Goal: Check status: Check status

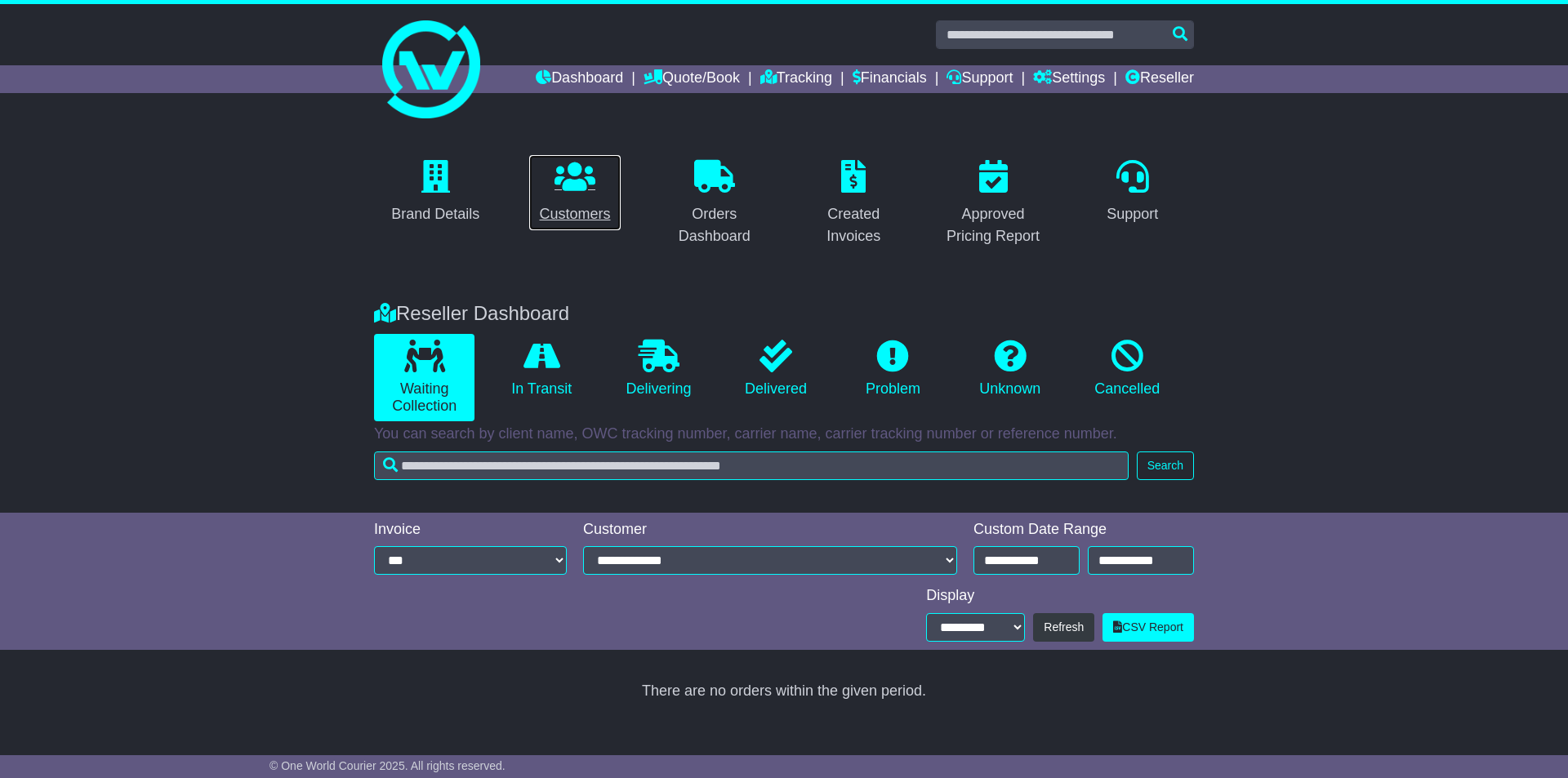
click at [553, 190] on p at bounding box center [574, 177] width 71 height 35
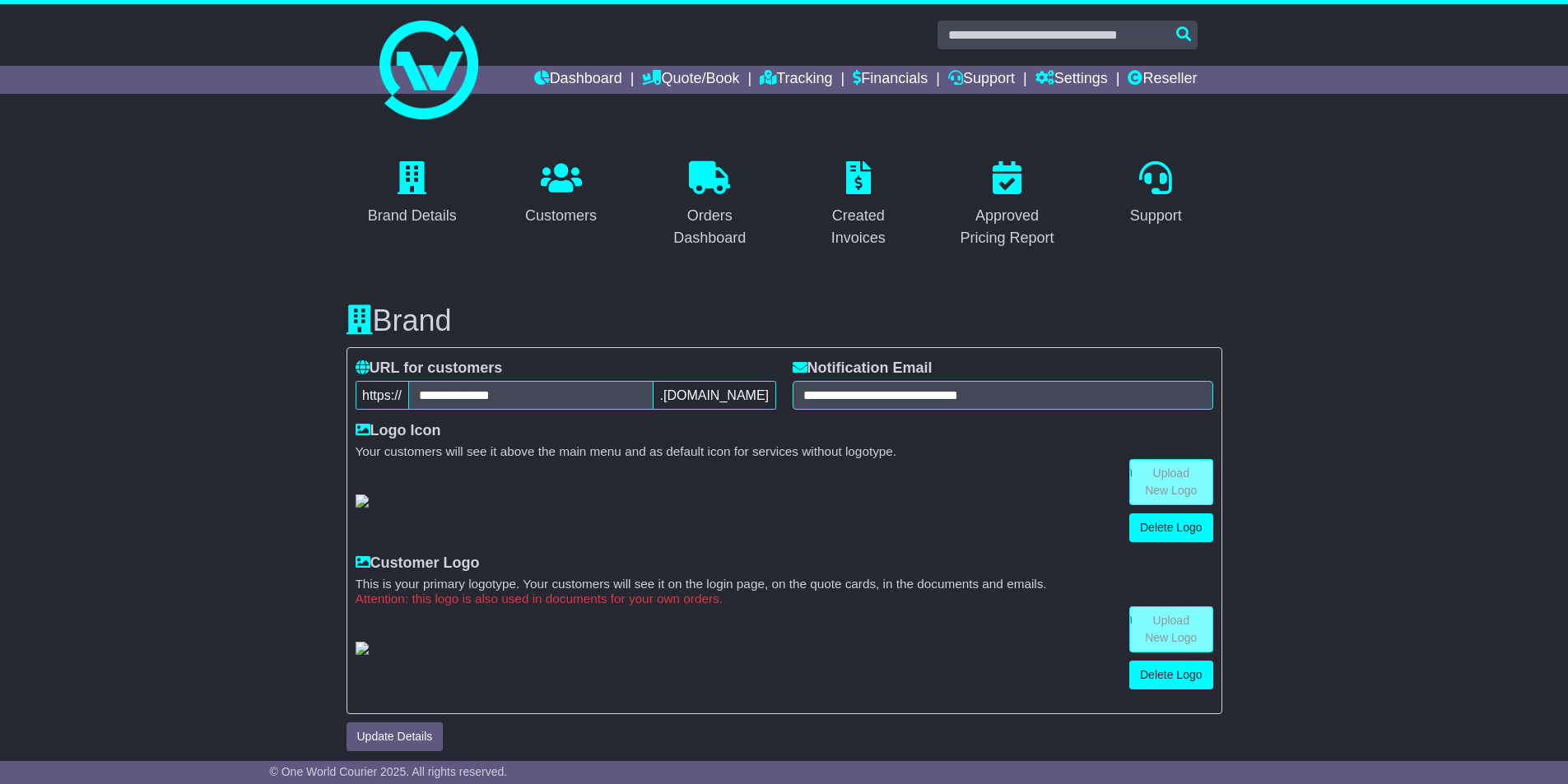
click at [522, 186] on link "Customers" at bounding box center [561, 194] width 93 height 78
click at [593, 88] on link "Dashboard" at bounding box center [578, 80] width 88 height 28
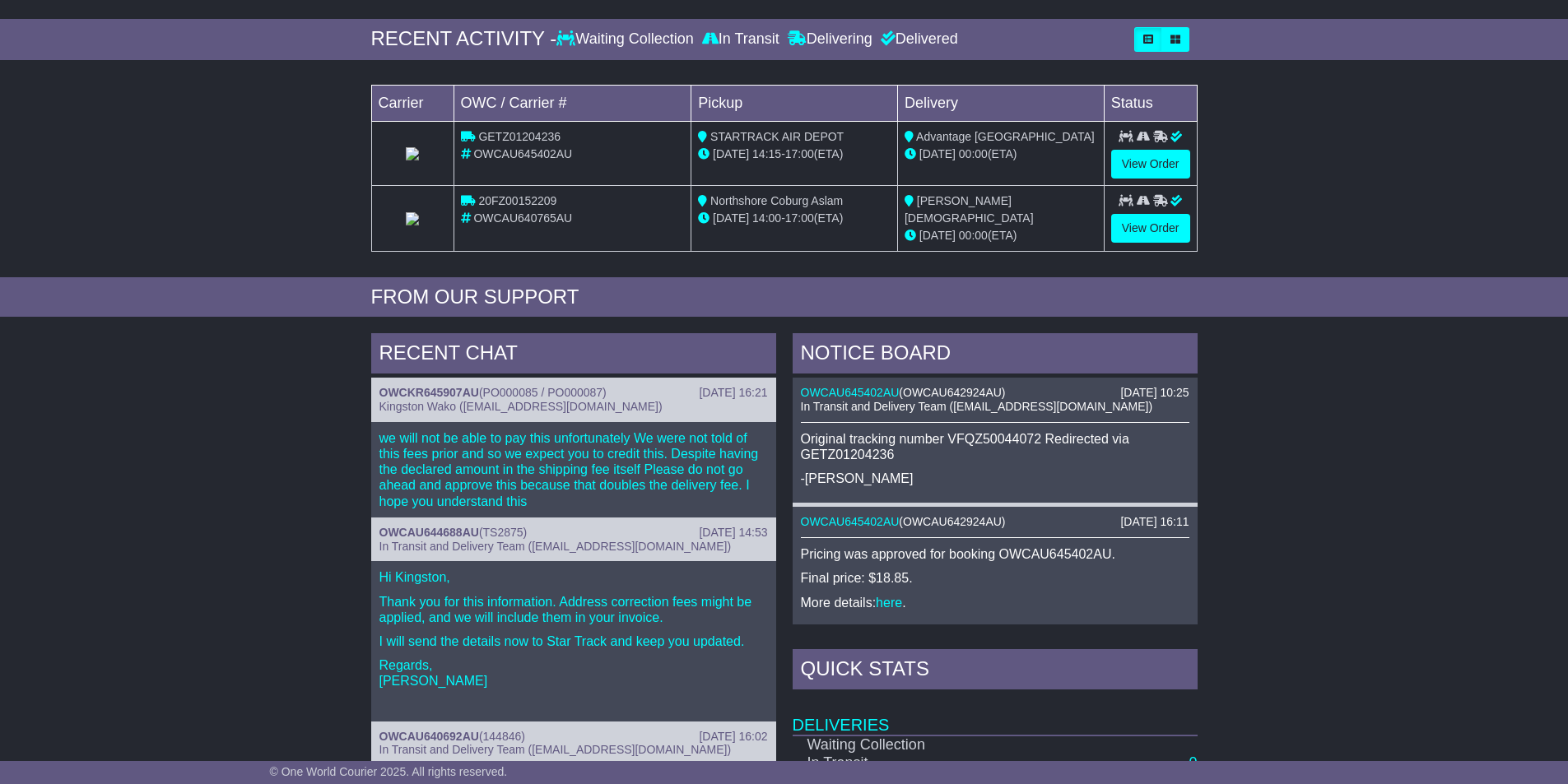
scroll to position [247, 0]
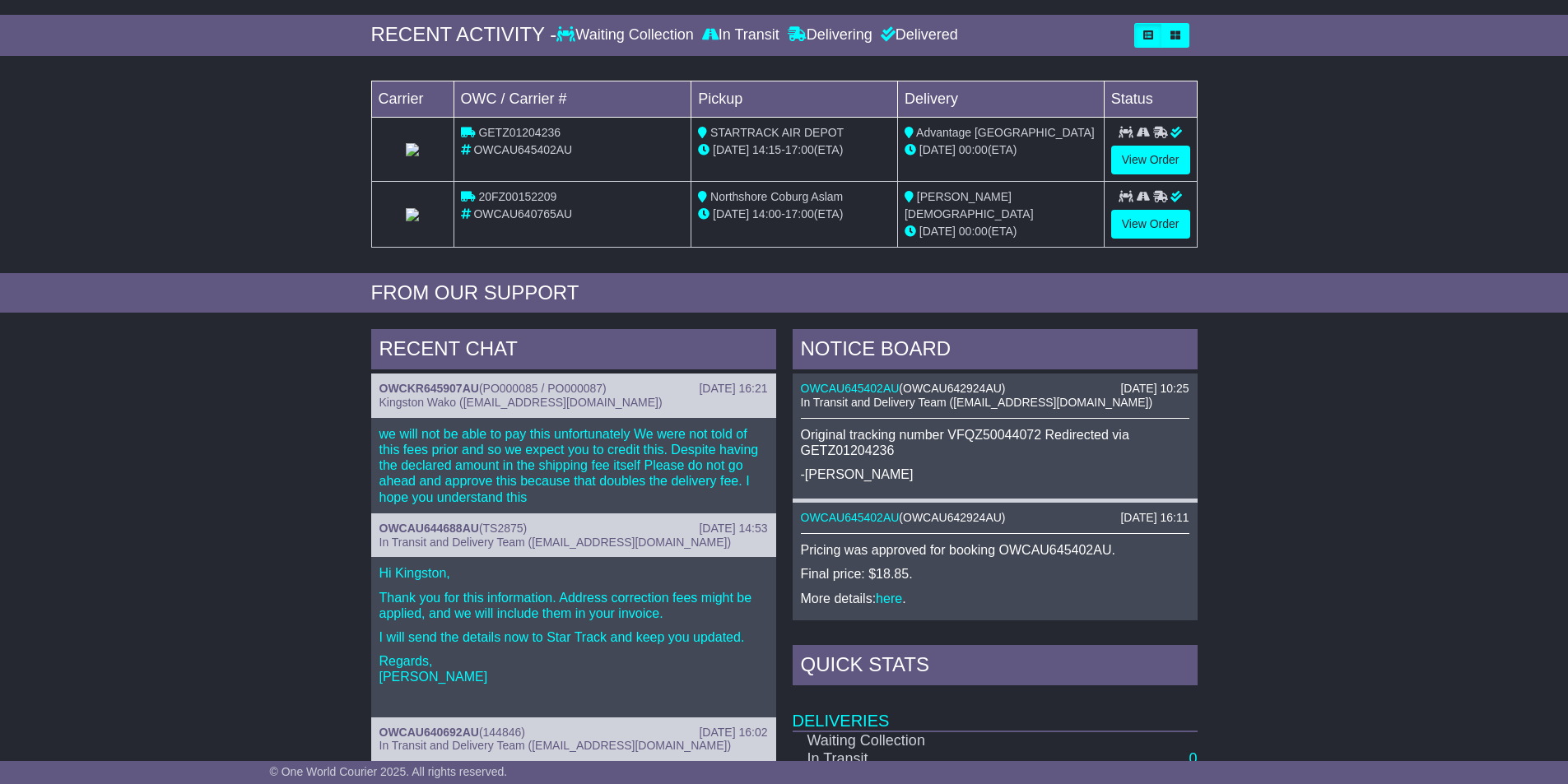
click at [668, 462] on div "we will not be able to pay this unfortunately We were not told of this fees pri…" at bounding box center [573, 465] width 405 height 96
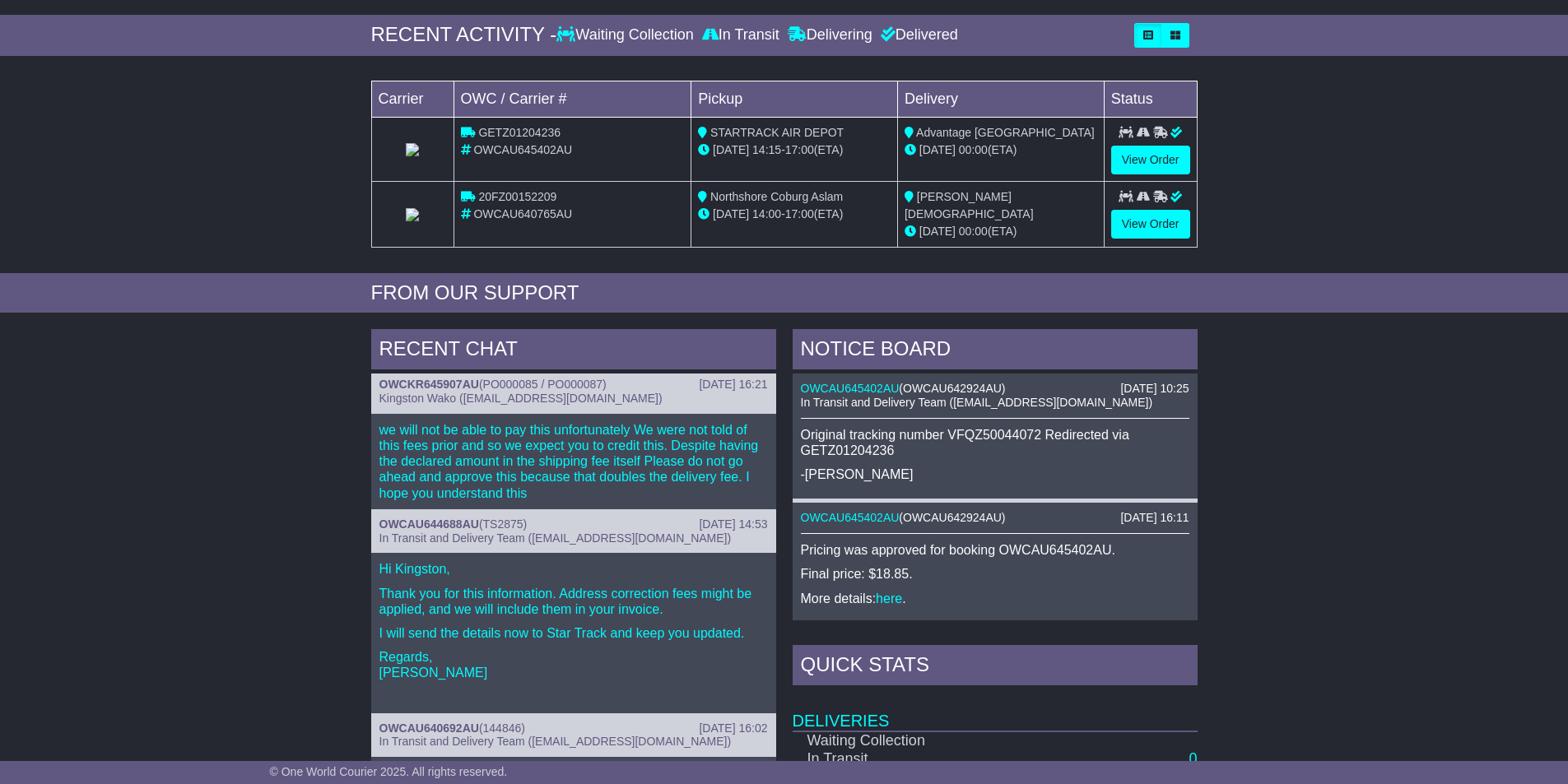
scroll to position [0, 0]
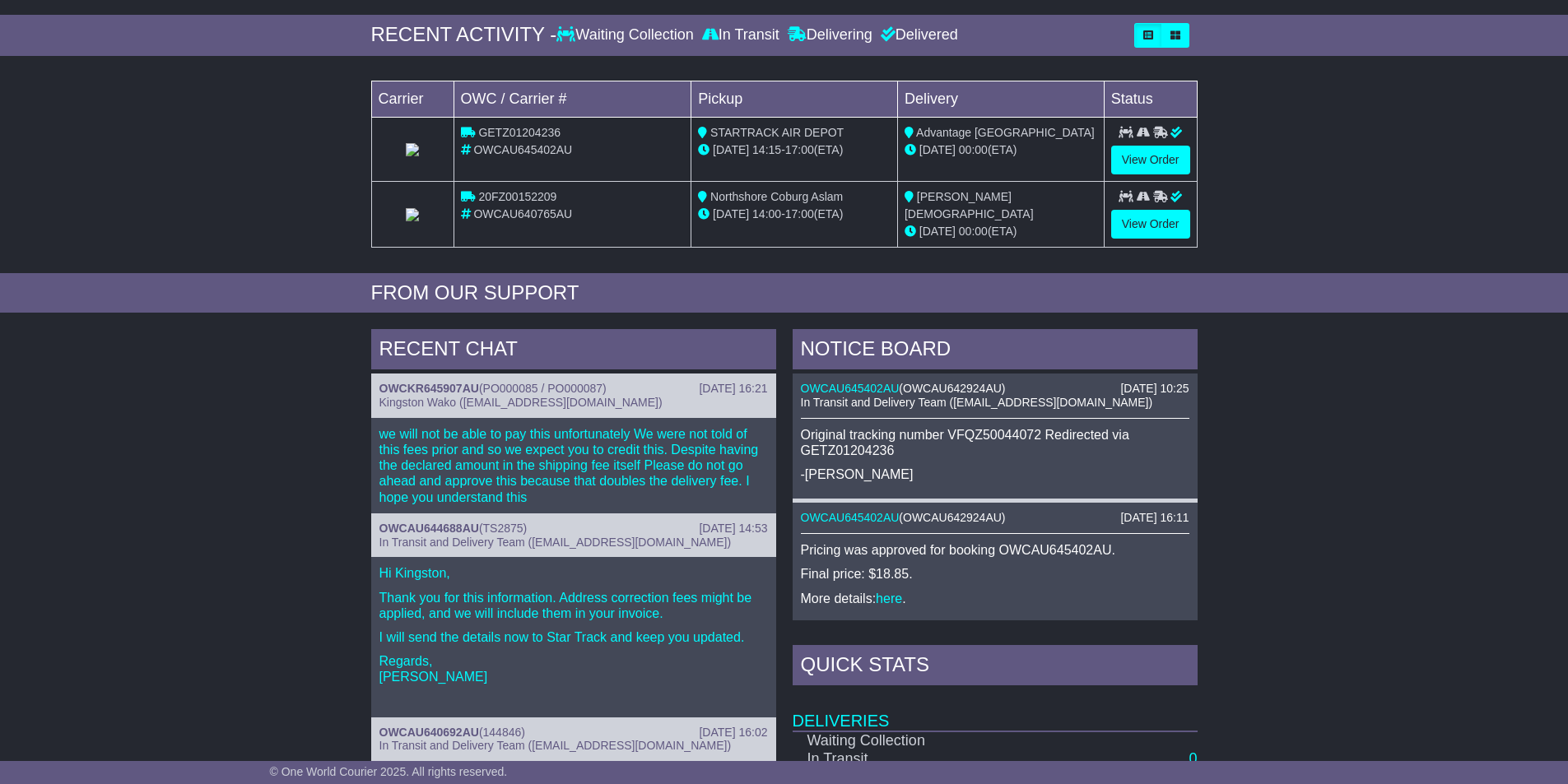
click at [540, 396] on span "Kingston Wako (kingstonwako14@gmail.com)" at bounding box center [520, 402] width 283 height 13
click at [469, 385] on link "OWCKR645907AU" at bounding box center [428, 388] width 99 height 13
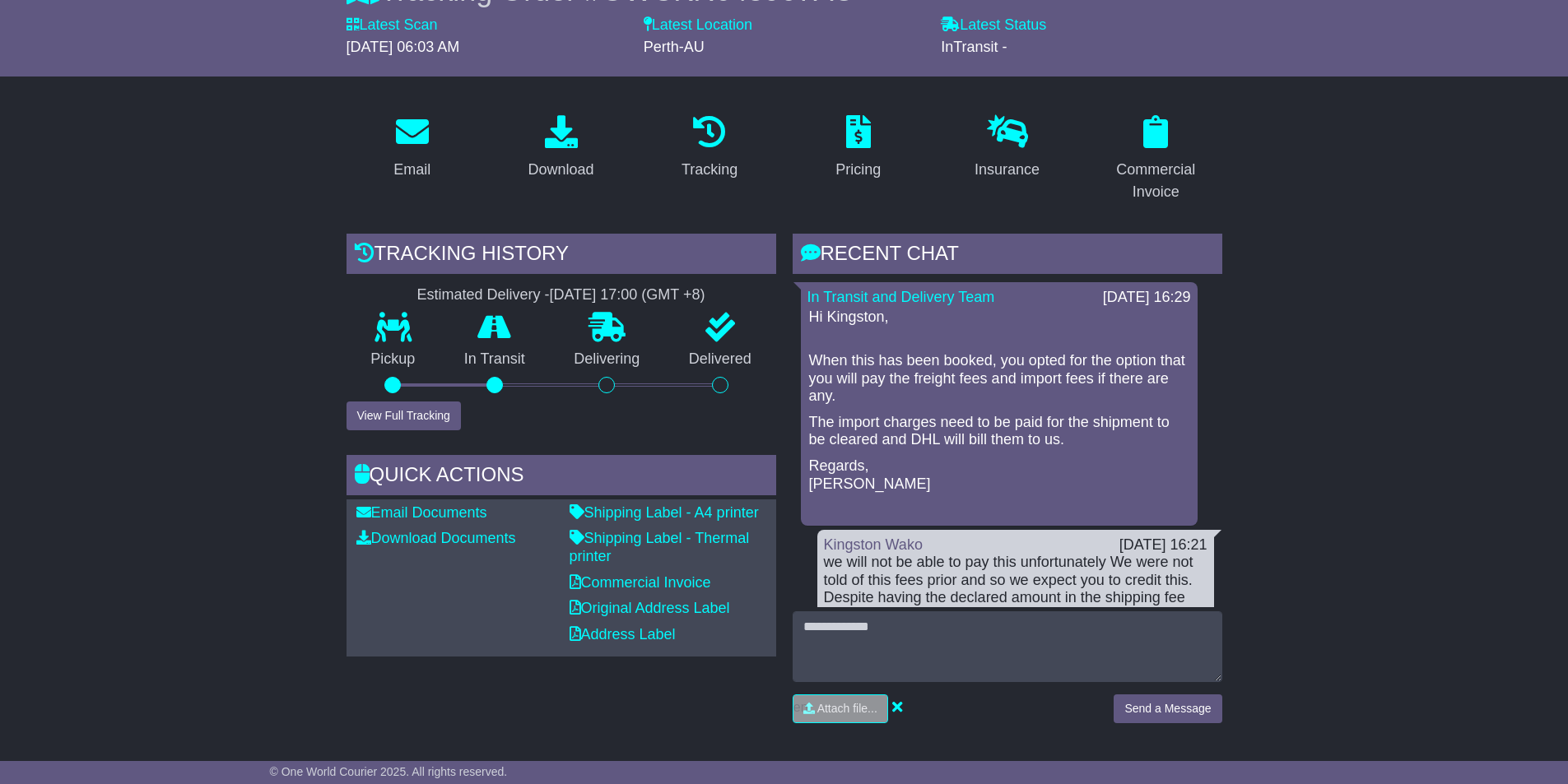
scroll to position [247, 0]
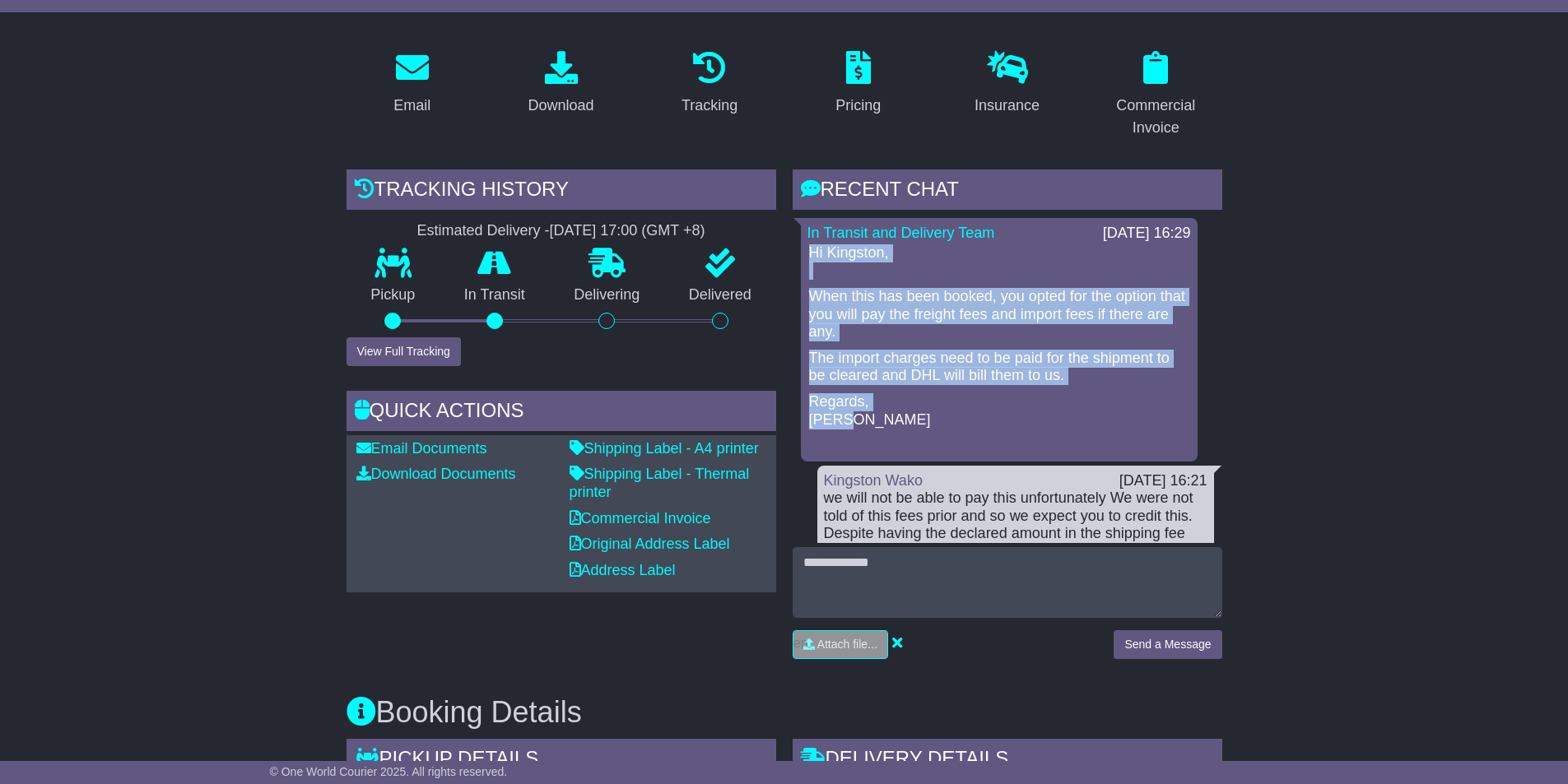
drag, startPoint x: 804, startPoint y: 250, endPoint x: 932, endPoint y: 416, distance: 209.6
click at [932, 416] on div "In Transit and Delivery Team 18 Sep 2025 16:29 Hi Kingston, When this has been …" at bounding box center [999, 339] width 397 height 243
click at [873, 414] on p "Regards, Karen" at bounding box center [999, 410] width 380 height 35
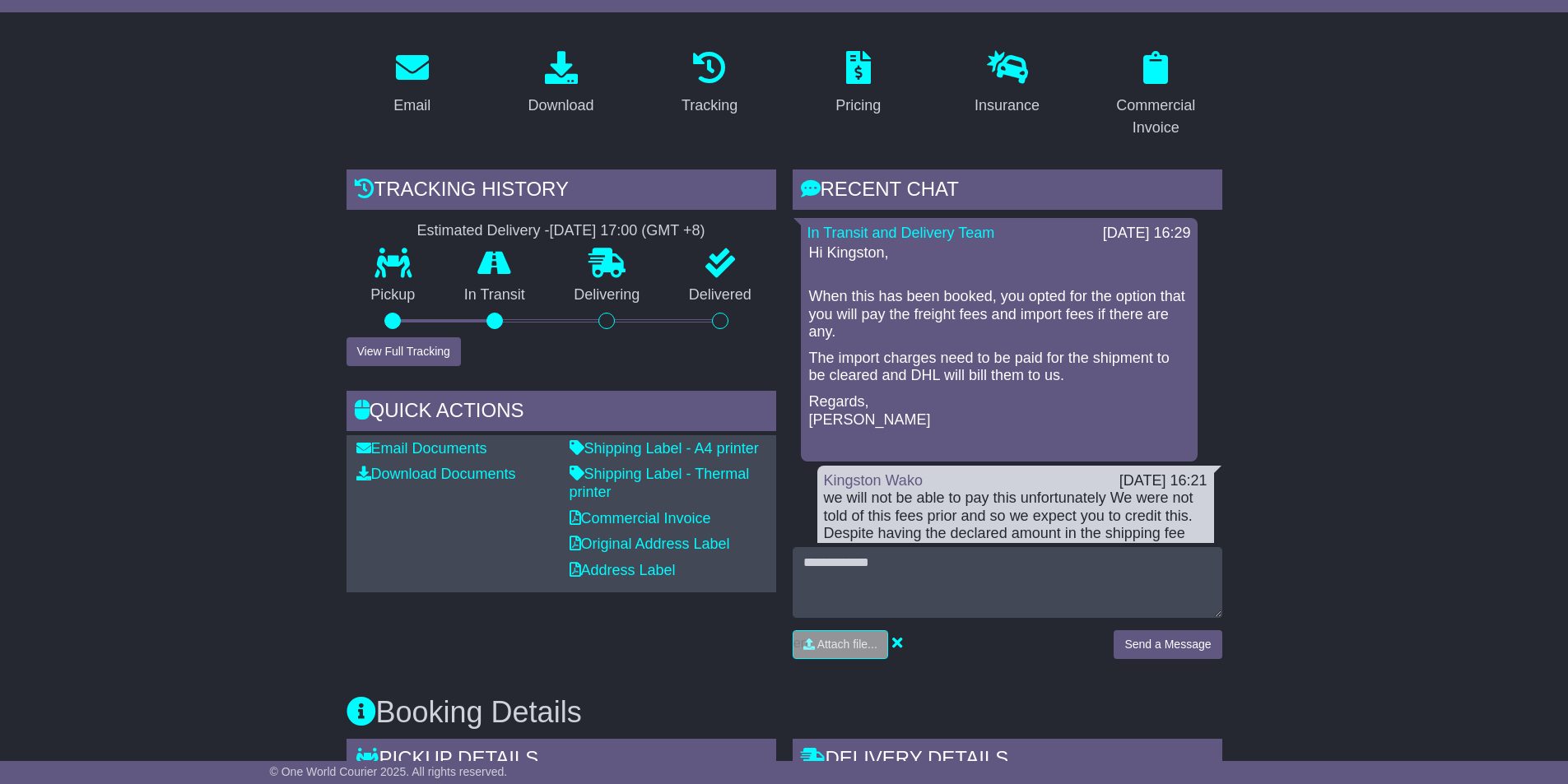
click at [854, 417] on p "Regards, Karen" at bounding box center [999, 410] width 380 height 35
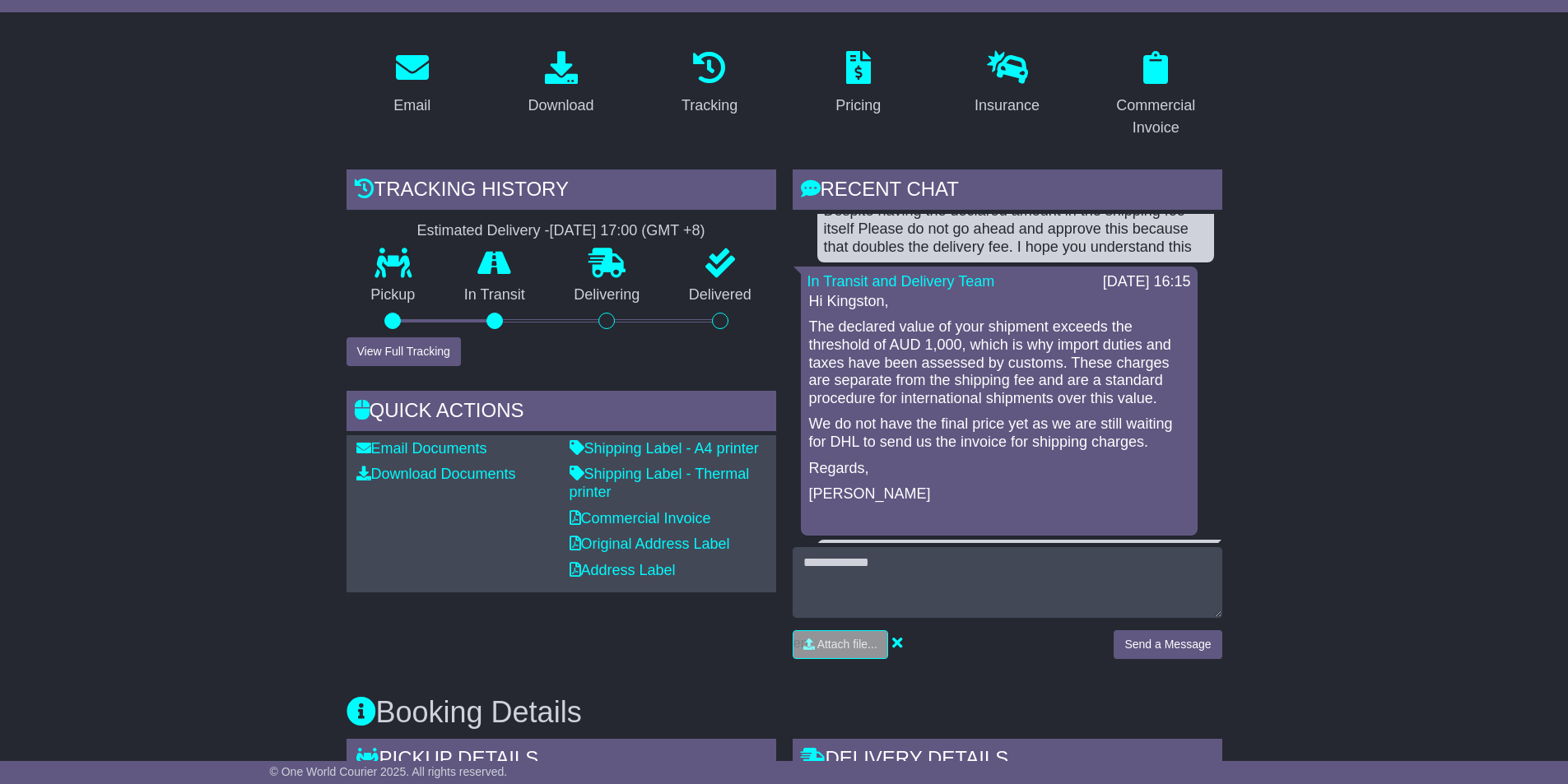
scroll to position [329, 0]
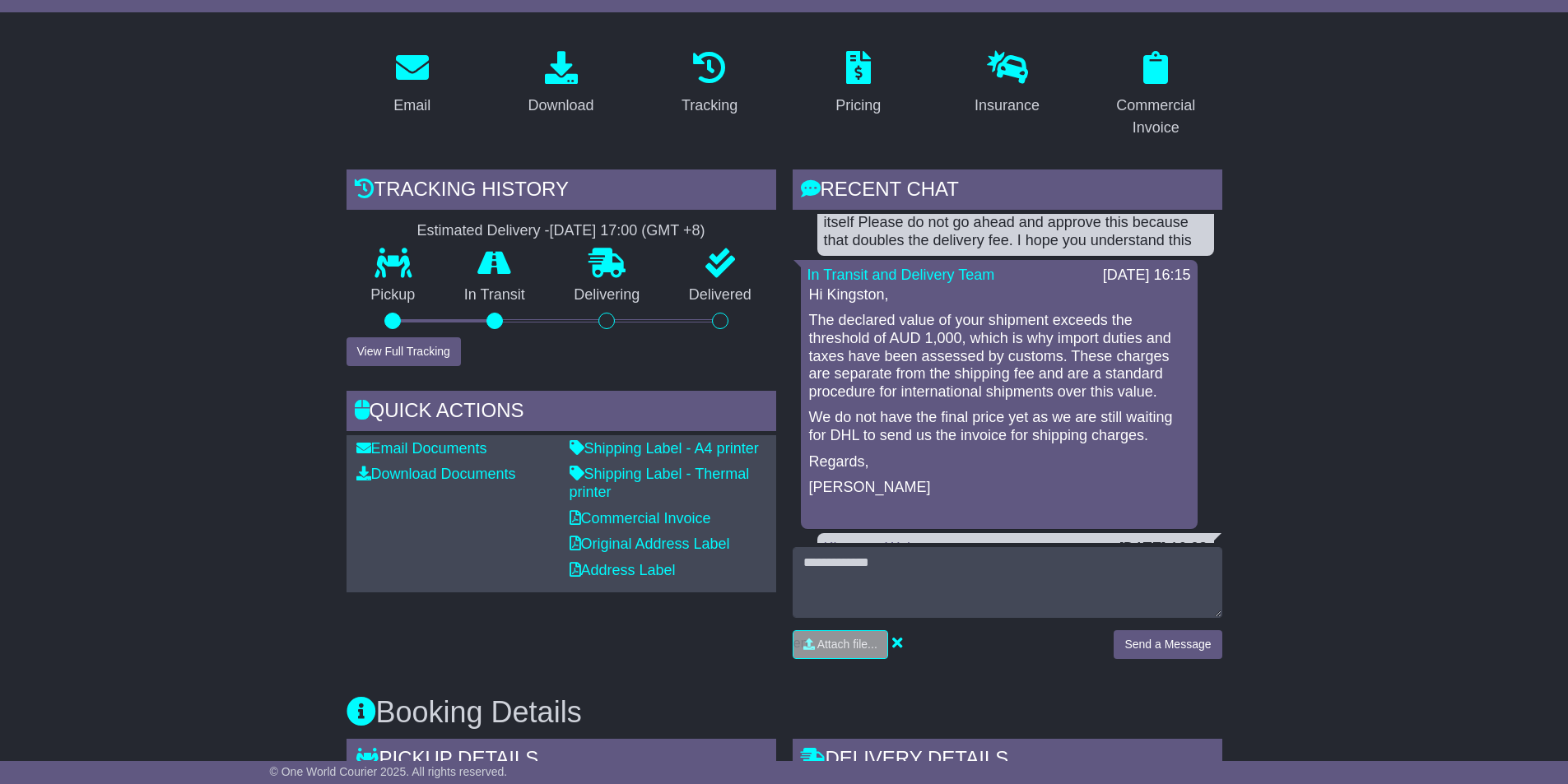
click at [966, 336] on p "The declared value of your shipment exceeds the threshold of AUD 1,000, which i…" at bounding box center [999, 356] width 380 height 89
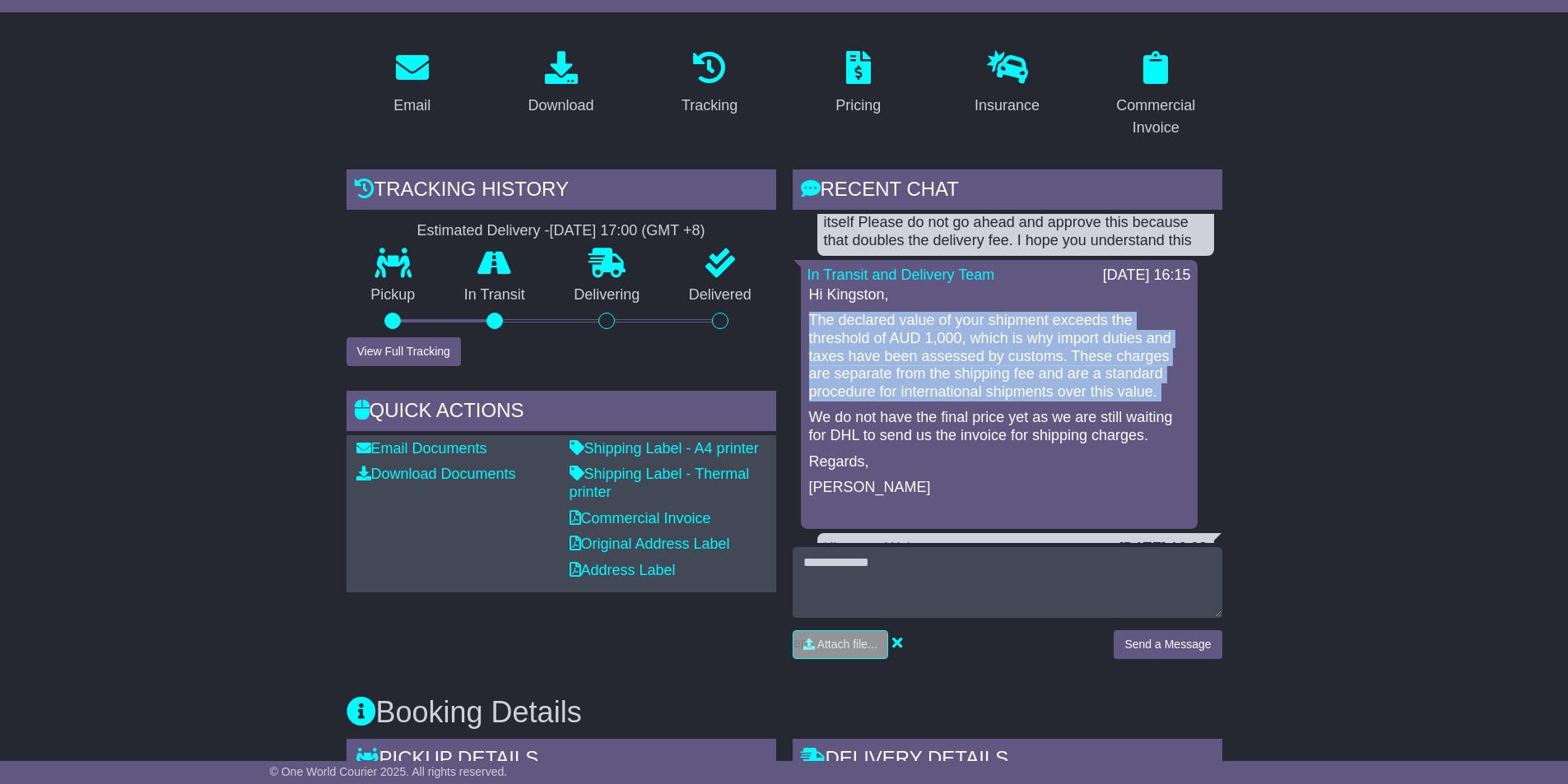
click at [966, 336] on p "The declared value of your shipment exceeds the threshold of AUD 1,000, which i…" at bounding box center [999, 356] width 380 height 89
click at [942, 336] on p "The declared value of your shipment exceeds the threshold of AUD 1,000, which i…" at bounding box center [999, 356] width 380 height 89
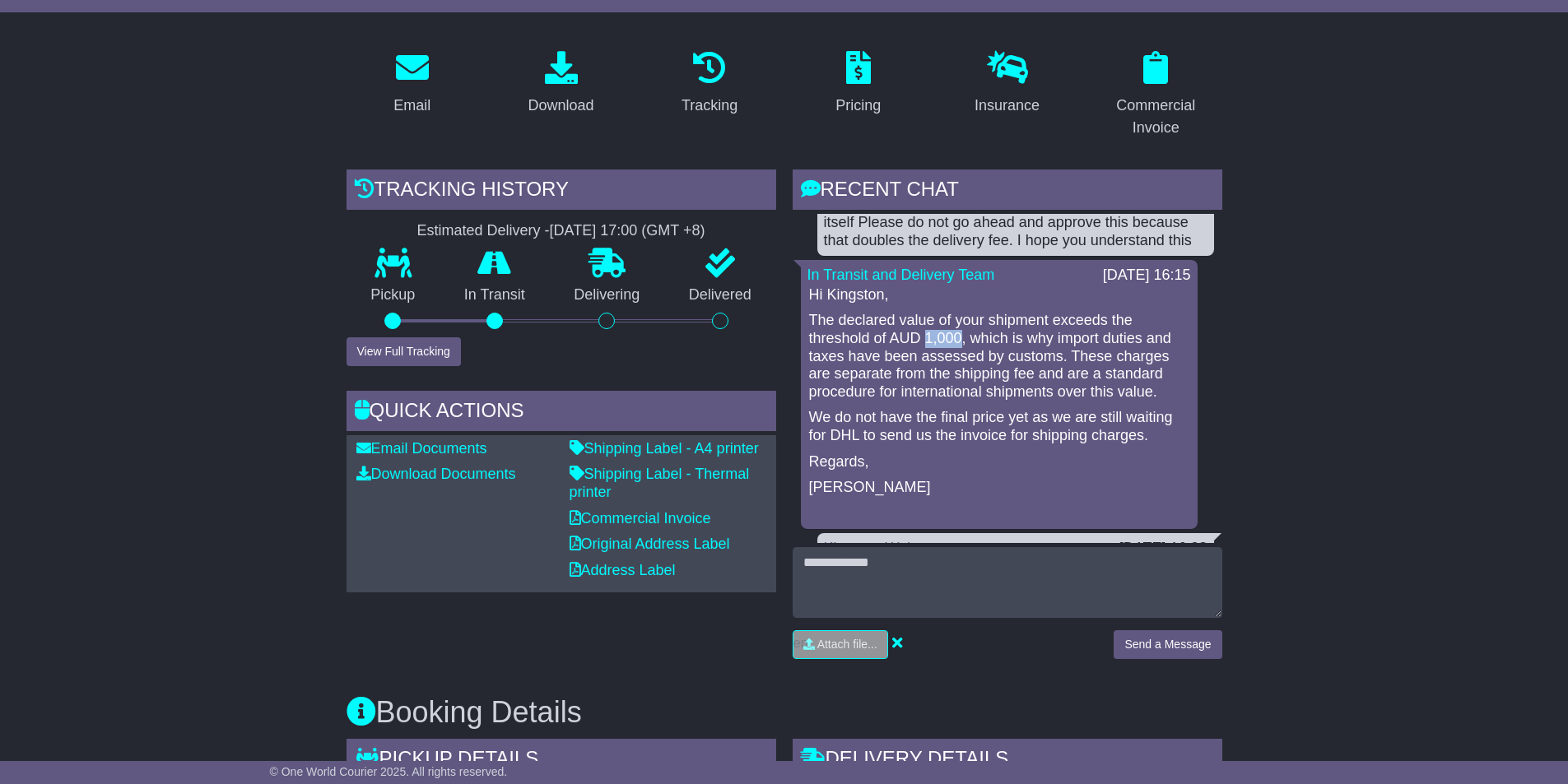
click at [942, 336] on p "The declared value of your shipment exceeds the threshold of AUD 1,000, which i…" at bounding box center [999, 356] width 380 height 89
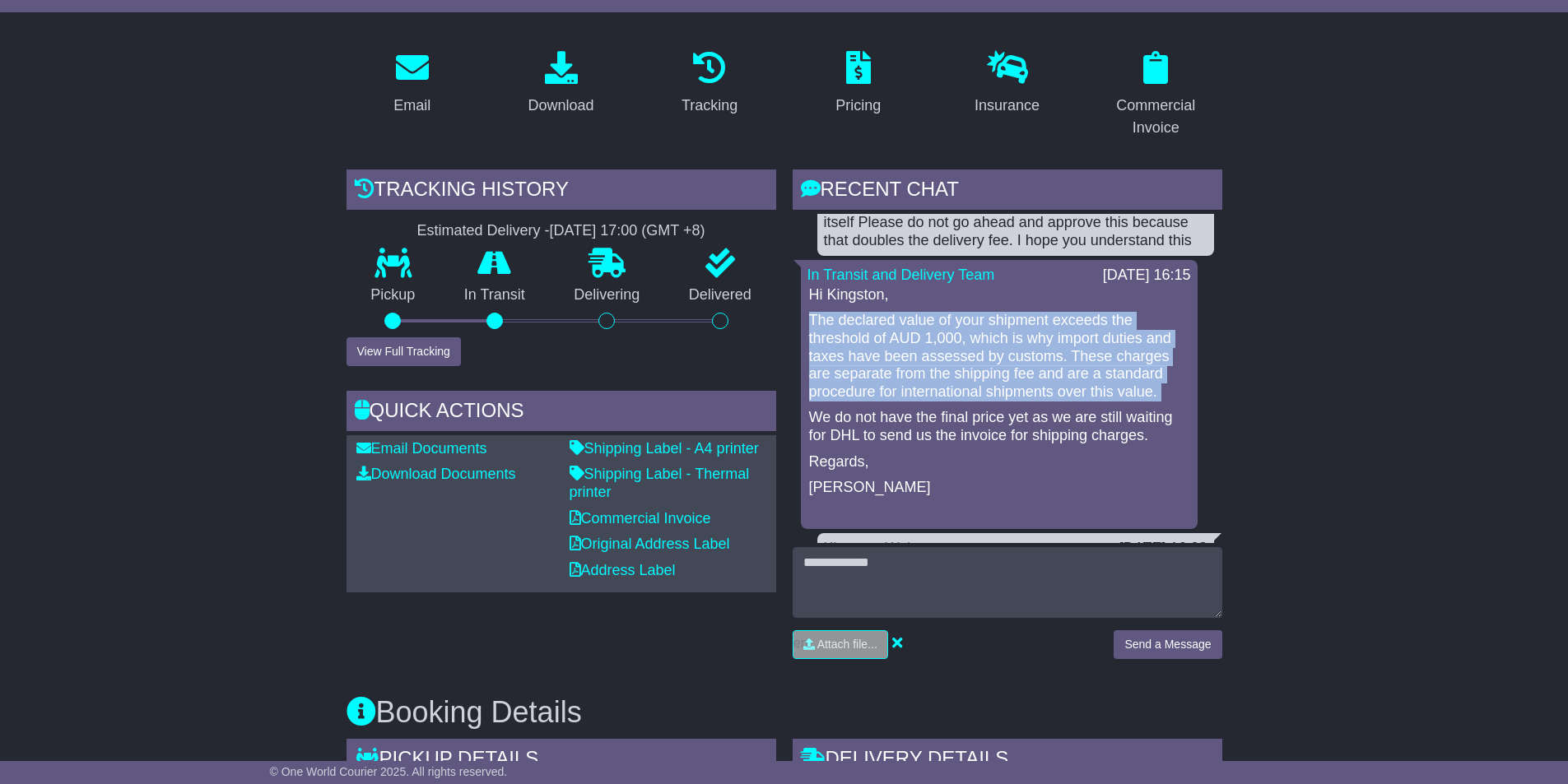
click at [942, 336] on p "The declared value of your shipment exceeds the threshold of AUD 1,000, which i…" at bounding box center [999, 356] width 380 height 89
click at [975, 339] on p "The declared value of your shipment exceeds the threshold of AUD 1,000, which i…" at bounding box center [999, 356] width 380 height 89
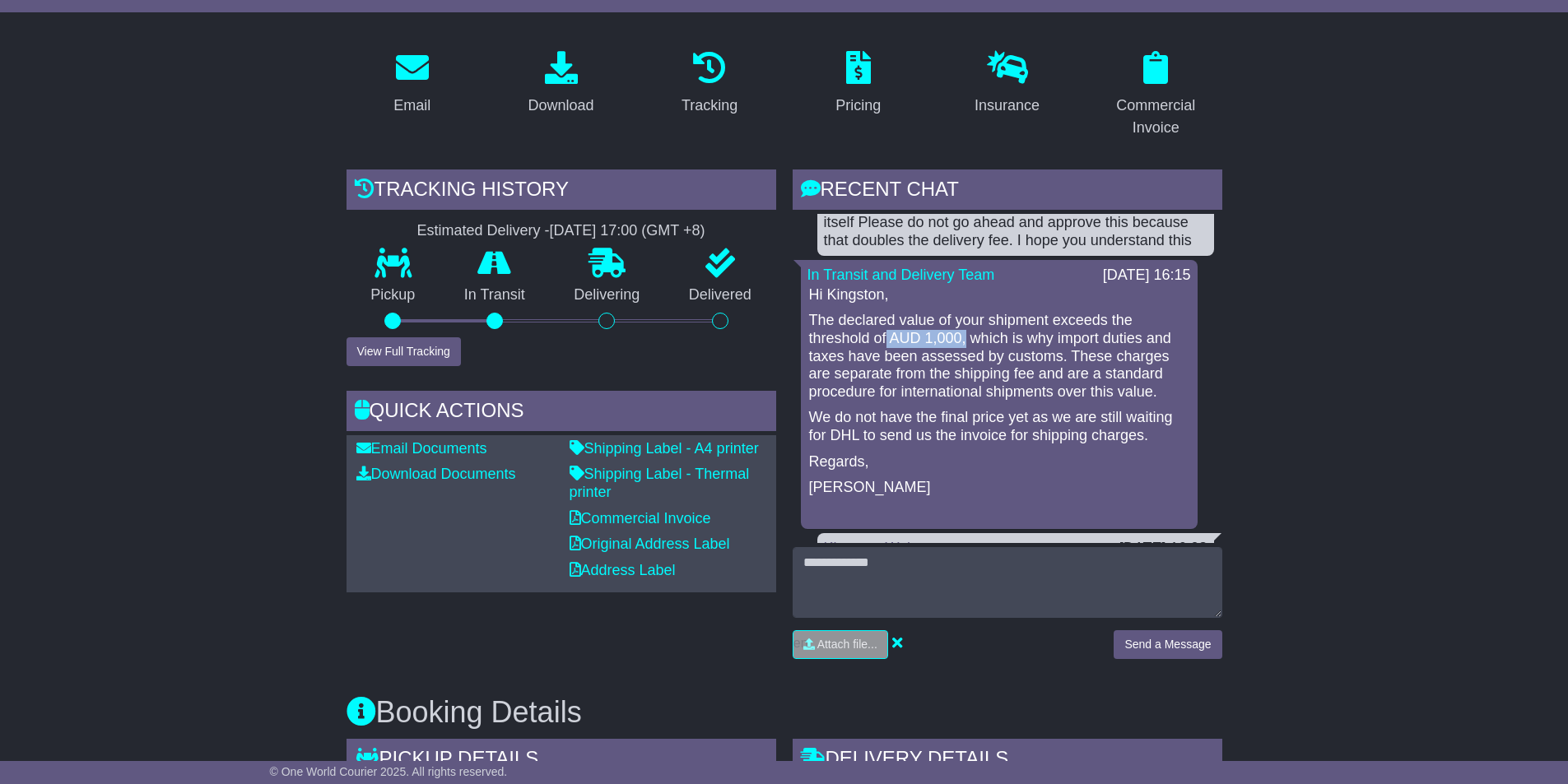
drag, startPoint x: 889, startPoint y: 337, endPoint x: 964, endPoint y: 345, distance: 75.4
click at [964, 345] on p "The declared value of your shipment exceeds the threshold of AUD 1,000, which i…" at bounding box center [999, 356] width 380 height 89
click at [818, 325] on p "The declared value of your shipment exceeds the threshold of AUD 1,000, which i…" at bounding box center [999, 356] width 380 height 89
drag, startPoint x: 807, startPoint y: 319, endPoint x: 958, endPoint y: 334, distance: 151.7
click at [958, 334] on div "Hi Kingston, The declared value of your shipment exceeds the threshold of AUD 1…" at bounding box center [999, 404] width 384 height 237
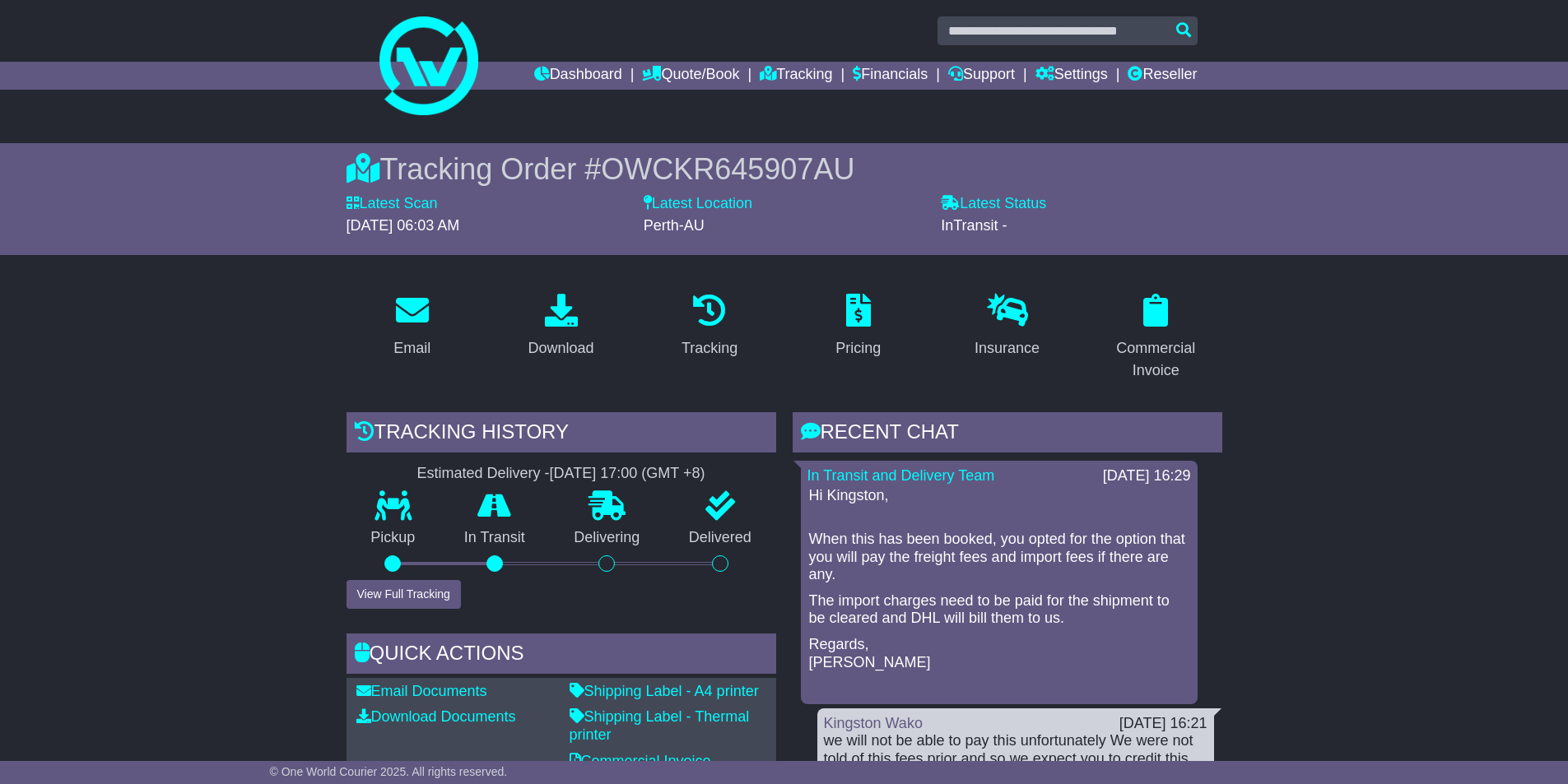
scroll to position [0, 0]
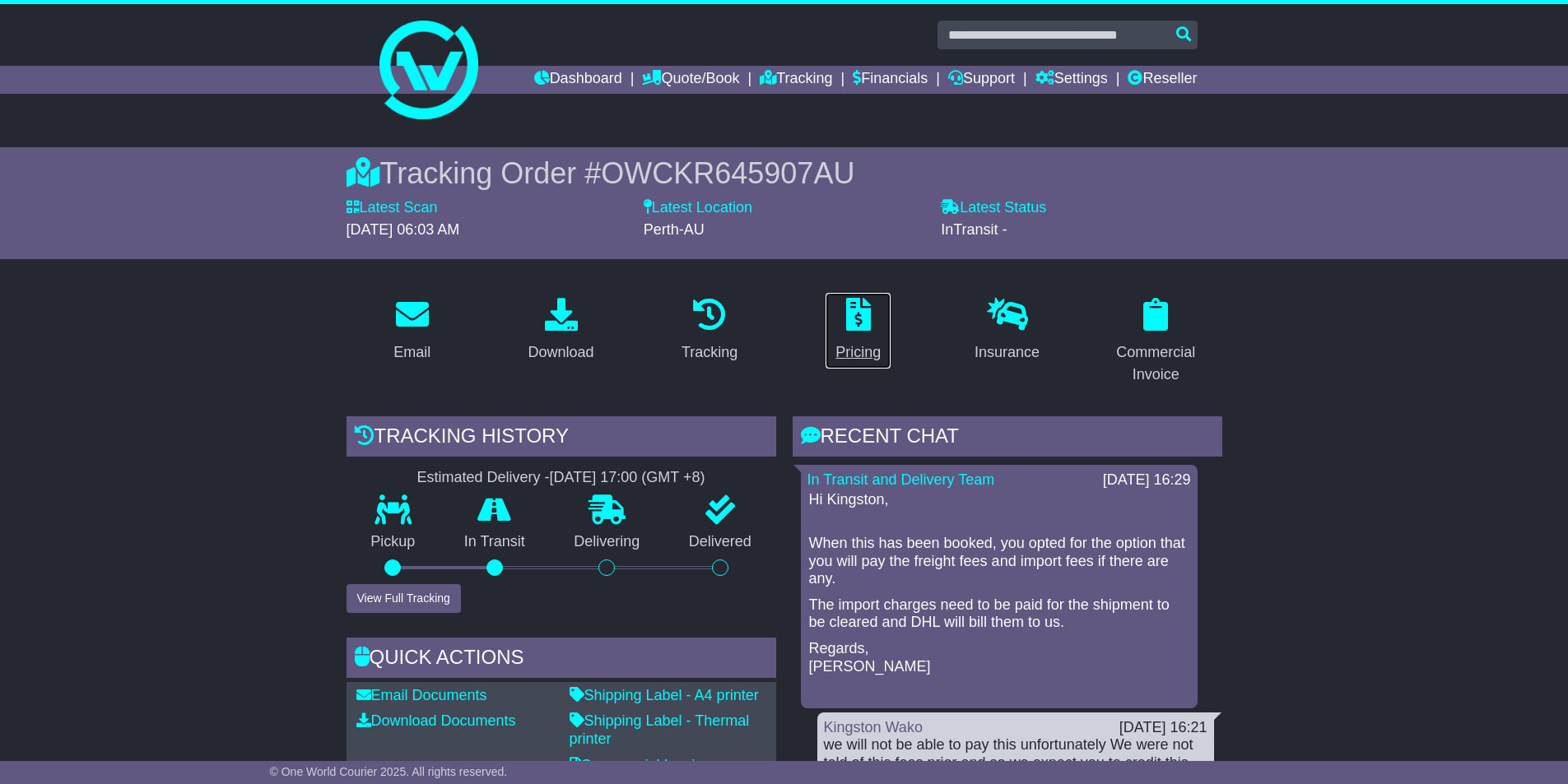
click at [831, 307] on link "Pricing" at bounding box center [857, 330] width 66 height 78
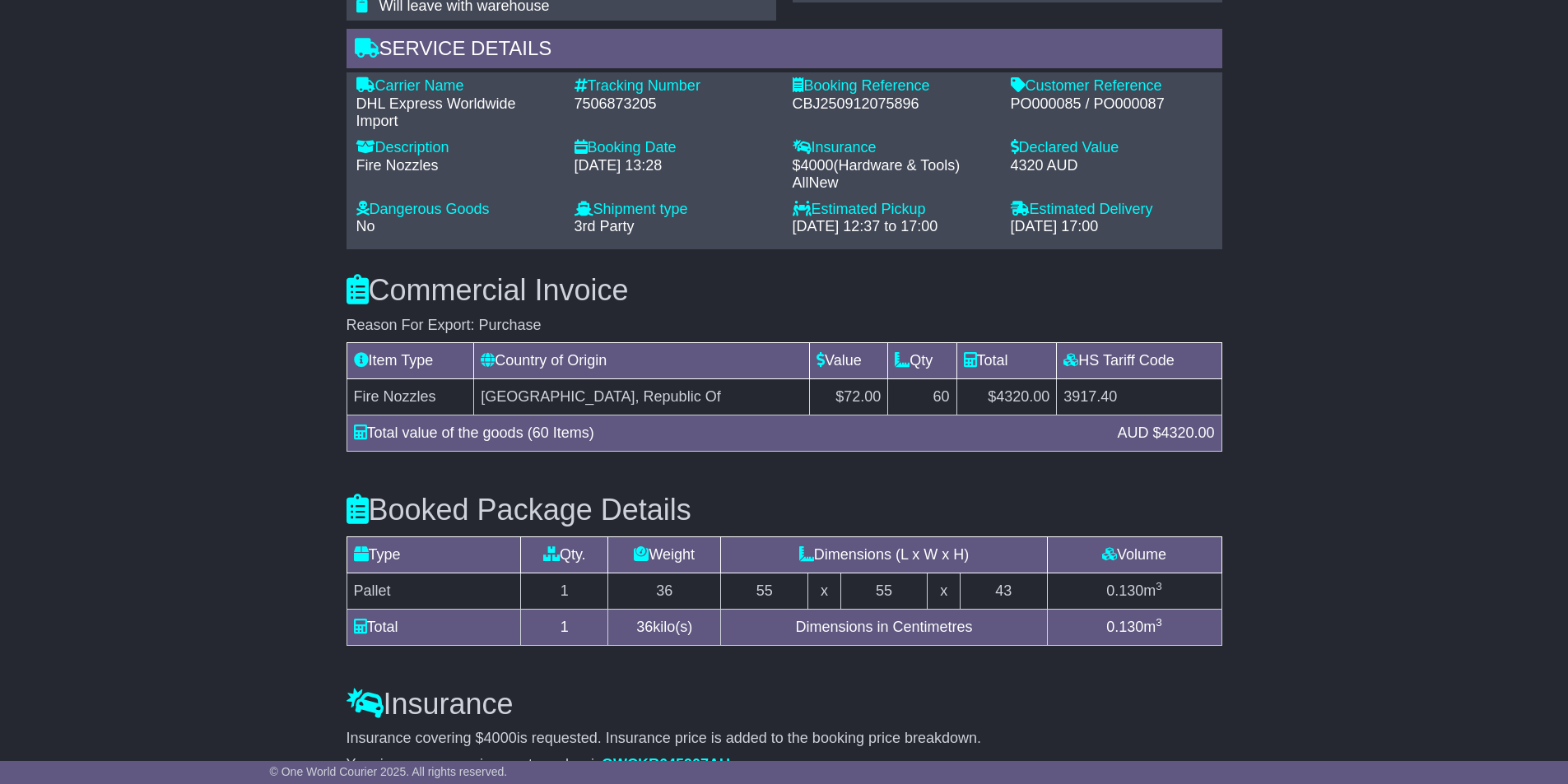
scroll to position [1191, 0]
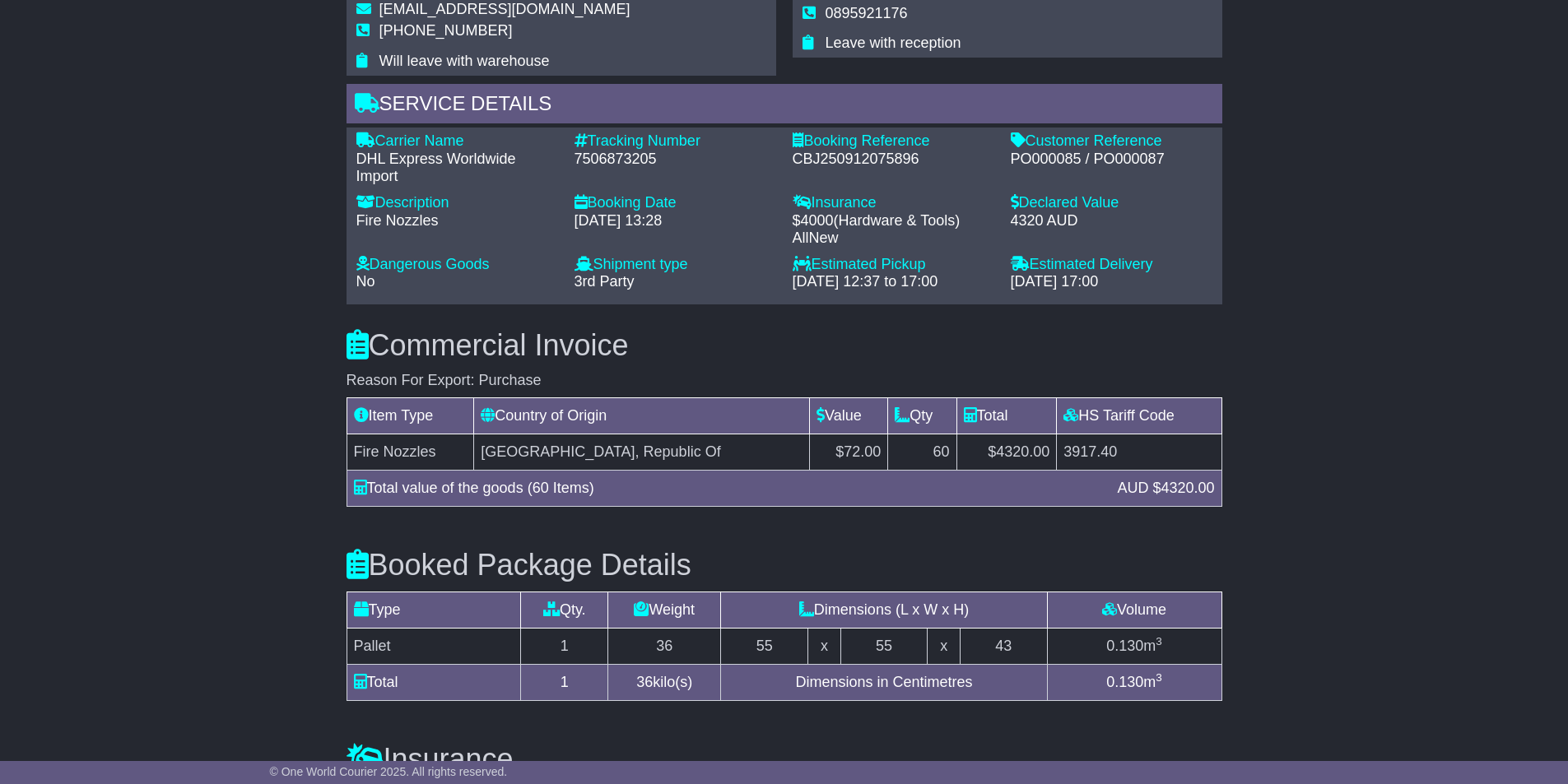
drag, startPoint x: 792, startPoint y: 223, endPoint x: 845, endPoint y: 218, distance: 53.2
click at [845, 218] on div "Insurance - $ 4000 ( Hardware & Tools ) AllNew" at bounding box center [893, 221] width 218 height 53
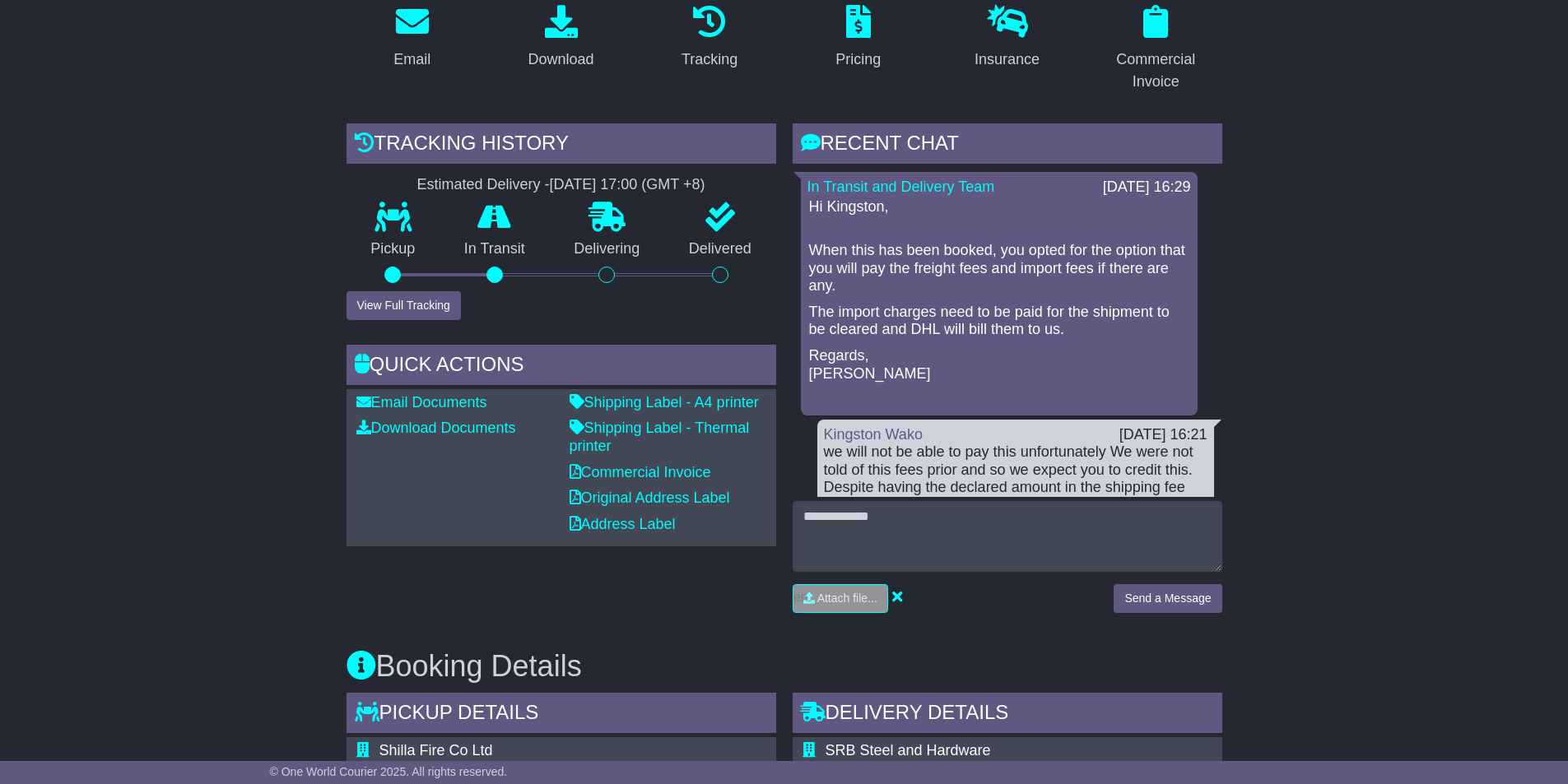
scroll to position [286, 0]
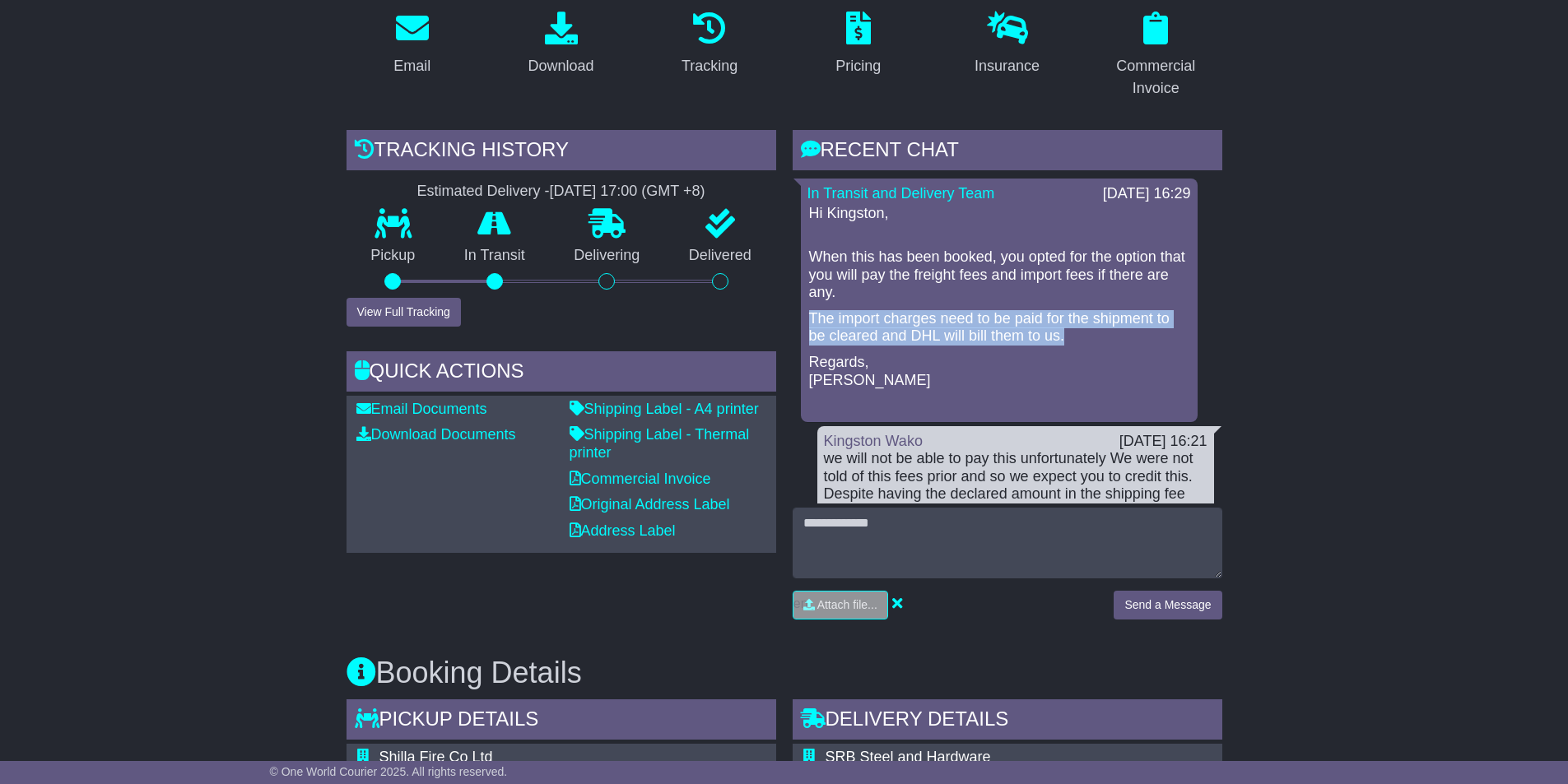
drag, startPoint x: 811, startPoint y: 318, endPoint x: 1087, endPoint y: 340, distance: 276.9
click at [1087, 340] on p "The import charges need to be paid for the shipment to be cleared and DHL will …" at bounding box center [999, 327] width 380 height 35
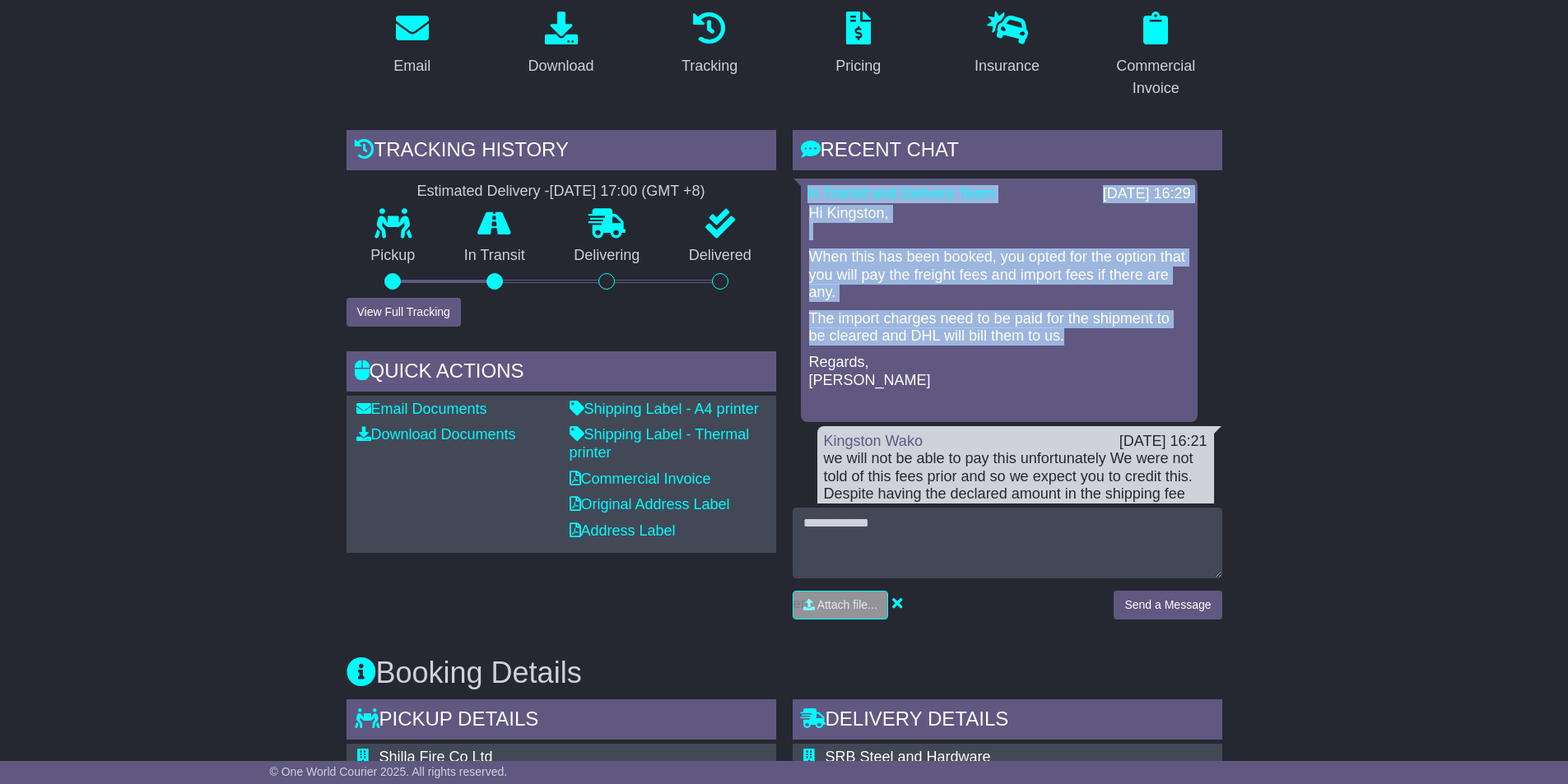
drag, startPoint x: 1088, startPoint y: 332, endPoint x: 810, endPoint y: 205, distance: 305.6
click at [809, 204] on div "In Transit and Delivery Team 18 Sep 2025 16:29 Hi Kingston, When this has been …" at bounding box center [999, 300] width 397 height 243
click at [803, 223] on div "In Transit and Delivery Team 18 Sep 2025 16:29 Hi Kingston, When this has been …" at bounding box center [999, 300] width 397 height 243
drag, startPoint x: 805, startPoint y: 212, endPoint x: 1050, endPoint y: 378, distance: 295.9
click at [1059, 383] on div "In Transit and Delivery Team 18 Sep 2025 16:29 Hi Kingston, When this has been …" at bounding box center [999, 300] width 397 height 243
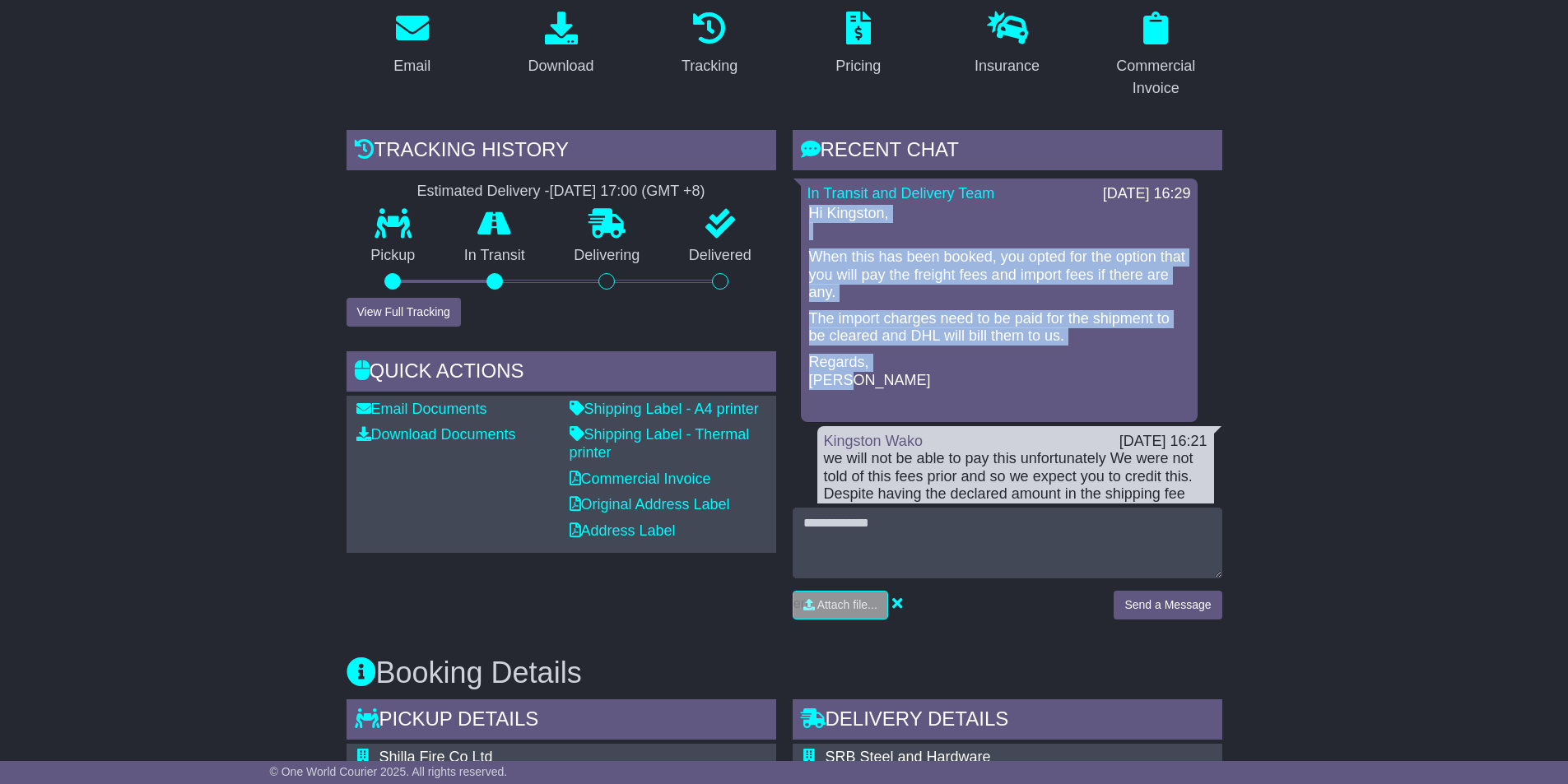
click at [1045, 358] on p "Regards, Karen" at bounding box center [999, 371] width 380 height 35
drag, startPoint x: 1016, startPoint y: 357, endPoint x: 808, endPoint y: 213, distance: 253.0
click at [808, 213] on div "Hi Kingston, When this has been booked, you opted for the option that you will …" at bounding box center [999, 310] width 384 height 210
click at [841, 280] on p "When this has been booked, you opted for the option that you will pay the freig…" at bounding box center [999, 275] width 380 height 53
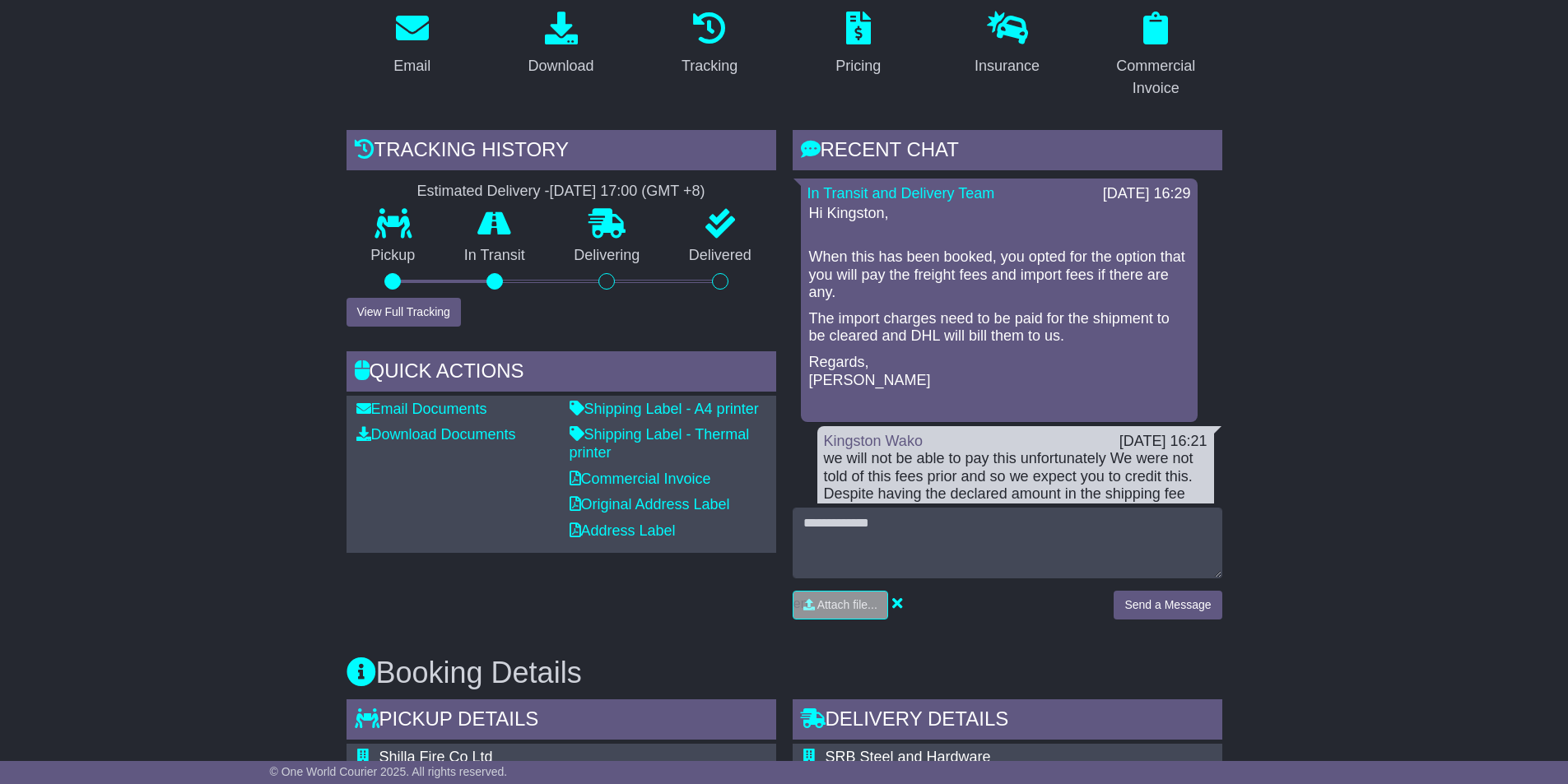
click at [839, 270] on p "When this has been booked, you opted for the option that you will pay the freig…" at bounding box center [999, 275] width 380 height 53
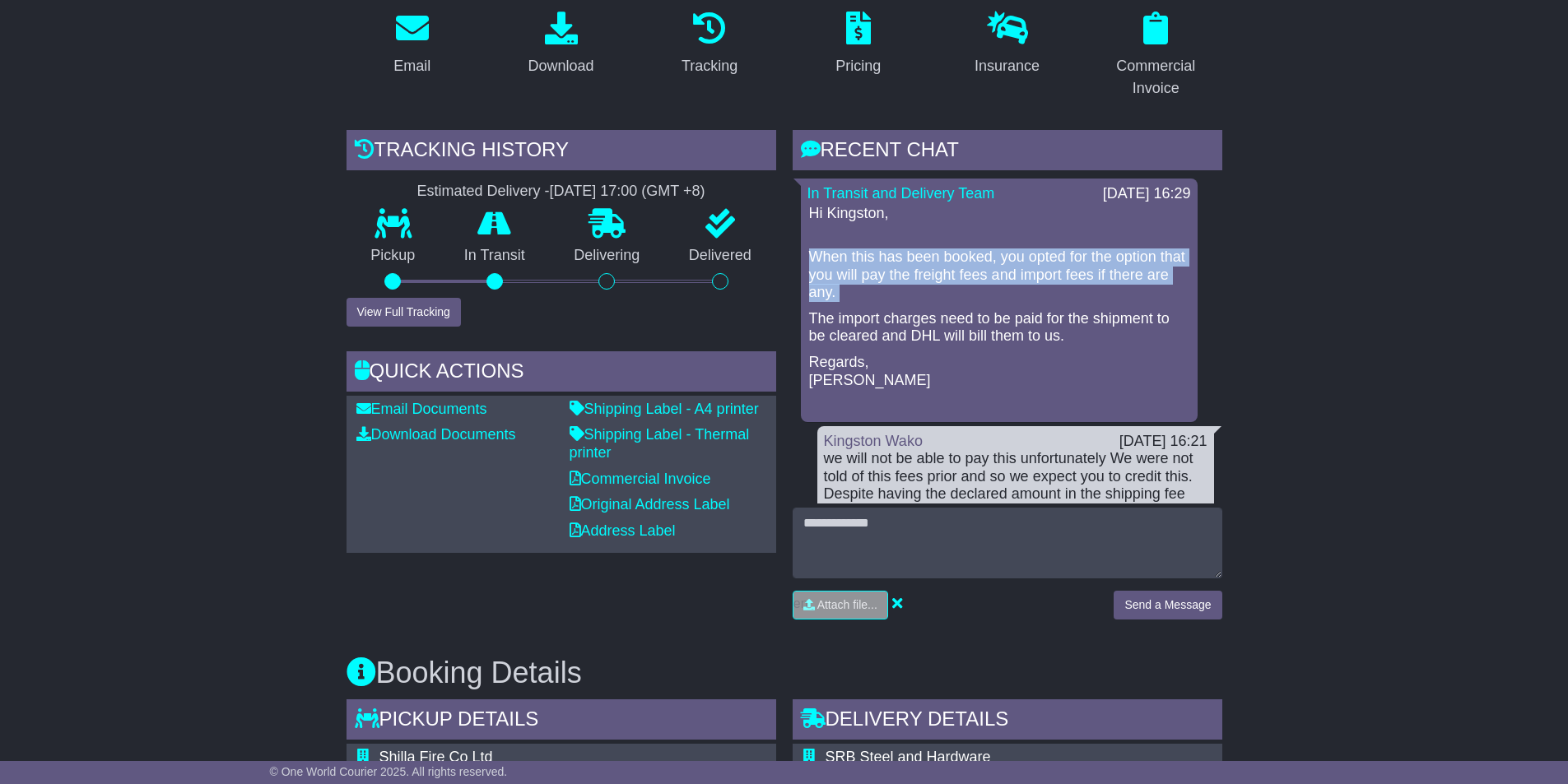
click at [839, 270] on p "When this has been booked, you opted for the option that you will pay the freig…" at bounding box center [999, 275] width 380 height 53
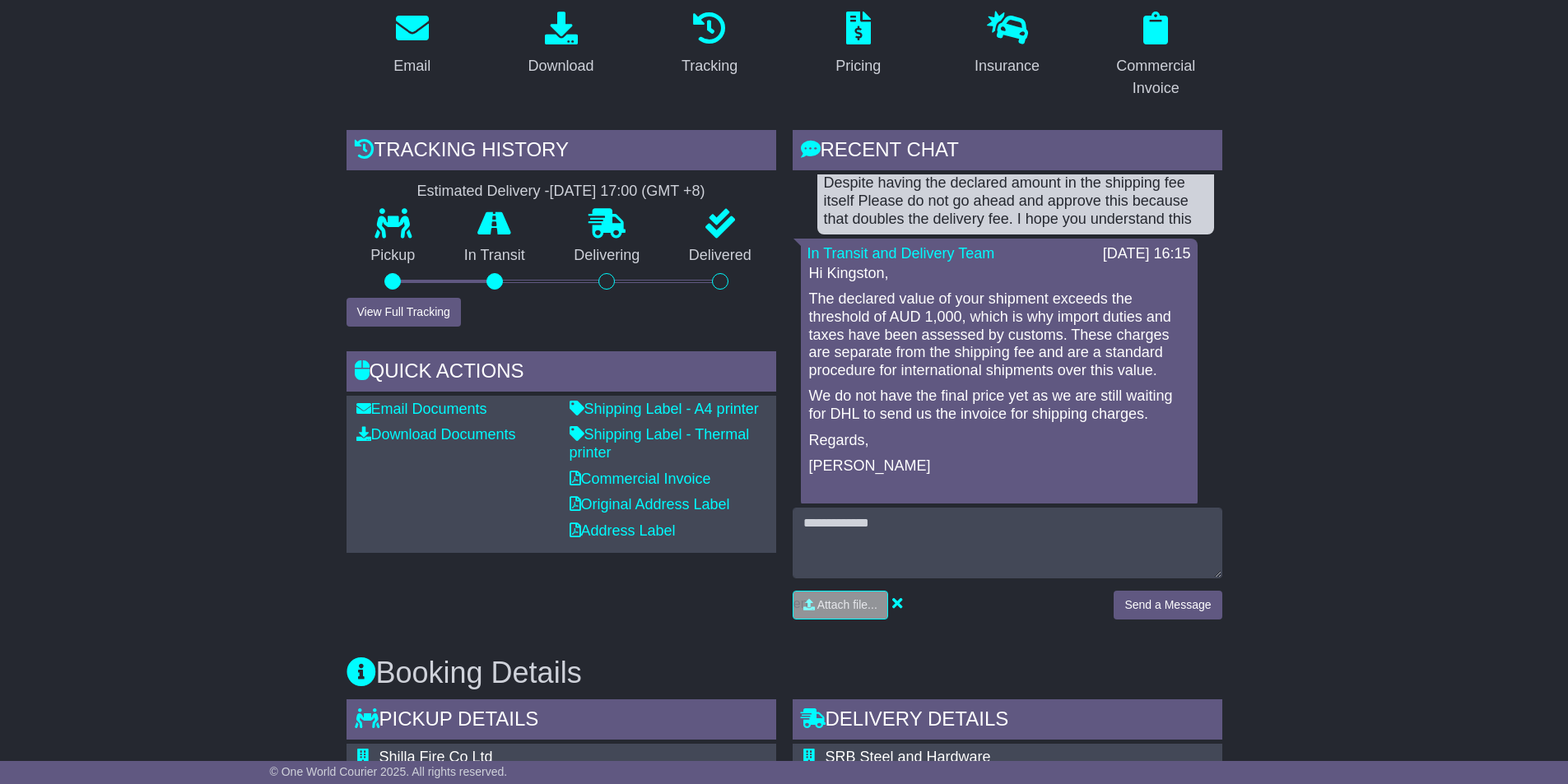
scroll to position [329, 0]
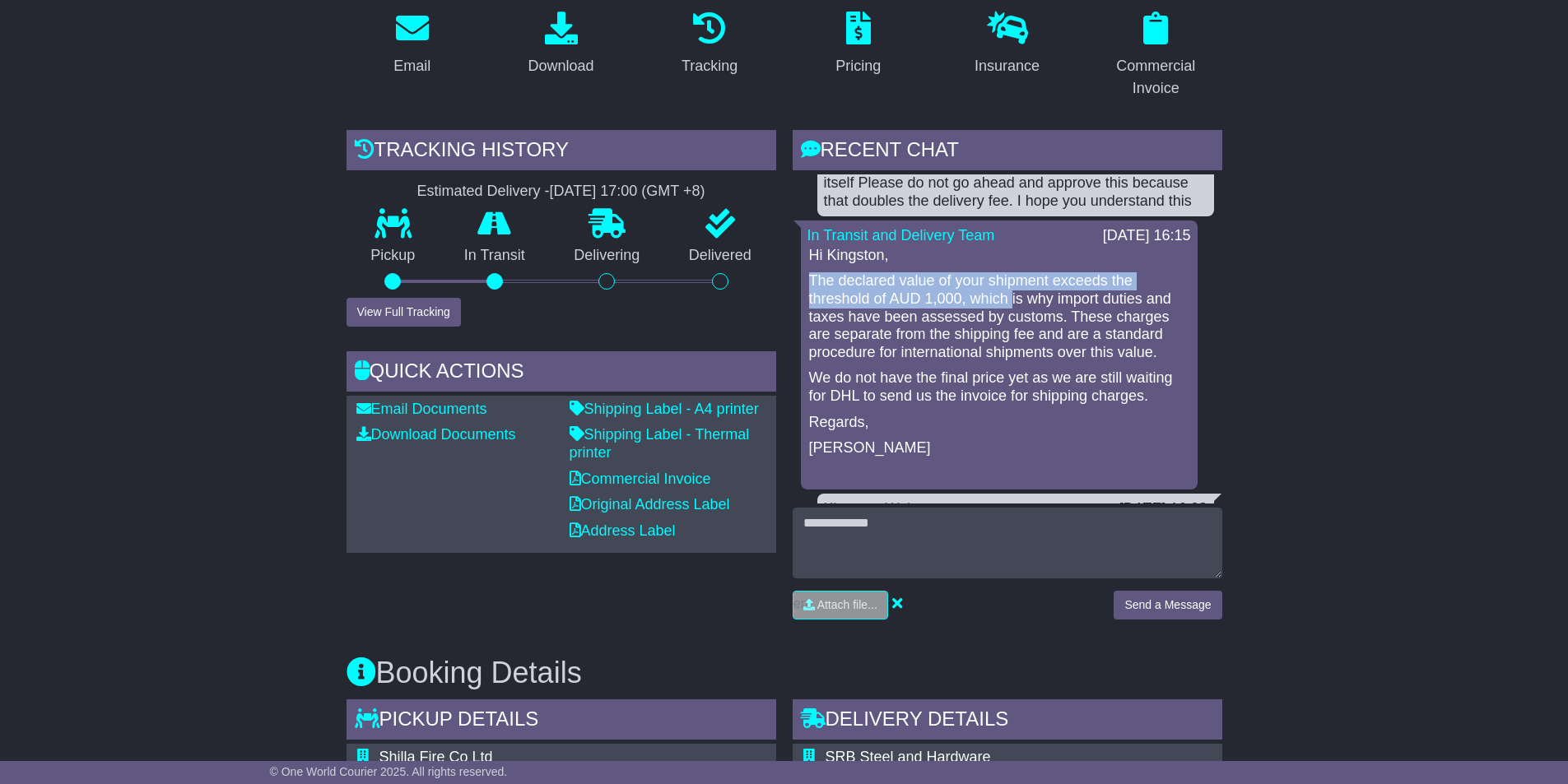
drag, startPoint x: 812, startPoint y: 284, endPoint x: 1010, endPoint y: 302, distance: 198.8
click at [1010, 302] on p "The declared value of your shipment exceeds the threshold of AUD 1,000, which i…" at bounding box center [999, 317] width 380 height 89
click at [906, 304] on p "The declared value of your shipment exceeds the threshold of AUD 1,000, which i…" at bounding box center [999, 317] width 380 height 89
drag, startPoint x: 895, startPoint y: 298, endPoint x: 965, endPoint y: 299, distance: 70.0
click at [965, 299] on p "The declared value of your shipment exceeds the threshold of AUD 1,000, which i…" at bounding box center [999, 317] width 380 height 89
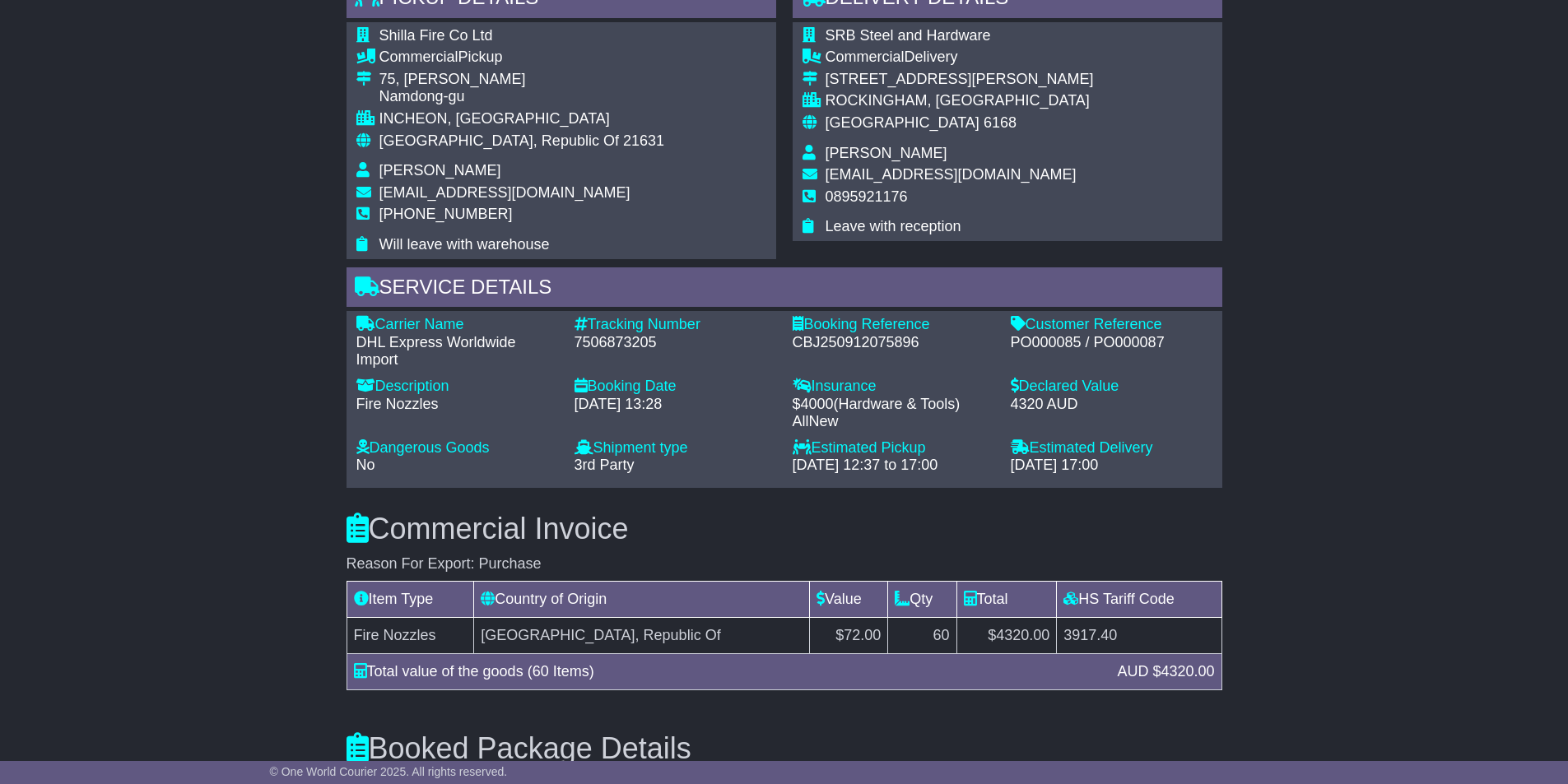
scroll to position [1026, 0]
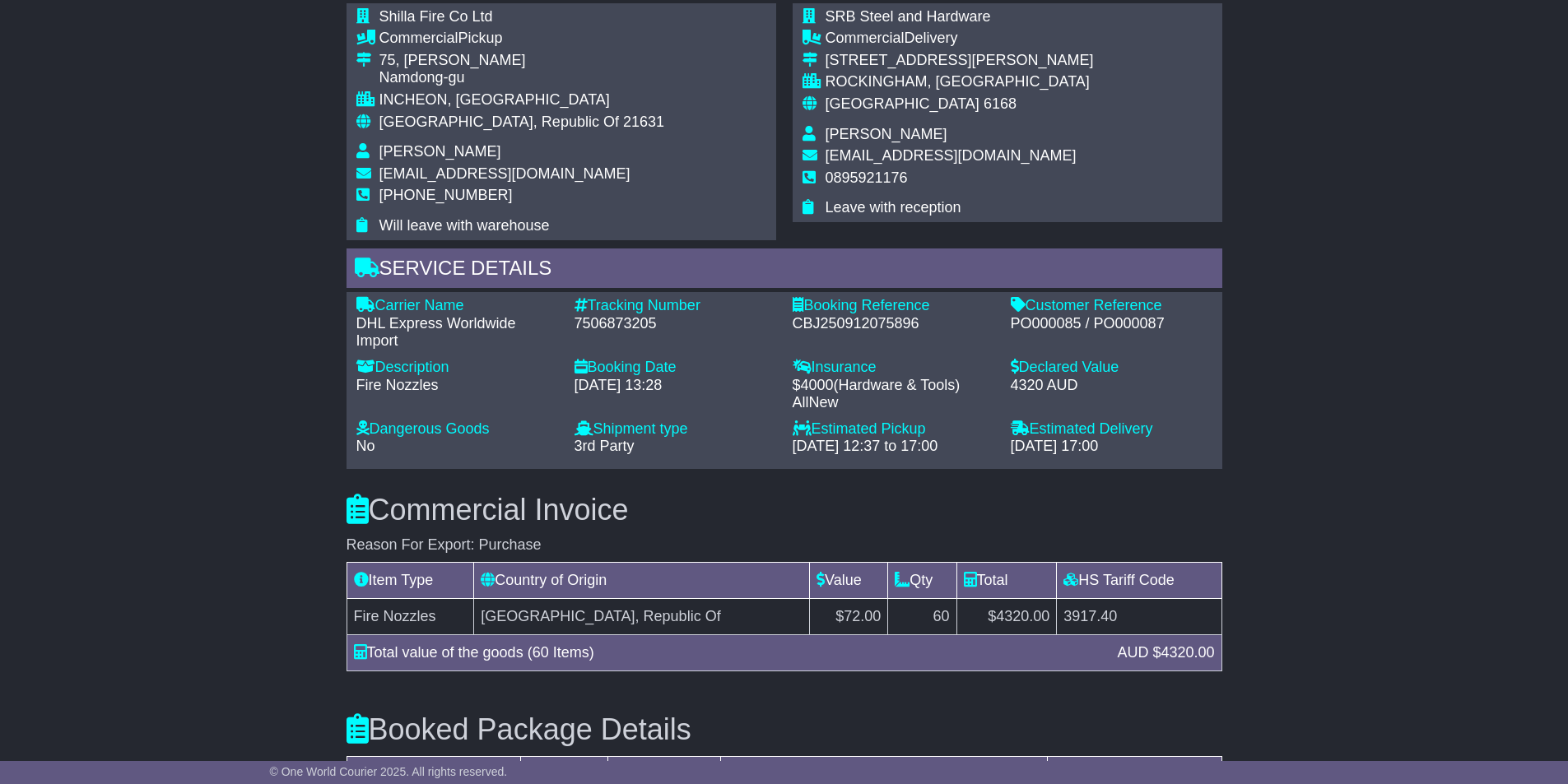
click at [831, 385] on span "4000" at bounding box center [817, 384] width 33 height 16
drag, startPoint x: 833, startPoint y: 385, endPoint x: 792, endPoint y: 383, distance: 41.0
click at [793, 383] on div "$ 4000 ( Hardware & Tools ) AllNew" at bounding box center [893, 394] width 202 height 35
click at [824, 385] on span "4000" at bounding box center [817, 384] width 33 height 16
drag, startPoint x: 833, startPoint y: 384, endPoint x: 790, endPoint y: 387, distance: 43.1
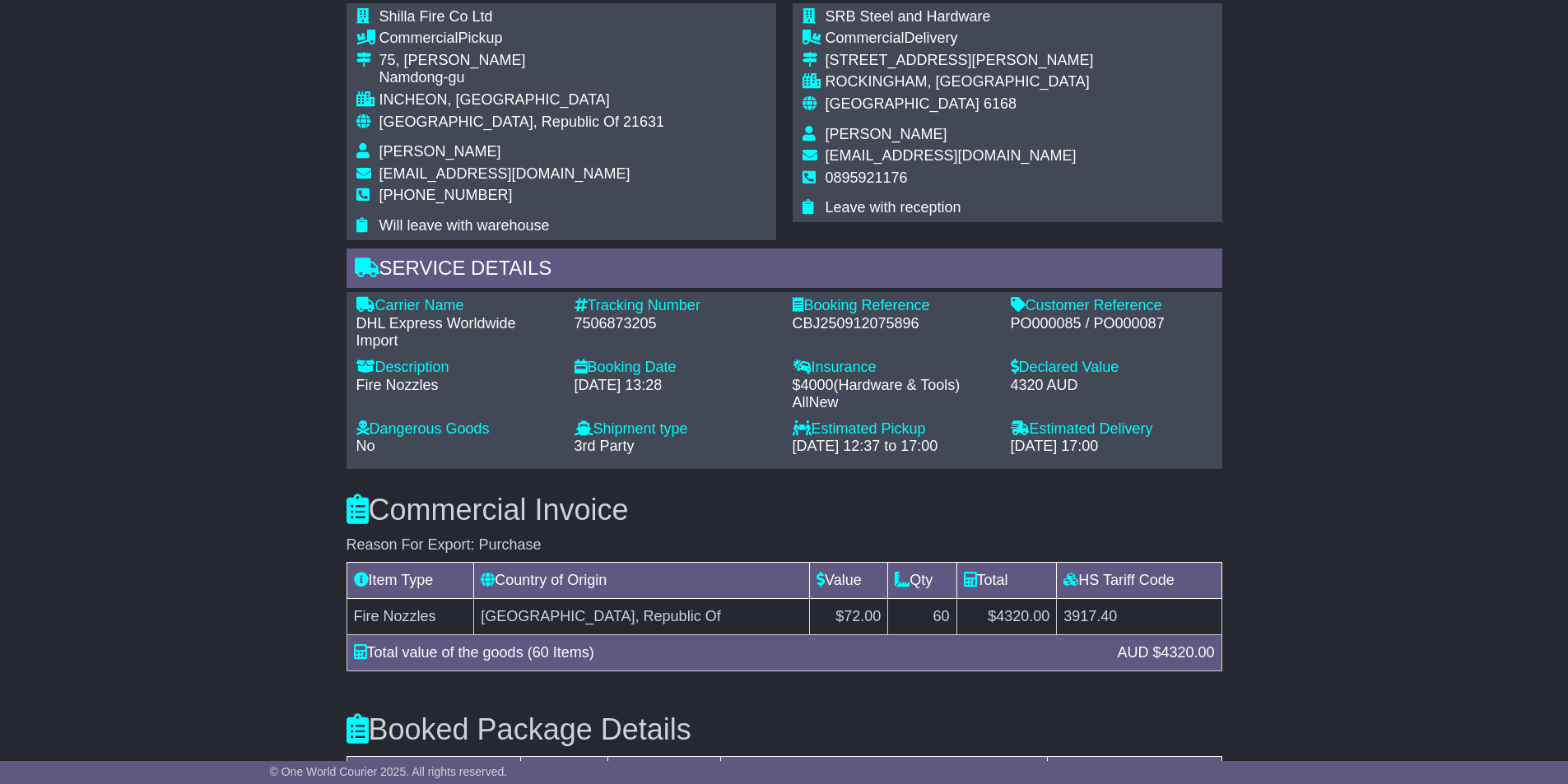
click at [790, 387] on div "Insurance - $ 4000 ( Hardware & Tools ) AllNew" at bounding box center [893, 385] width 218 height 53
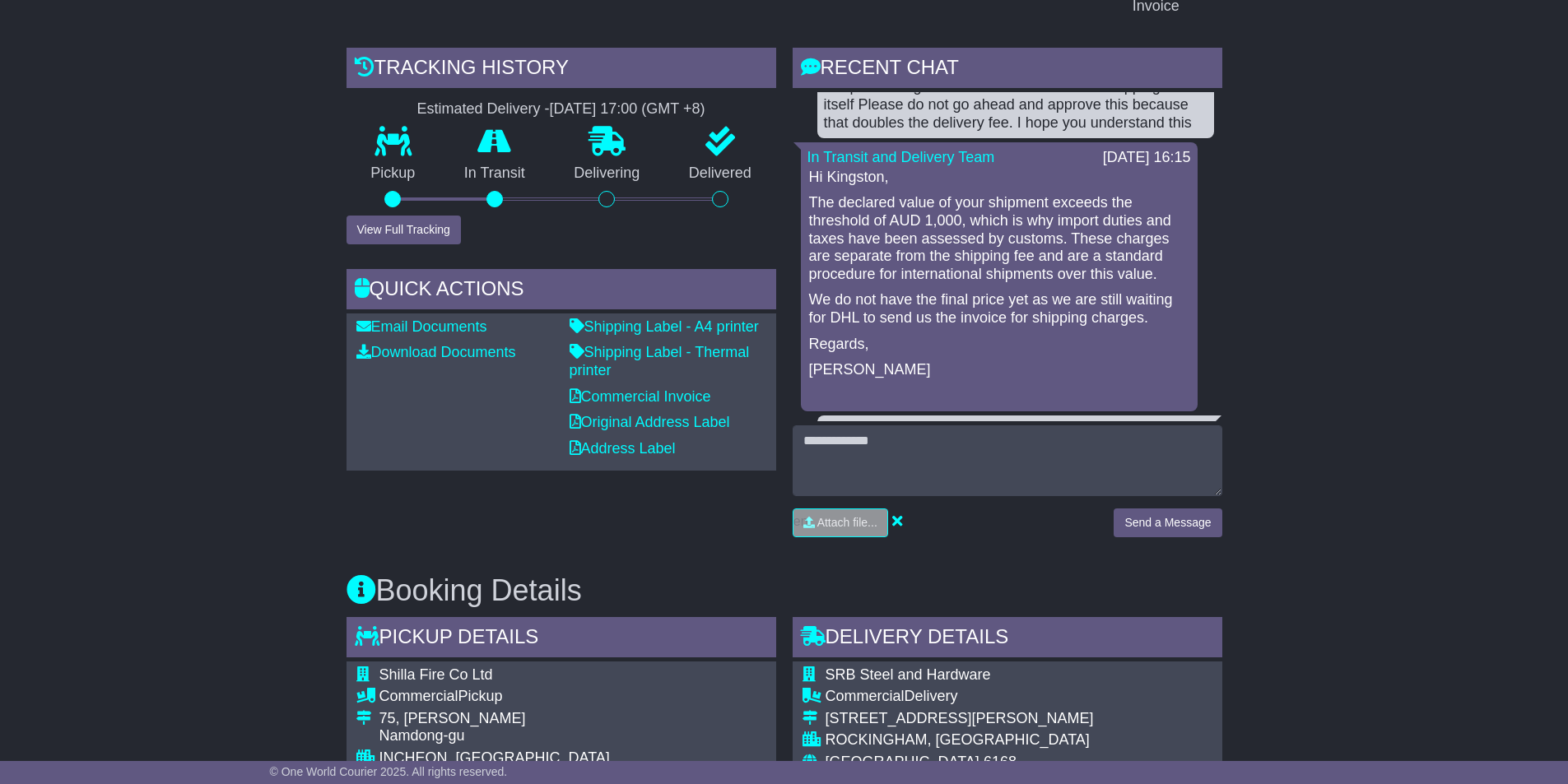
scroll to position [329, 0]
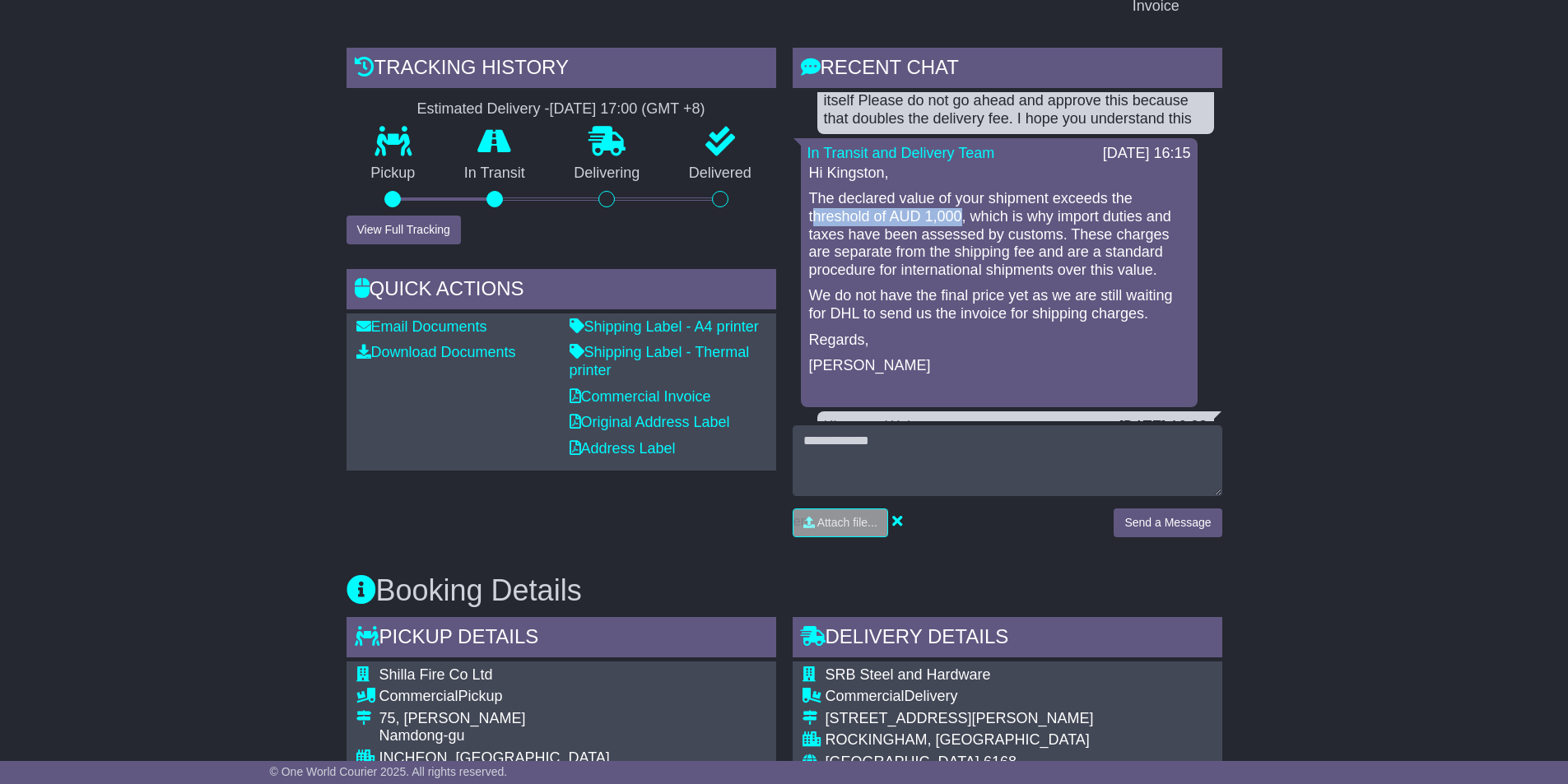
drag, startPoint x: 812, startPoint y: 222, endPoint x: 957, endPoint y: 223, distance: 145.0
click at [960, 223] on p "The declared value of your shipment exceeds the threshold of AUD 1,000, which i…" at bounding box center [999, 235] width 380 height 89
click at [1062, 209] on p "The declared value of your shipment exceeds the threshold of AUD 1,000, which i…" at bounding box center [999, 235] width 380 height 89
drag, startPoint x: 1054, startPoint y: 216, endPoint x: 845, endPoint y: 237, distance: 210.1
click at [845, 237] on p "The declared value of your shipment exceeds the threshold of AUD 1,000, which i…" at bounding box center [999, 235] width 380 height 89
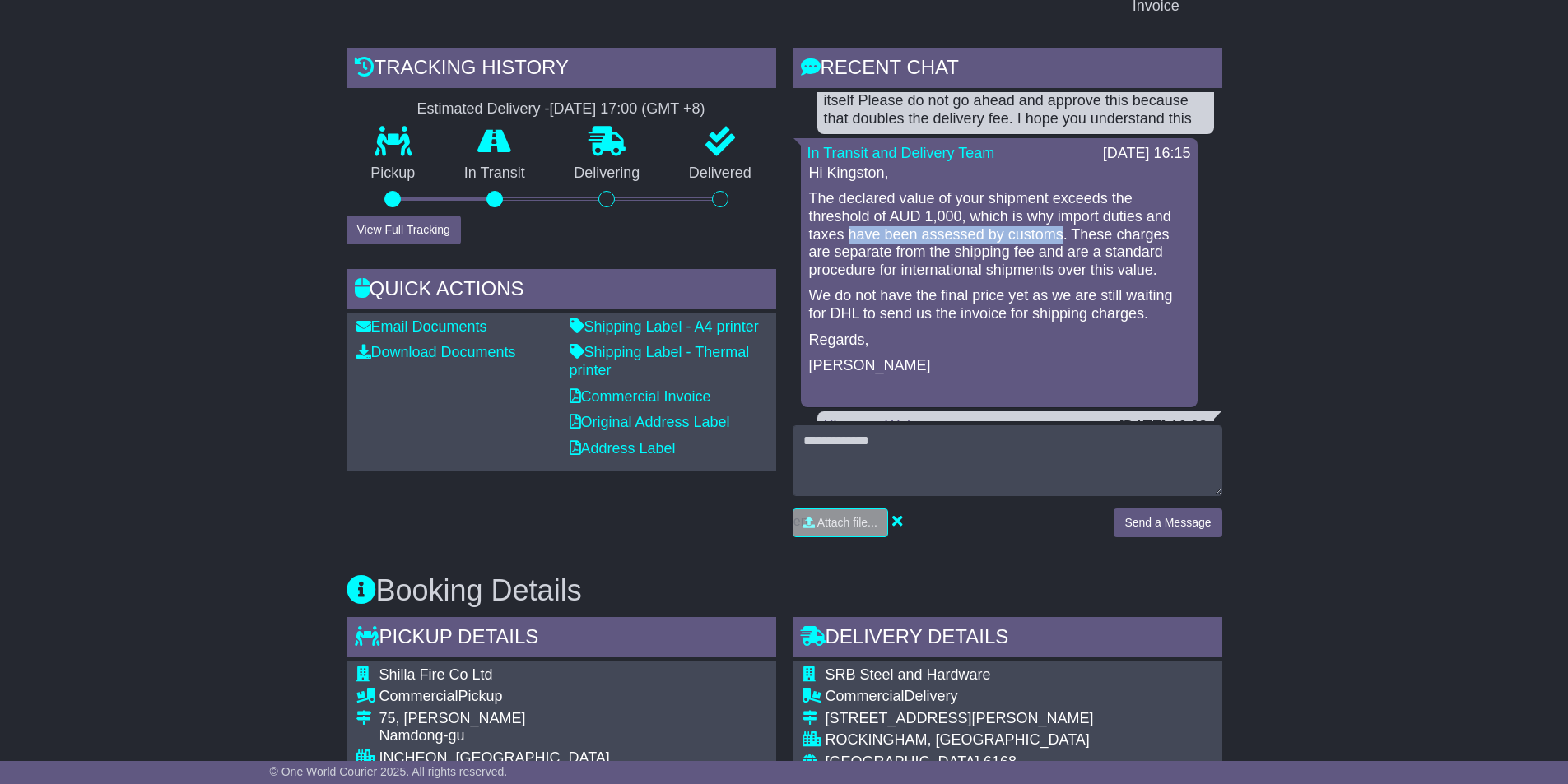
drag, startPoint x: 1062, startPoint y: 235, endPoint x: 846, endPoint y: 230, distance: 216.1
click at [846, 230] on p "The declared value of your shipment exceeds the threshold of AUD 1,000, which i…" at bounding box center [999, 235] width 380 height 89
click at [1139, 228] on p "The declared value of your shipment exceeds the threshold of AUD 1,000, which i…" at bounding box center [999, 235] width 380 height 89
drag, startPoint x: 849, startPoint y: 252, endPoint x: 1029, endPoint y: 255, distance: 180.0
click at [1029, 255] on p "The declared value of your shipment exceeds the threshold of AUD 1,000, which i…" at bounding box center [999, 235] width 380 height 89
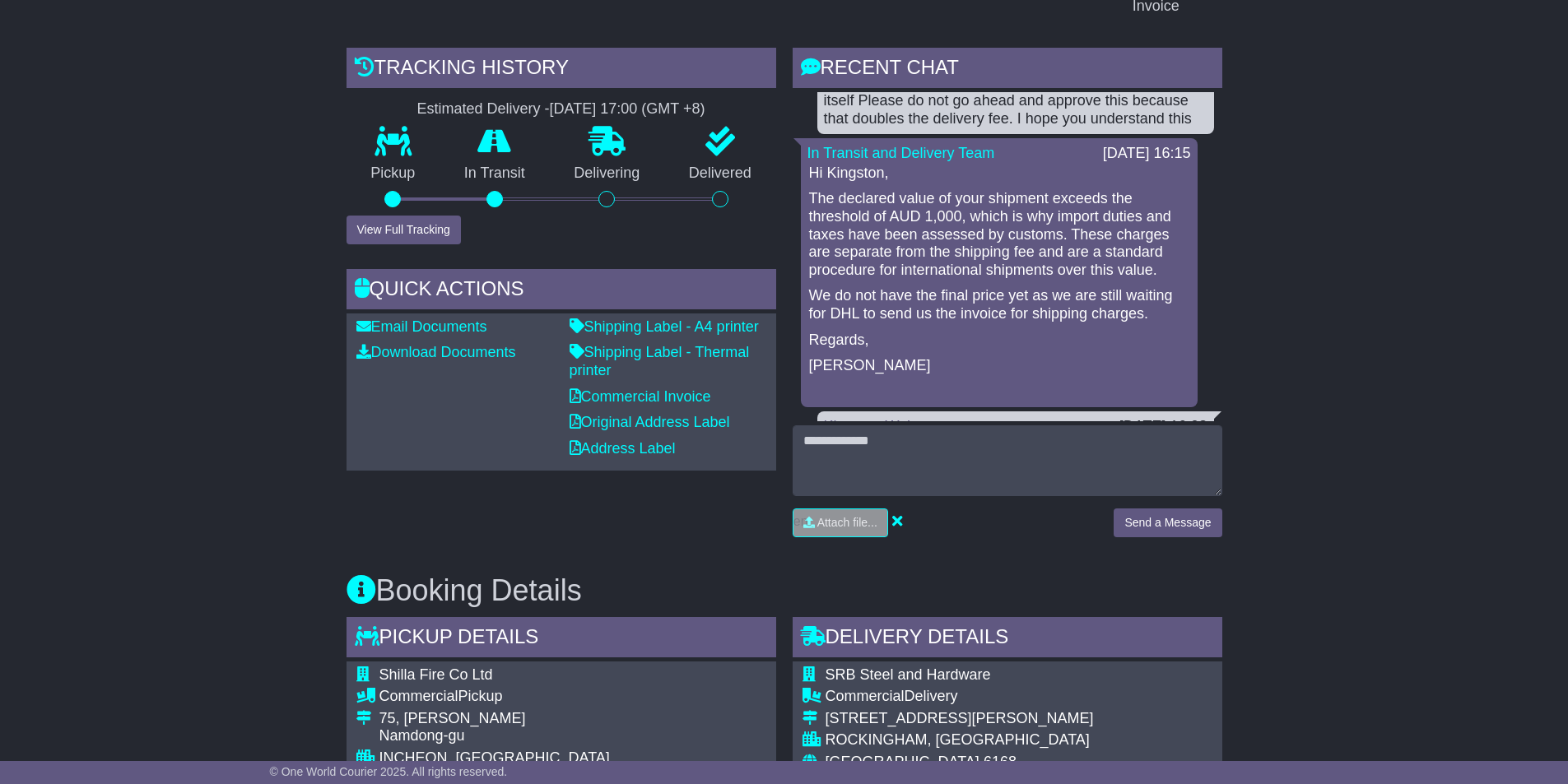
click at [1102, 253] on p "The declared value of your shipment exceeds the threshold of AUD 1,000, which i…" at bounding box center [999, 235] width 380 height 89
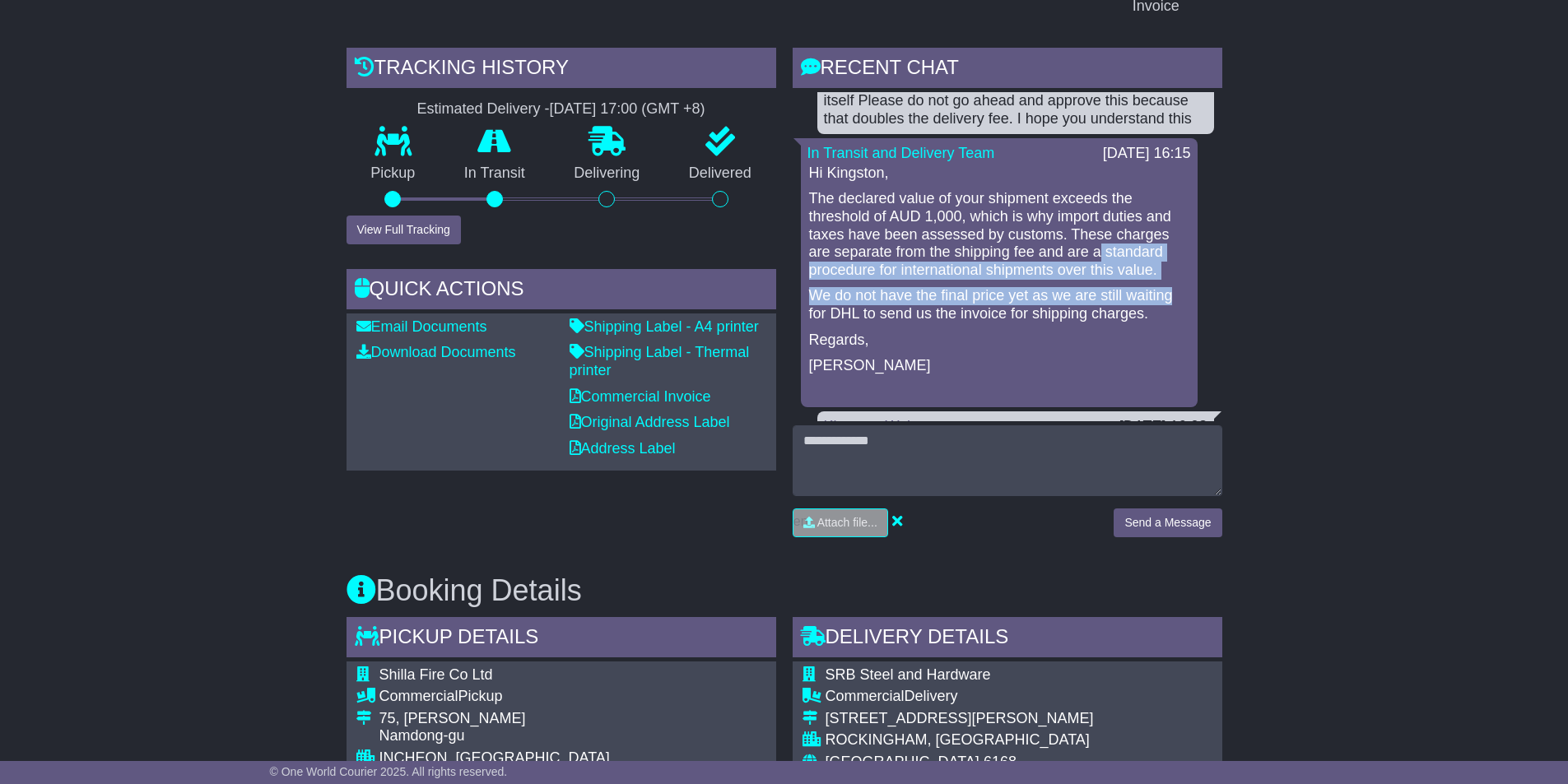
drag, startPoint x: 1098, startPoint y: 253, endPoint x: 1208, endPoint y: 285, distance: 114.6
click at [1072, 269] on p "The declared value of your shipment exceeds the threshold of AUD 1,000, which i…" at bounding box center [999, 235] width 380 height 89
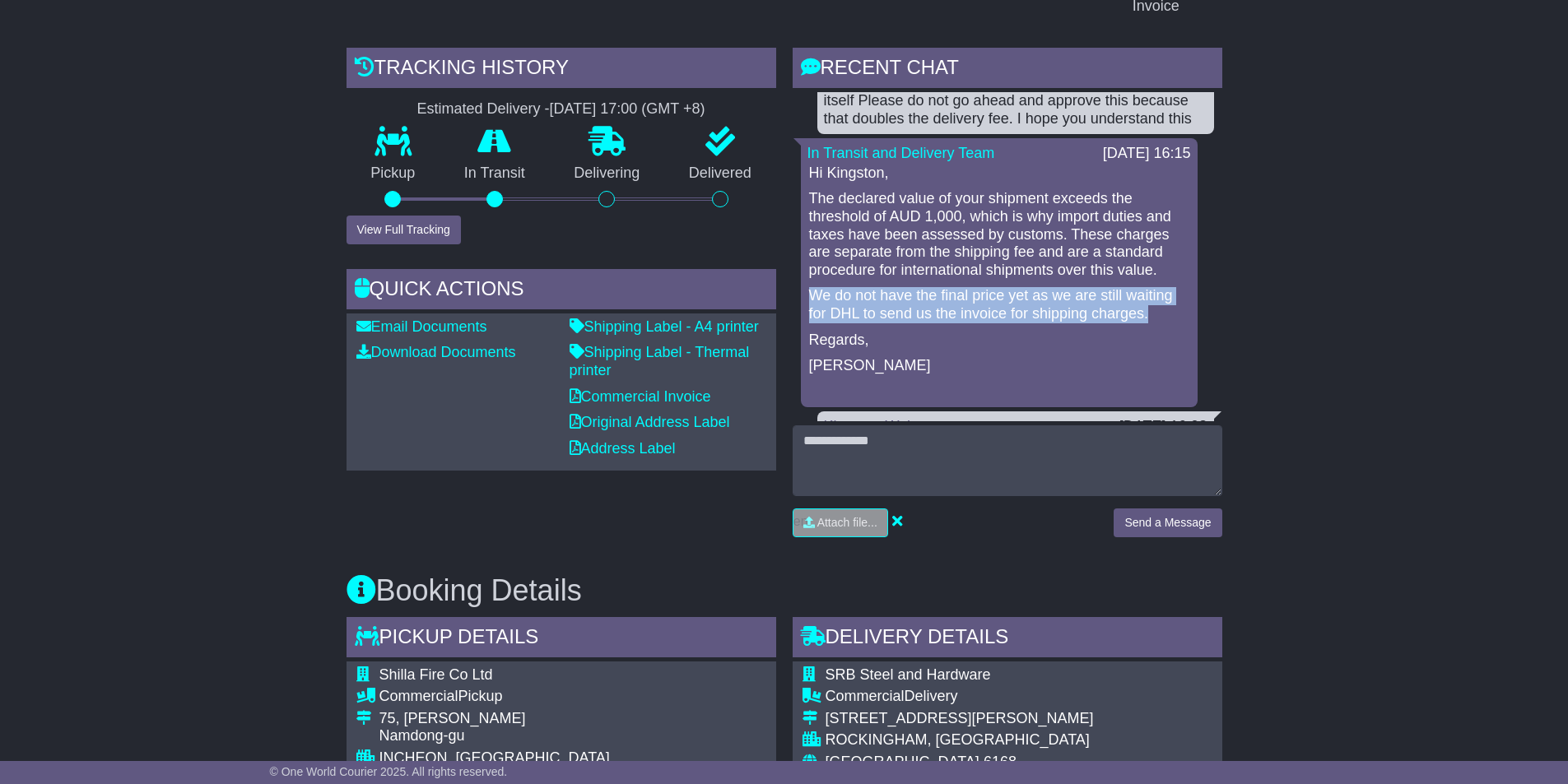
drag, startPoint x: 806, startPoint y: 292, endPoint x: 1164, endPoint y: 319, distance: 359.0
click at [1164, 319] on div "Hi Kingston, The declared value of your shipment exceeds the threshold of AUD 1…" at bounding box center [999, 283] width 384 height 237
click at [1096, 325] on div "Hi Kingston, The declared value of your shipment exceeds the threshold of AUD 1…" at bounding box center [999, 283] width 384 height 237
drag, startPoint x: 1147, startPoint y: 316, endPoint x: 809, endPoint y: 292, distance: 338.9
click at [809, 292] on p "We do not have the final price yet as we are still waiting for DHL to send us t…" at bounding box center [999, 304] width 380 height 35
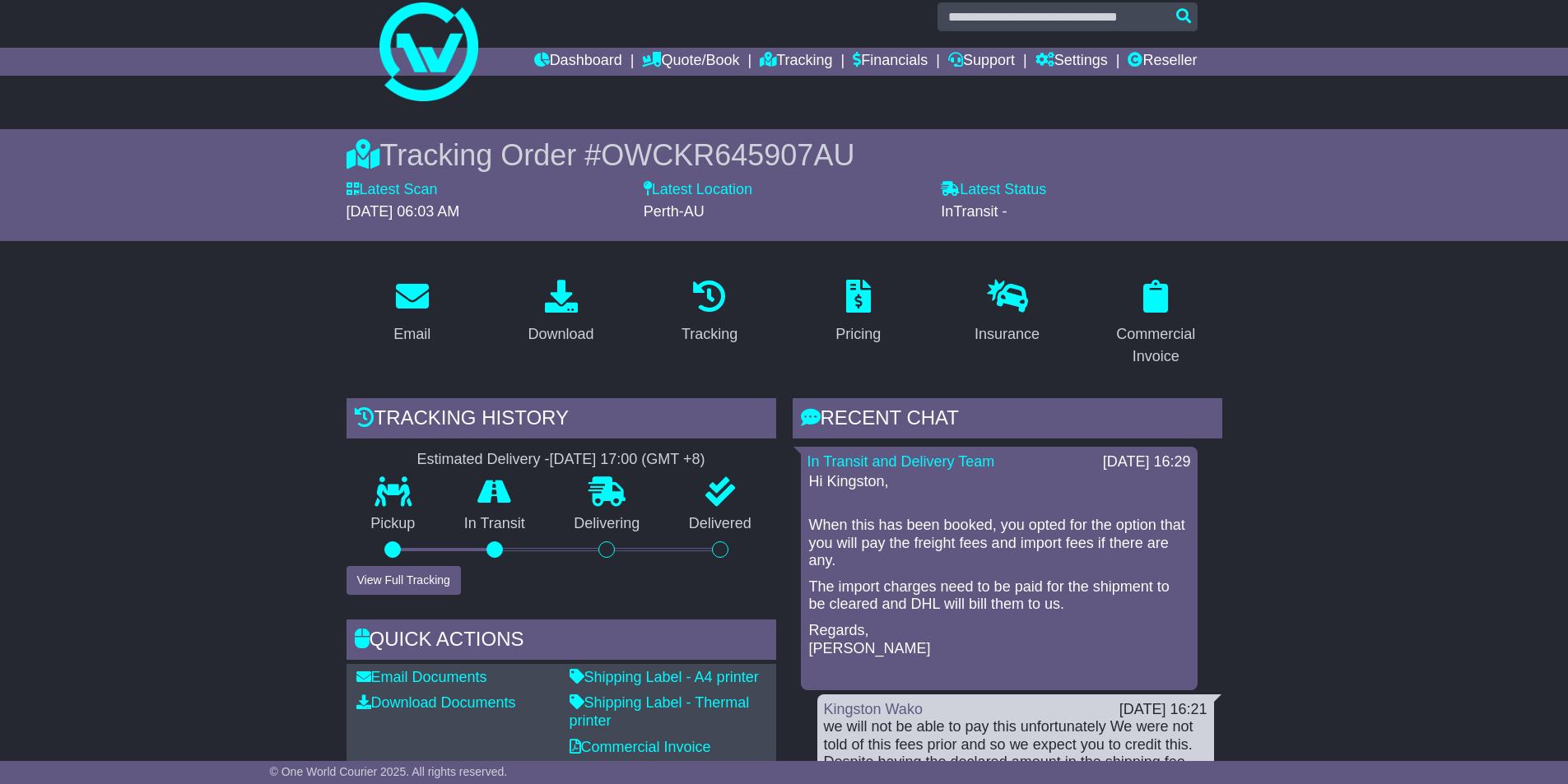
scroll to position [0, 0]
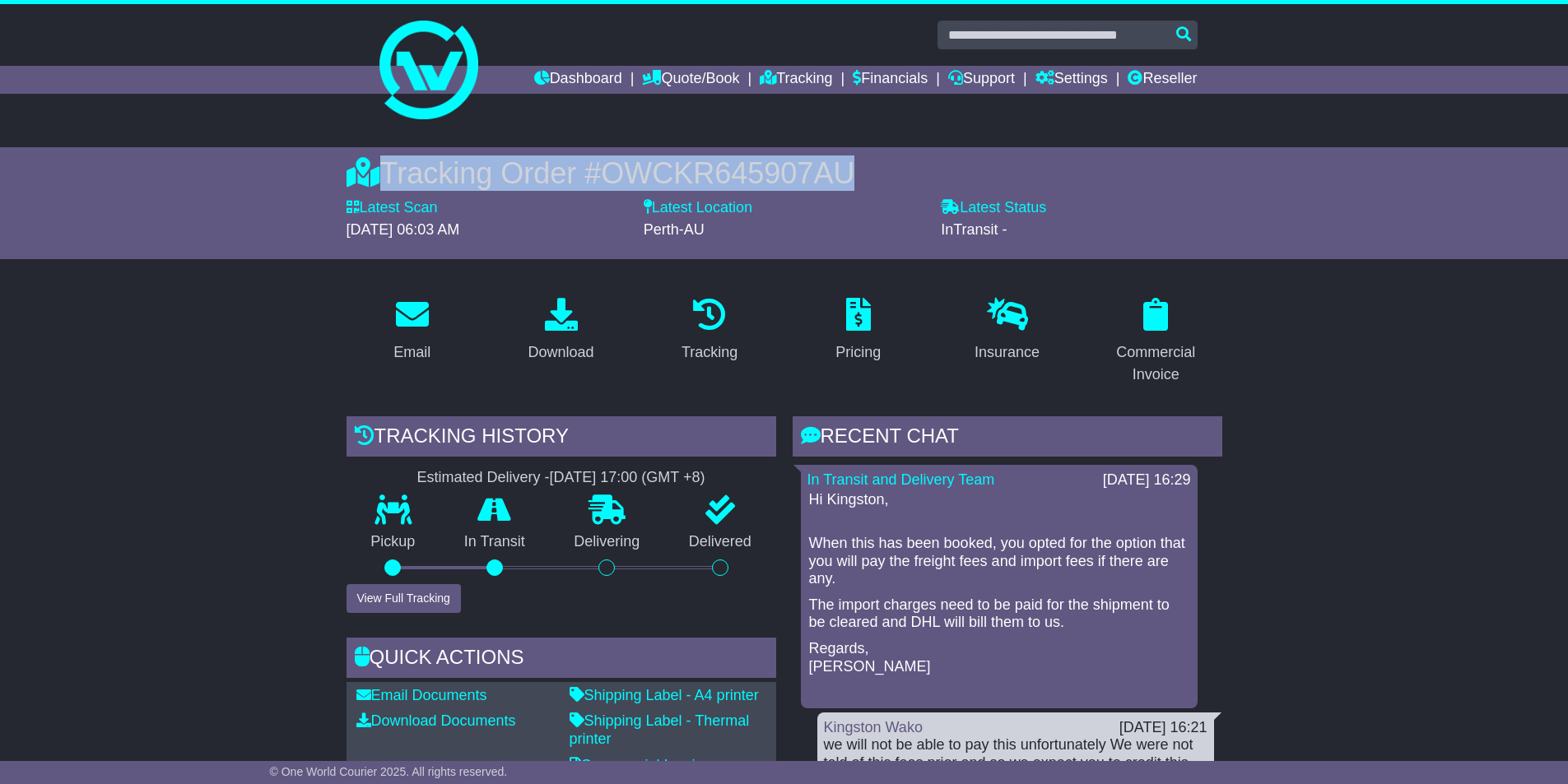
drag, startPoint x: 327, startPoint y: 176, endPoint x: 887, endPoint y: 181, distance: 560.0
click at [887, 181] on div "Tracking Order # OWCKR645907AU Latest Scan 17 September 2025 - 06:03 AM Latest …" at bounding box center [784, 203] width 1568 height 112
click at [874, 173] on div "Tracking Order # OWCKR645907AU" at bounding box center [784, 172] width 875 height 35
drag, startPoint x: 874, startPoint y: 173, endPoint x: 257, endPoint y: 175, distance: 617.0
click at [310, 175] on div "Tracking Order # OWCKR645907AU Latest Scan 17 September 2025 - 06:03 AM Latest …" at bounding box center [784, 203] width 1568 height 112
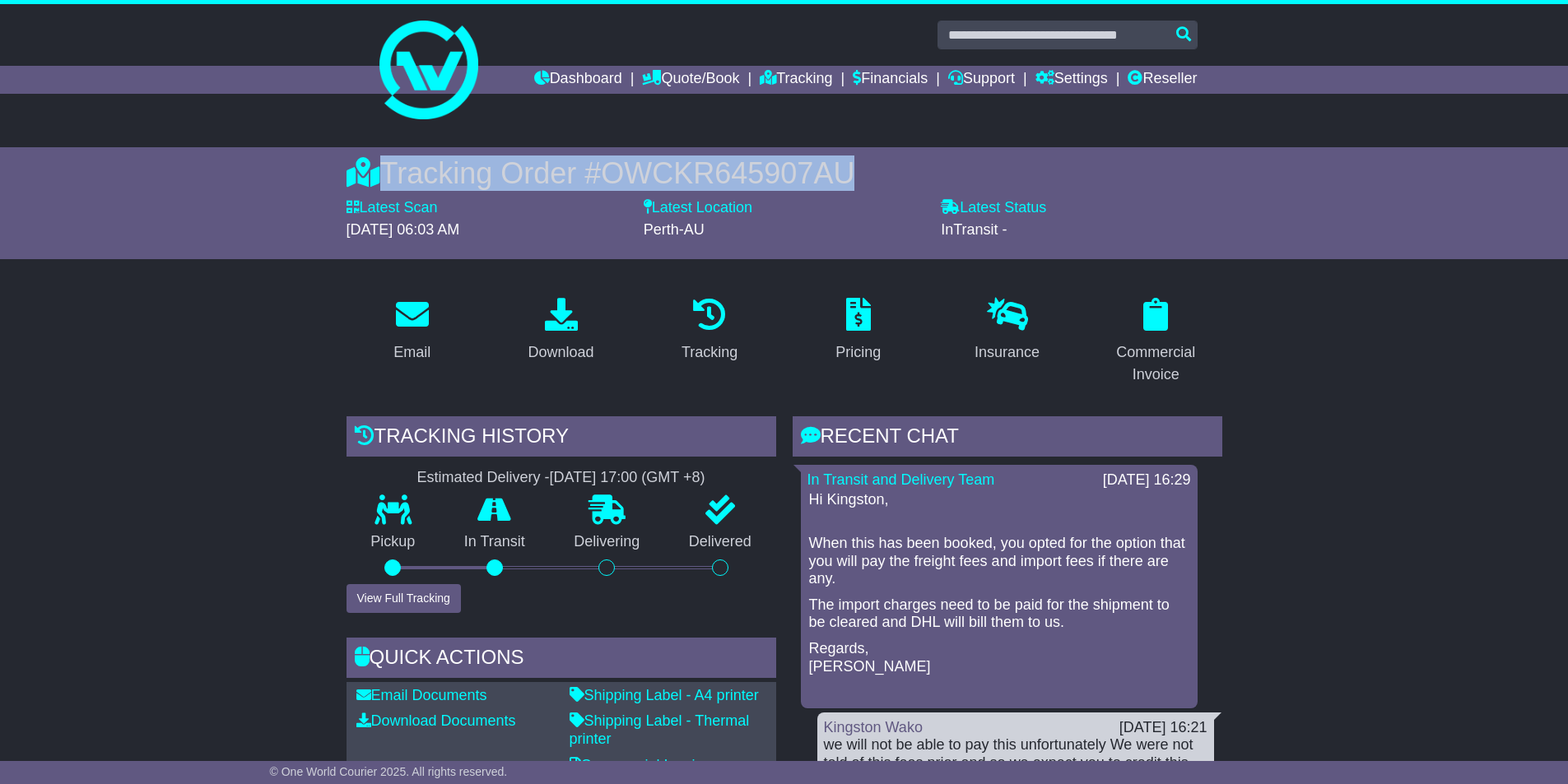
click at [254, 175] on div "Tracking Order # OWCKR645907AU Latest Scan 17 September 2025 - 06:03 AM Latest …" at bounding box center [784, 203] width 1568 height 112
click at [457, 169] on div "Tracking Order # OWCKR645907AU" at bounding box center [784, 172] width 875 height 35
click at [440, 169] on div "Tracking Order # OWCKR645907AU" at bounding box center [784, 172] width 875 height 35
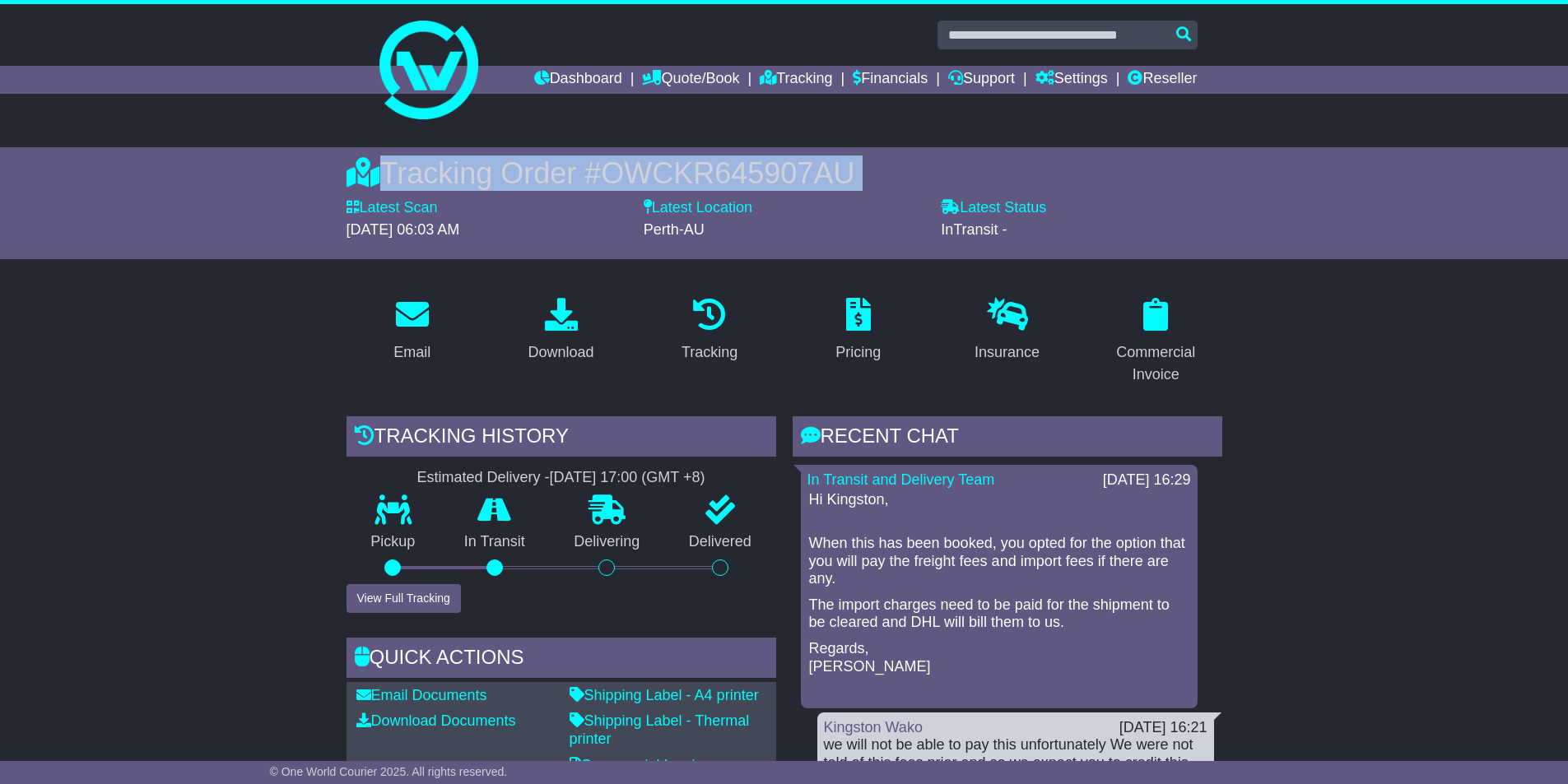
click at [511, 182] on div "Tracking Order # OWCKR645907AU" at bounding box center [784, 172] width 875 height 35
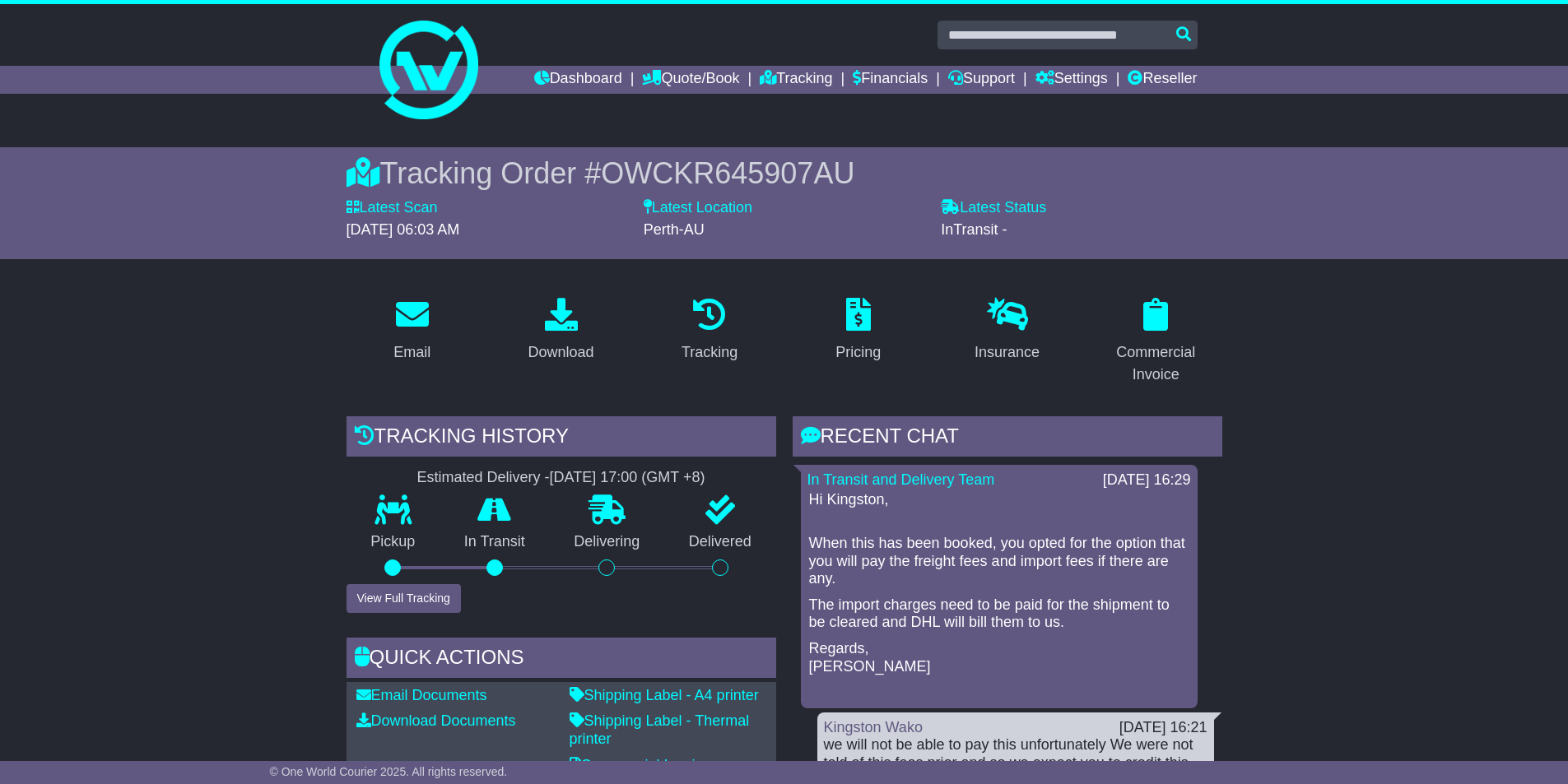
click at [553, 172] on div "Tracking Order # OWCKR645907AU" at bounding box center [784, 172] width 875 height 35
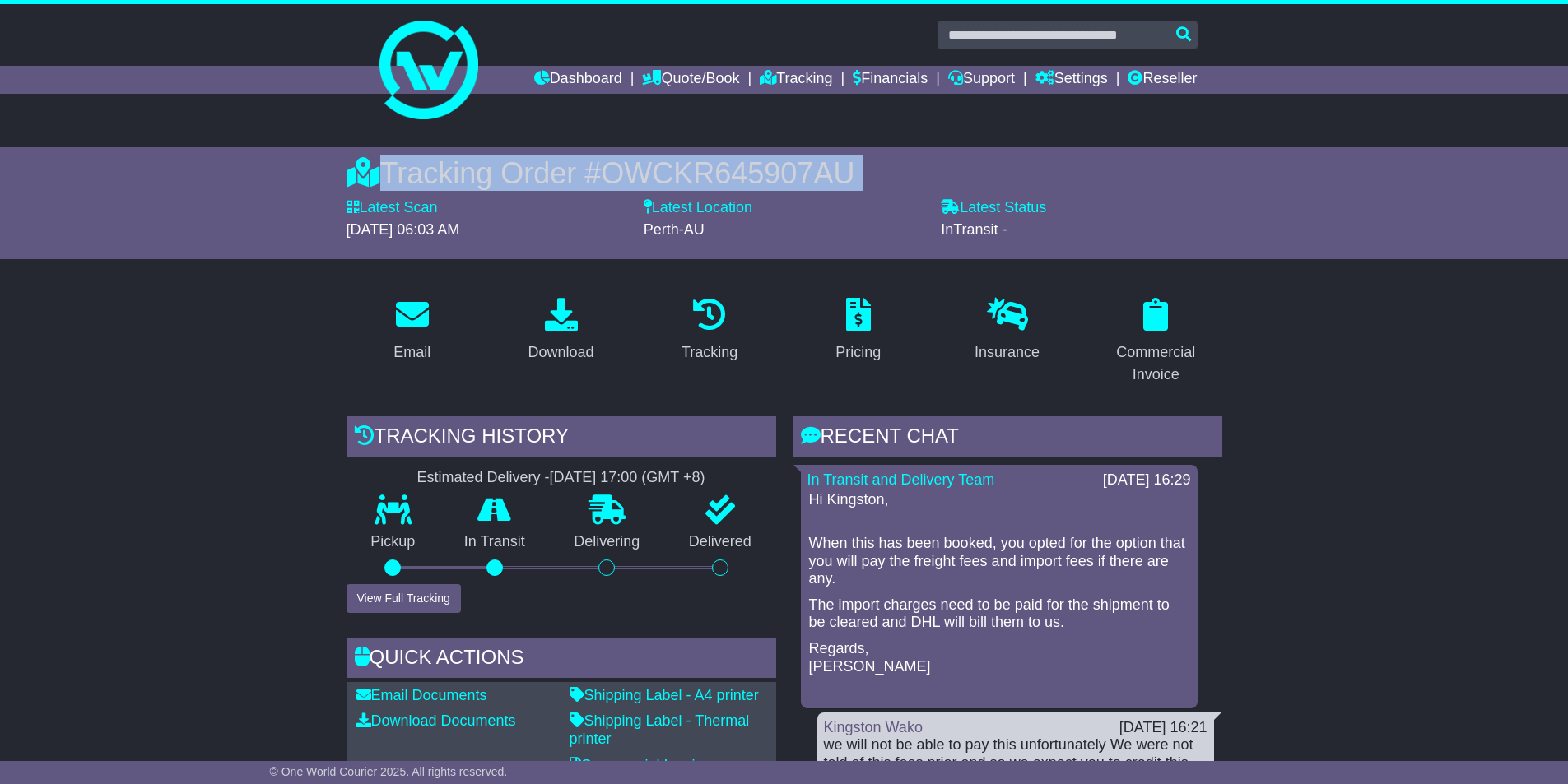
click at [553, 172] on div "Tracking Order # OWCKR645907AU" at bounding box center [784, 172] width 875 height 35
click at [573, 181] on div "Tracking Order # OWCKR645907AU" at bounding box center [784, 172] width 875 height 35
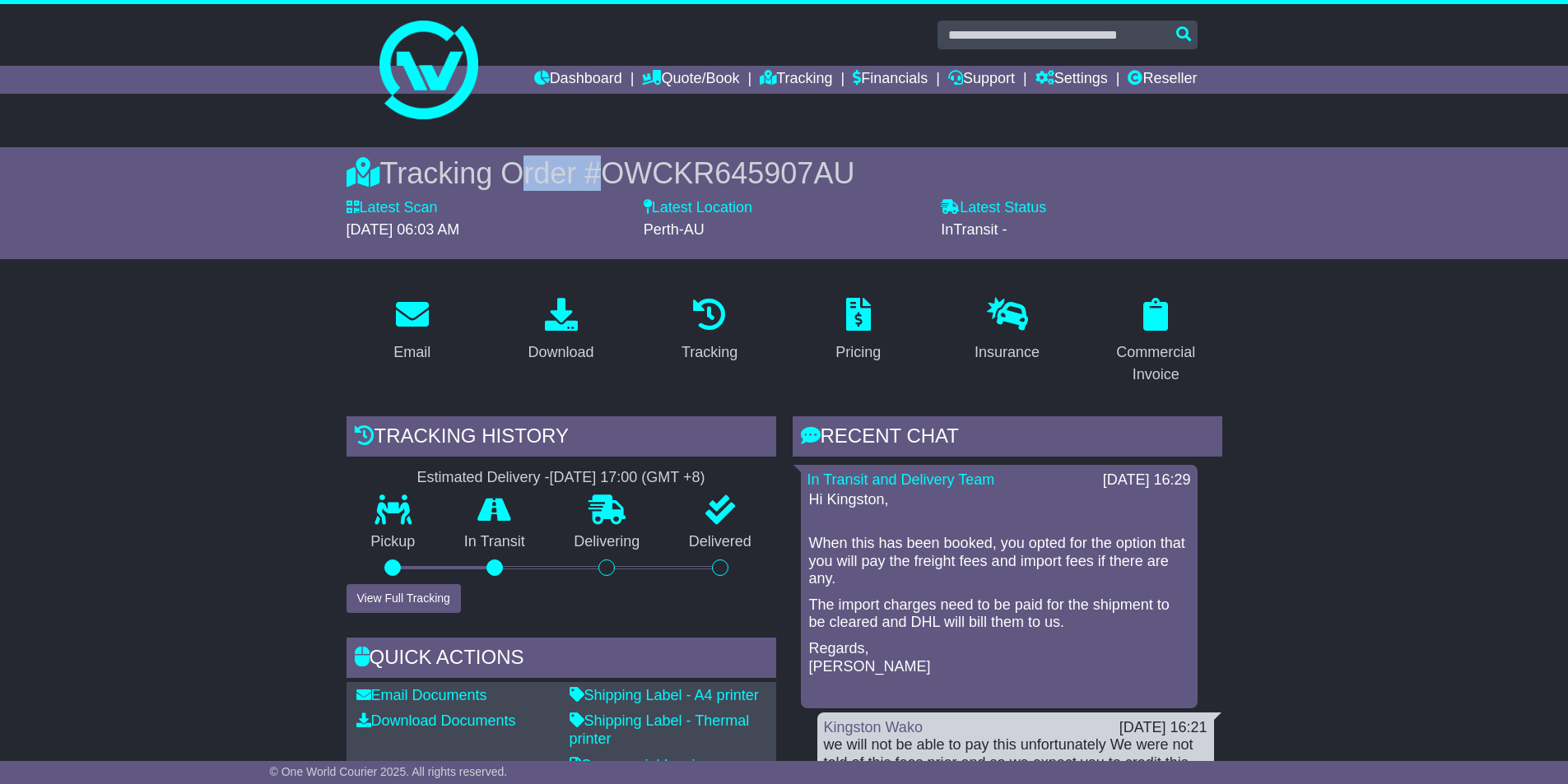
click at [573, 181] on div "Tracking Order # OWCKR645907AU" at bounding box center [784, 172] width 875 height 35
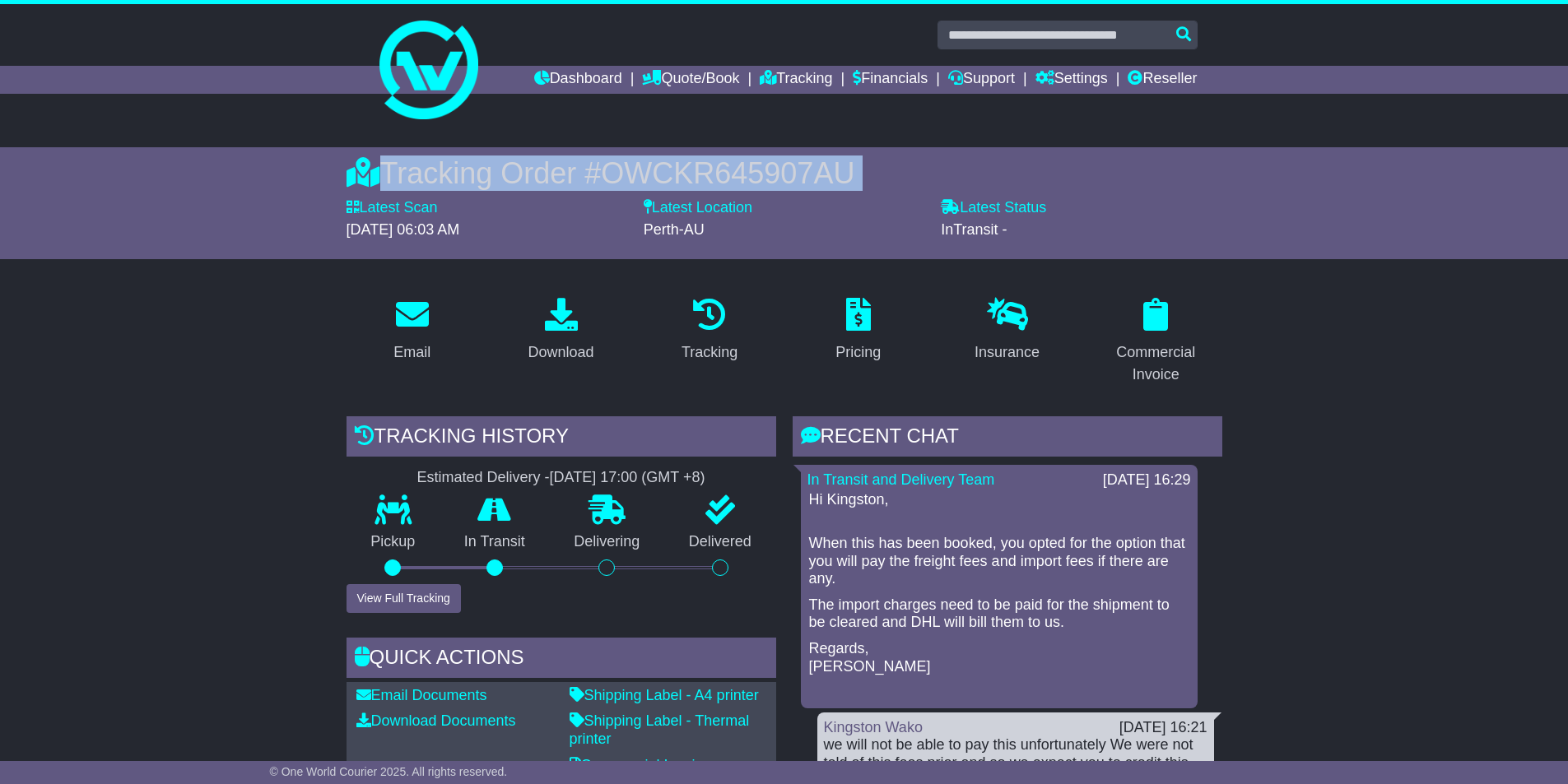
click at [573, 181] on div "Tracking Order # OWCKR645907AU" at bounding box center [784, 172] width 875 height 35
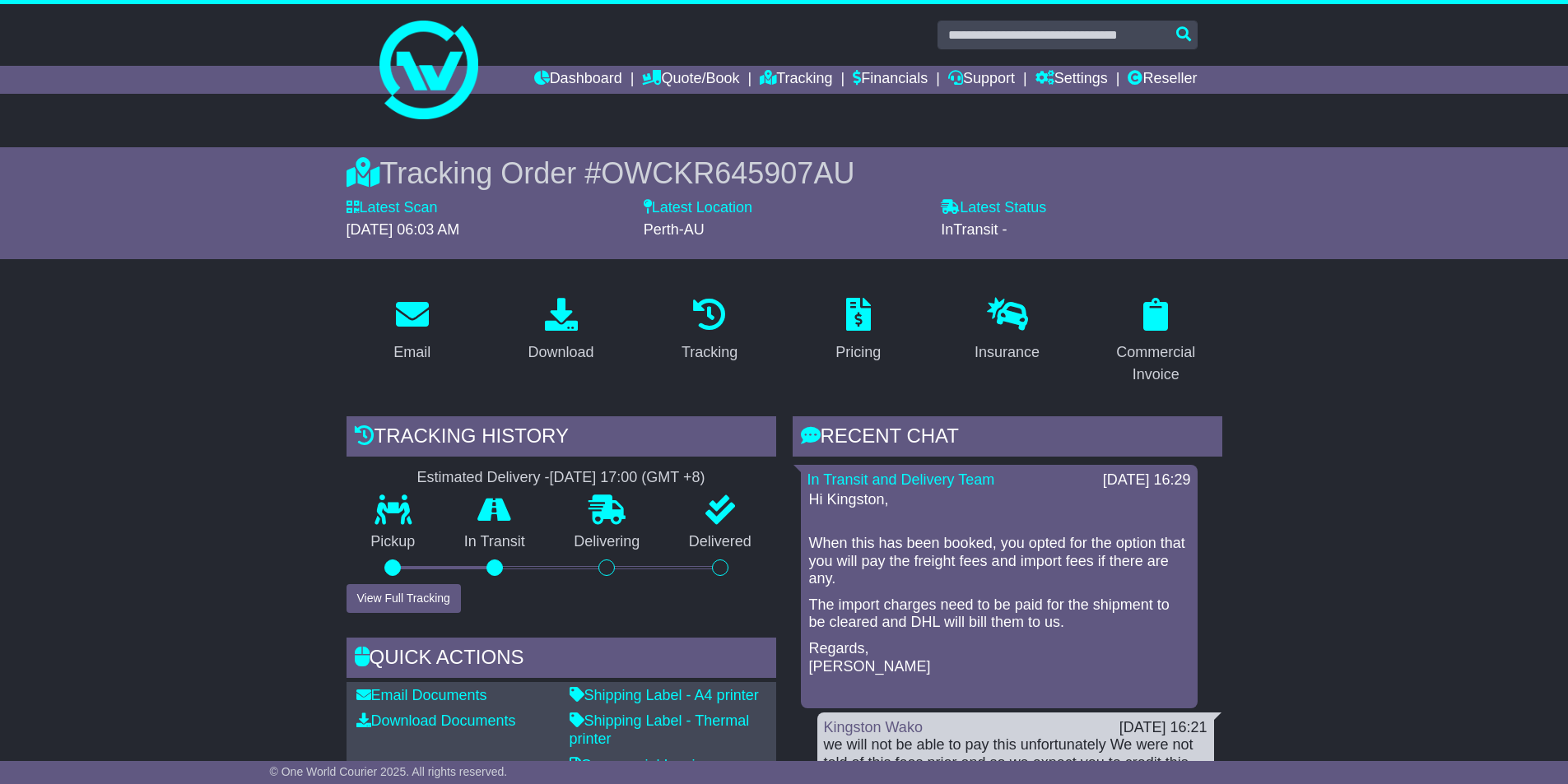
click at [572, 215] on div "Latest Scan 17 September 2025 - 06:03 AM" at bounding box center [487, 219] width 280 height 40
click at [573, 153] on div "Tracking Order # OWCKR645907AU Latest Scan 17 September 2025 - 06:03 AM Latest …" at bounding box center [784, 203] width 843 height 112
click at [572, 157] on div "Tracking Order # OWCKR645907AU" at bounding box center [784, 172] width 875 height 35
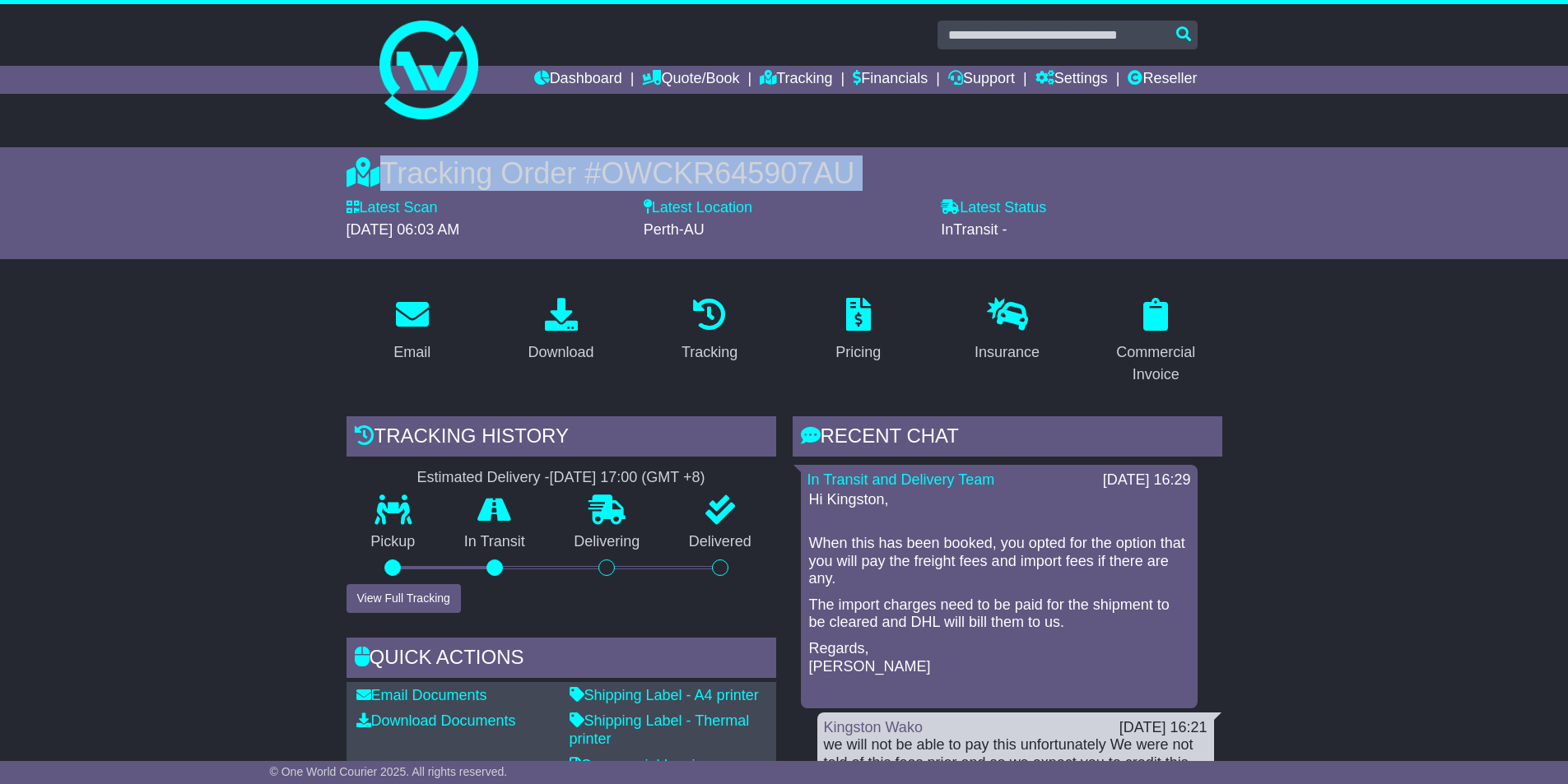
click at [572, 157] on div "Tracking Order # OWCKR645907AU" at bounding box center [784, 172] width 875 height 35
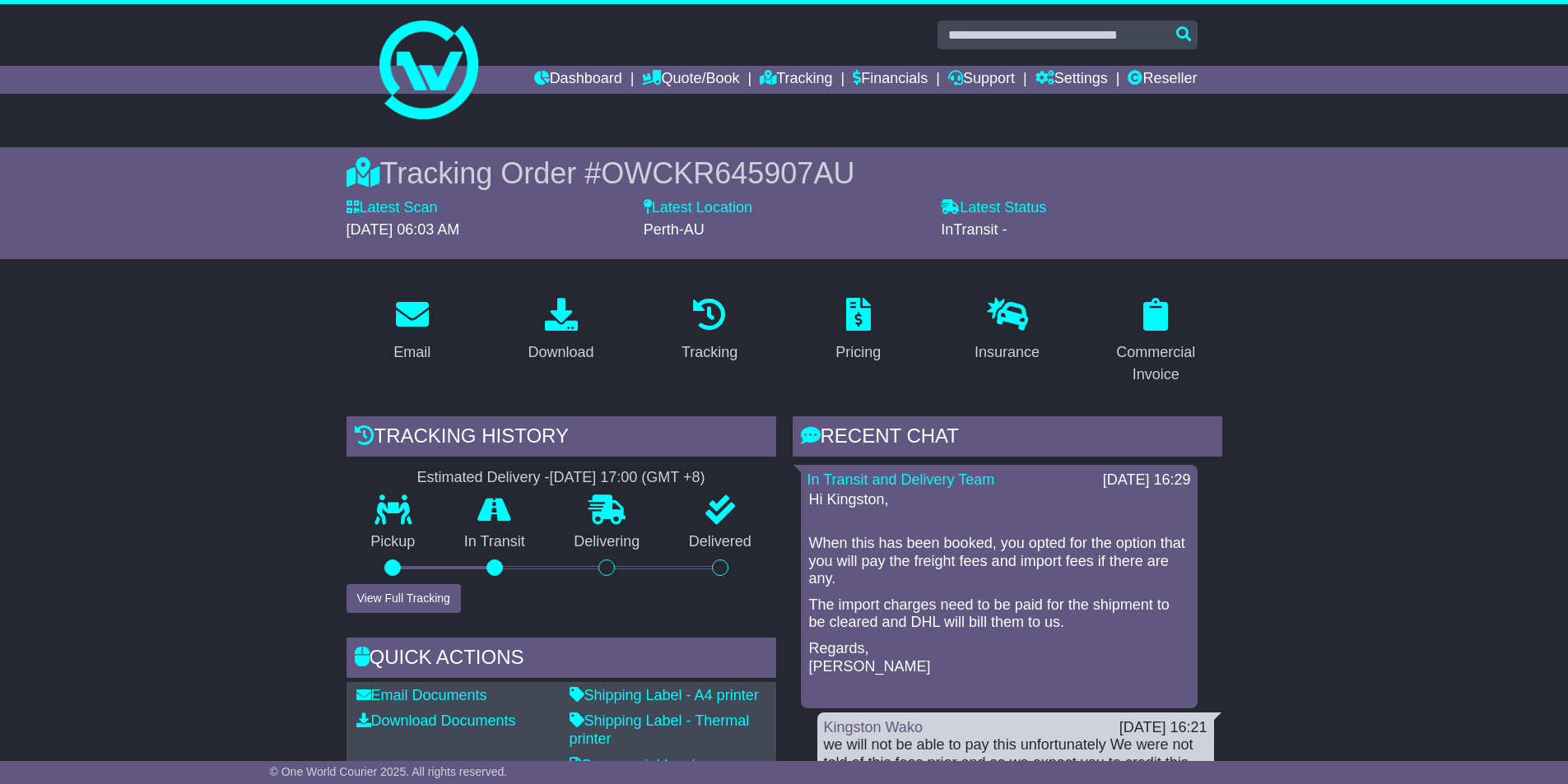
click at [581, 208] on div "Latest Scan 17 September 2025 - 06:03 AM" at bounding box center [487, 219] width 280 height 40
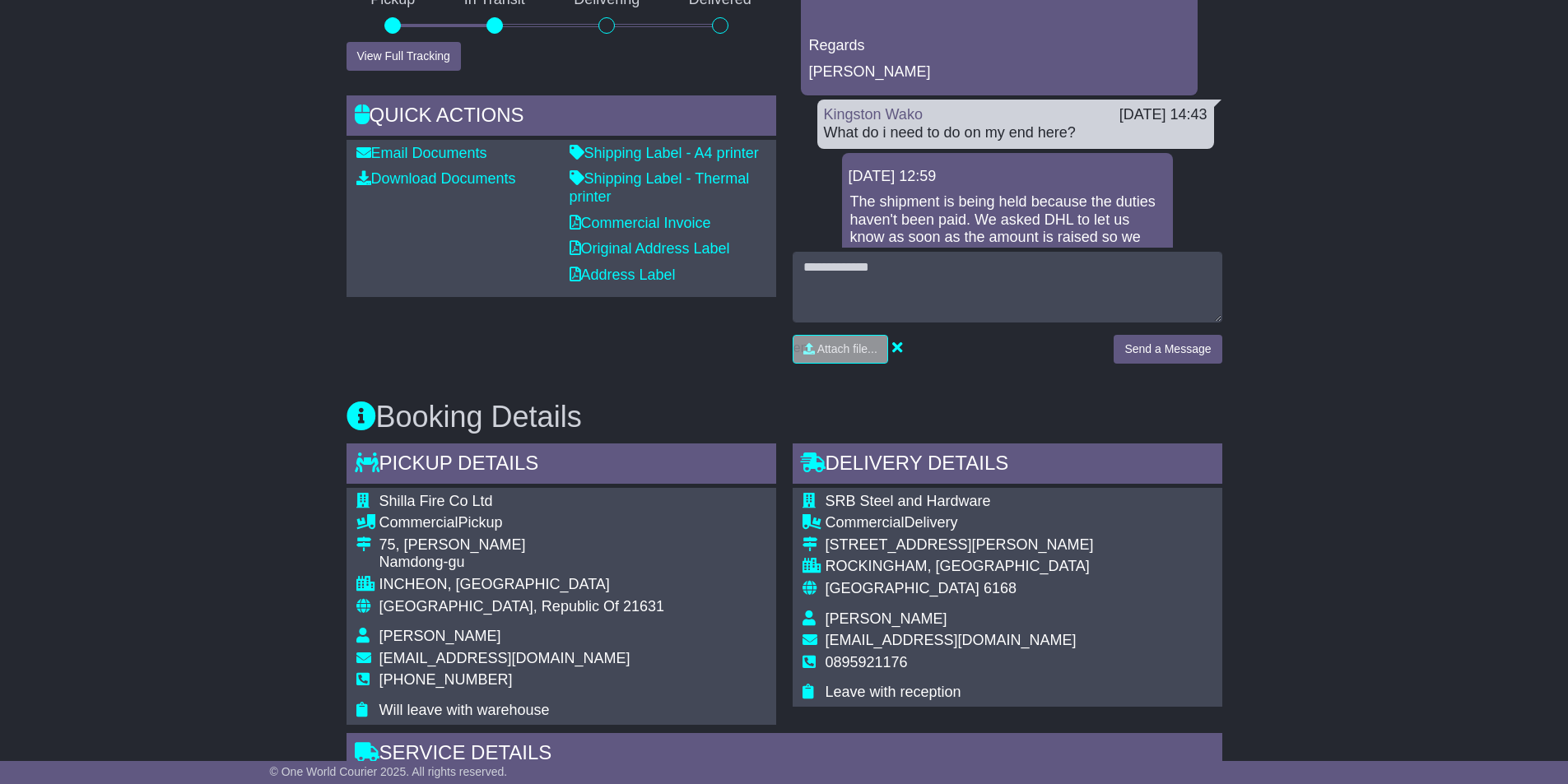
scroll to position [658, 0]
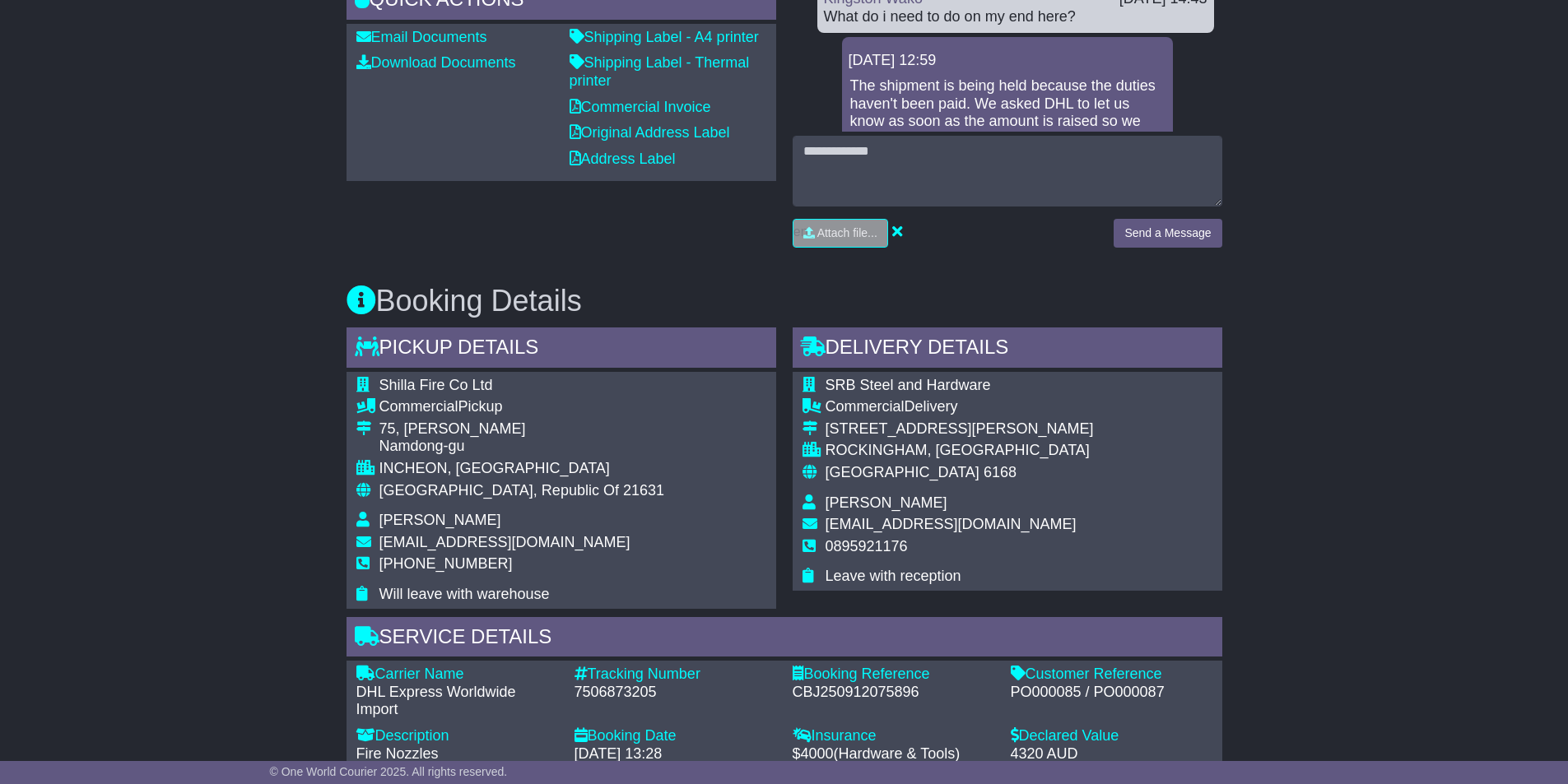
click at [843, 505] on span "Melanie Richardson" at bounding box center [886, 502] width 122 height 16
click at [908, 523] on span "accounts@srbsteel.com" at bounding box center [950, 524] width 251 height 16
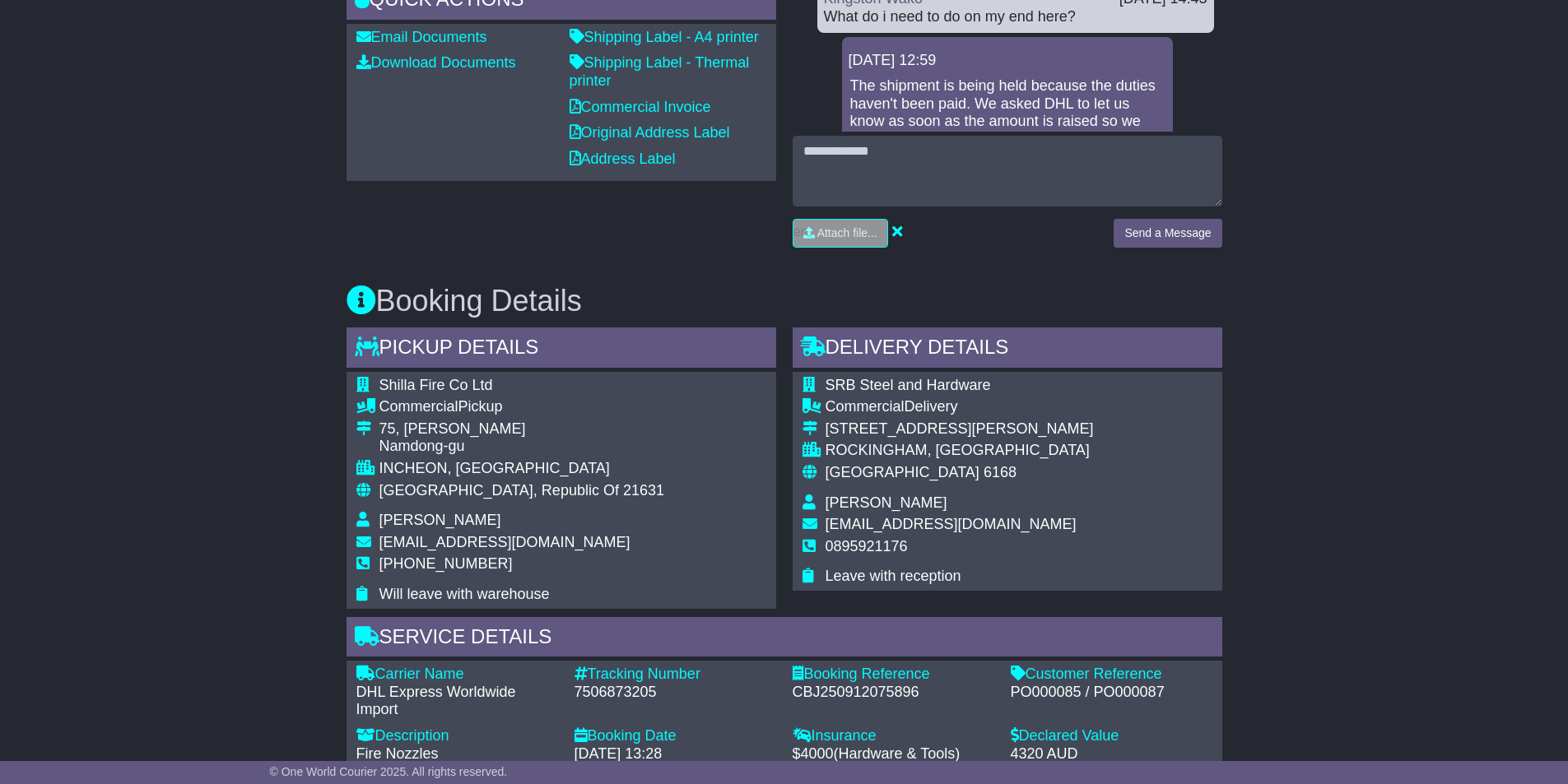
click at [929, 529] on span "accounts@srbsteel.com" at bounding box center [950, 524] width 251 height 16
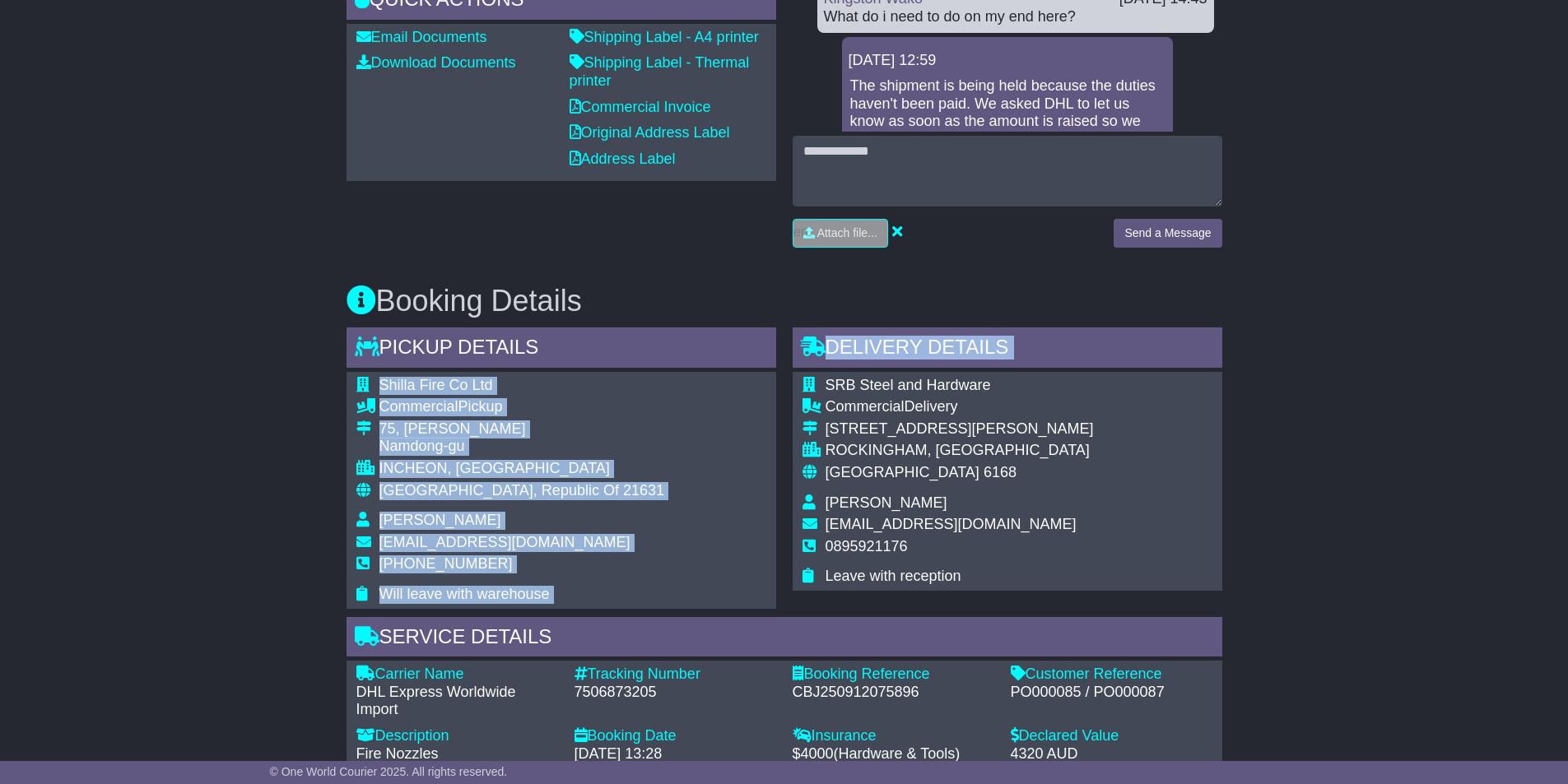
drag, startPoint x: 1014, startPoint y: 525, endPoint x: 741, endPoint y: 496, distance: 274.5
click at [772, 503] on div "Pickup Details - Tail Lift Shilla Fire Co Ltd Commercial Pickup 75, Eunbong-ro …" at bounding box center [784, 582] width 892 height 510
click at [1101, 332] on div "Delivery Details - Tail Lift" at bounding box center [1007, 349] width 429 height 45
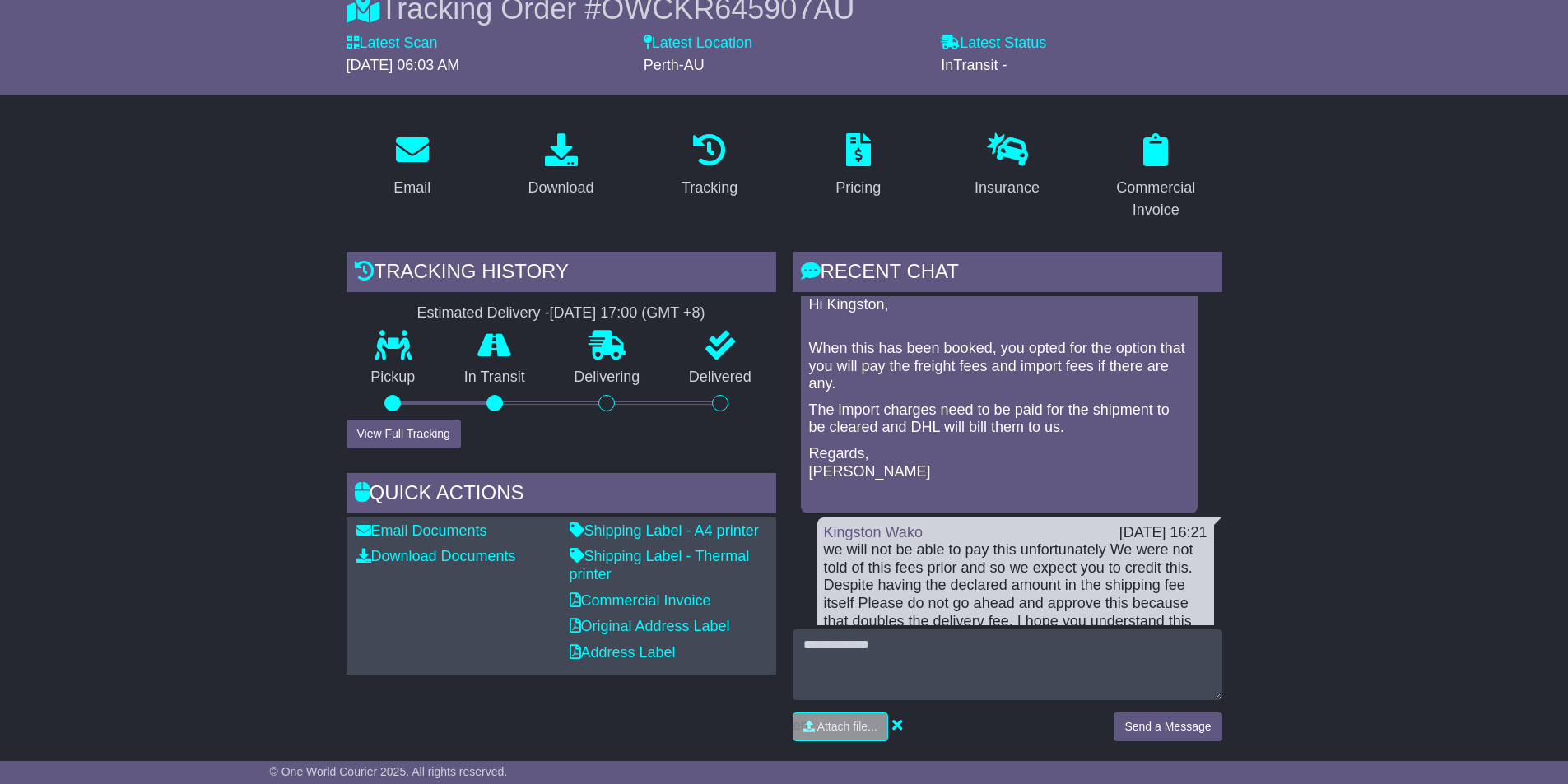
scroll to position [0, 0]
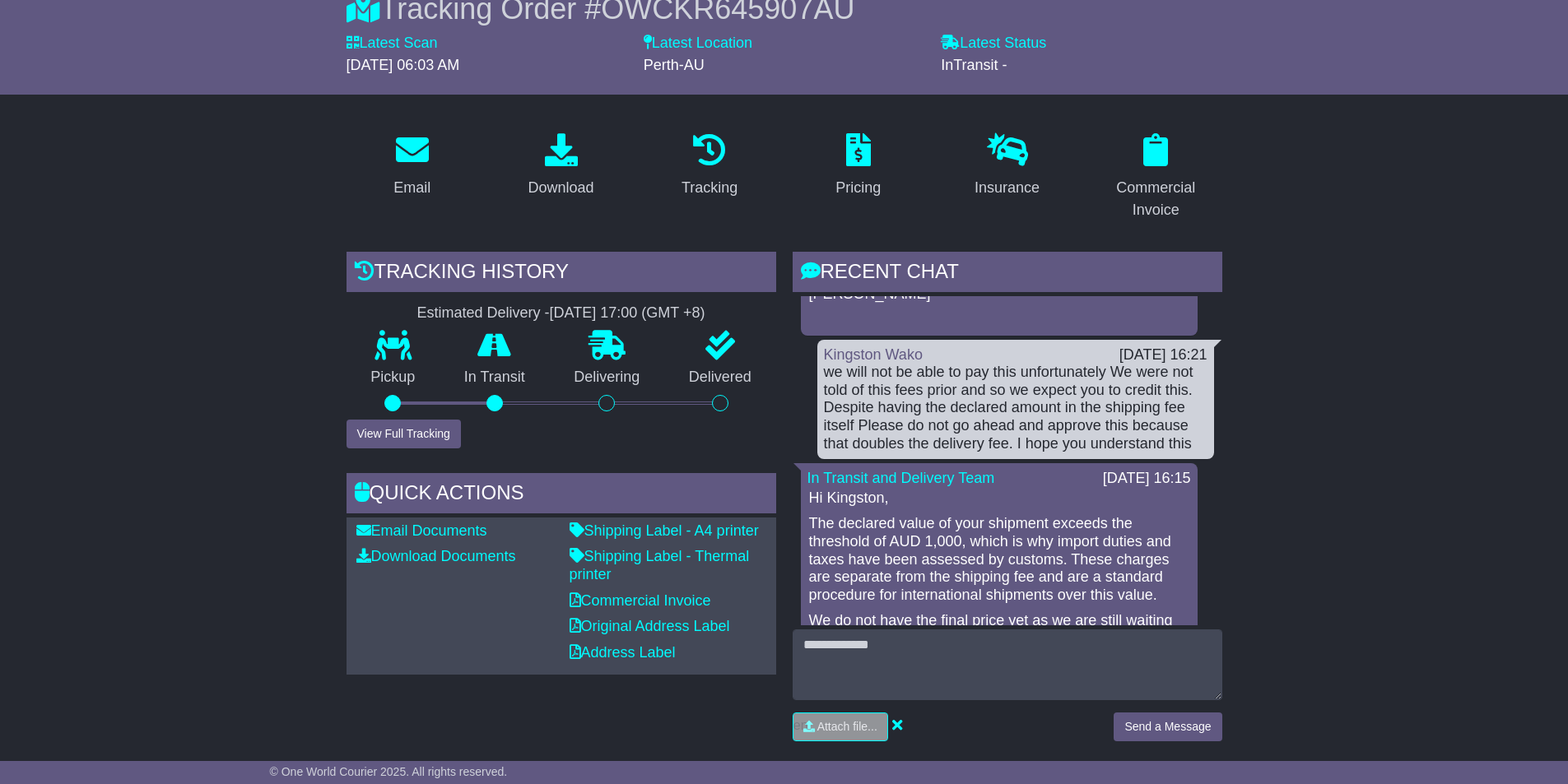
scroll to position [247, 0]
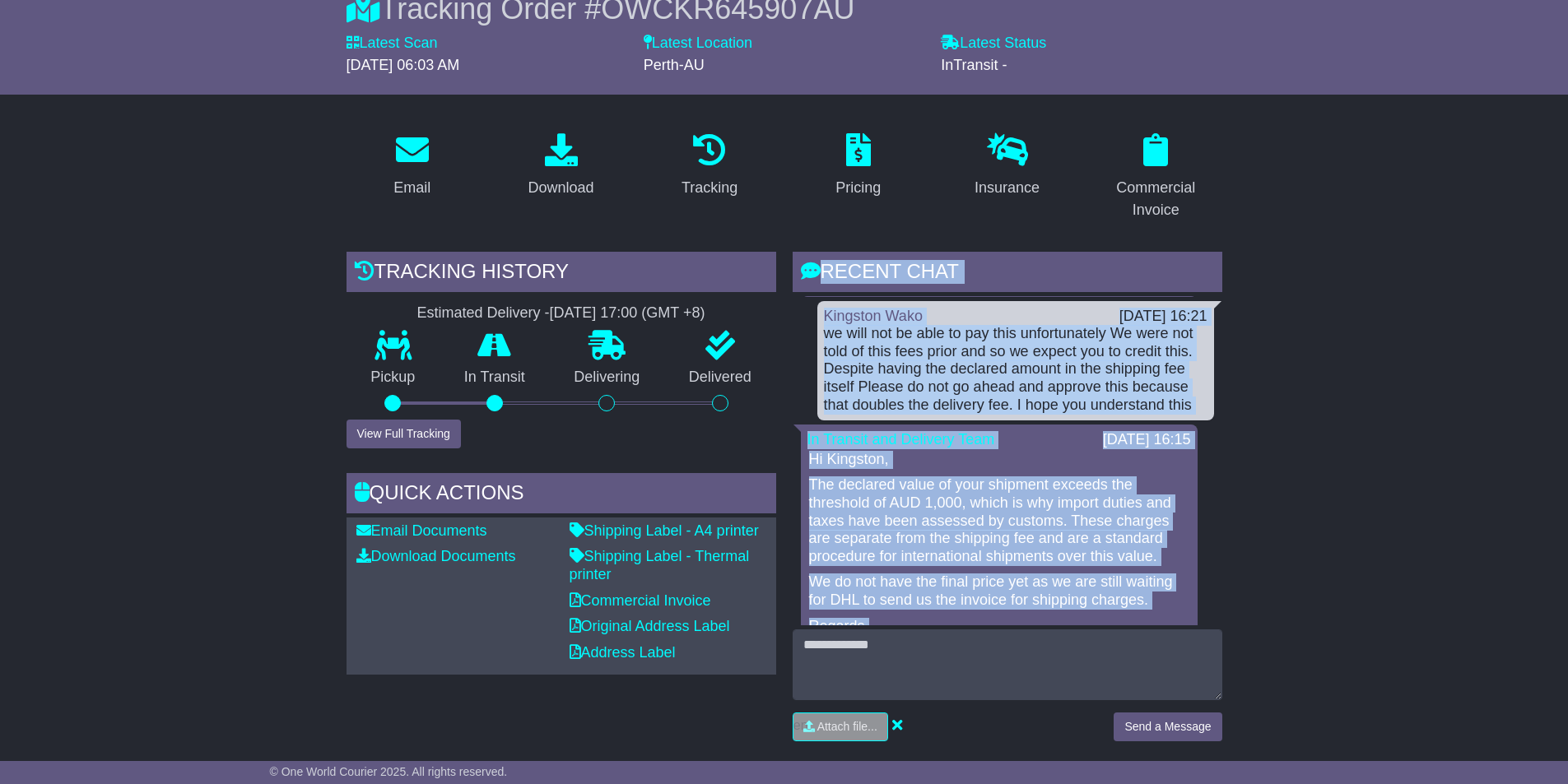
drag, startPoint x: 786, startPoint y: 241, endPoint x: 1320, endPoint y: 613, distance: 650.8
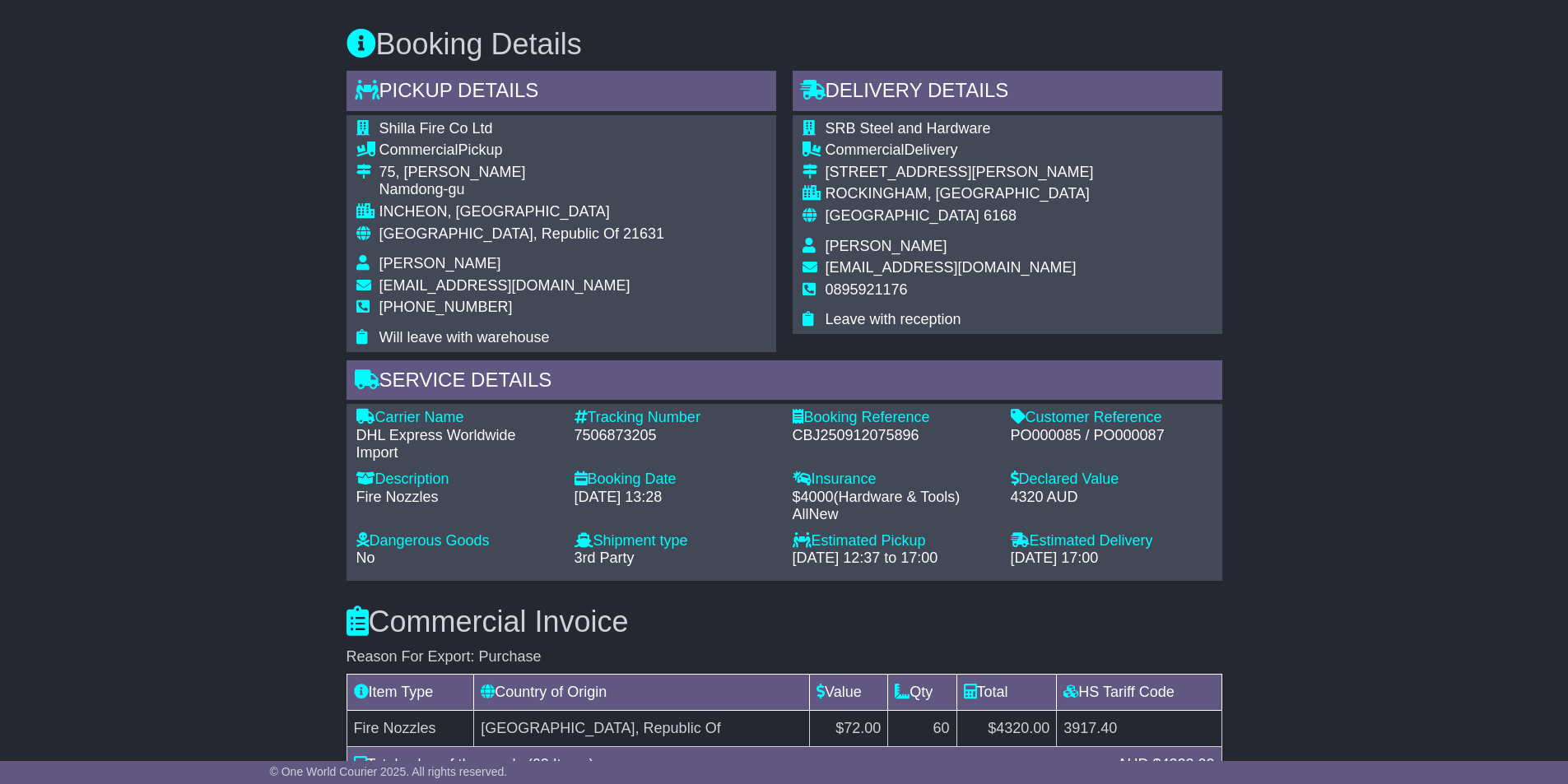
scroll to position [950, 0]
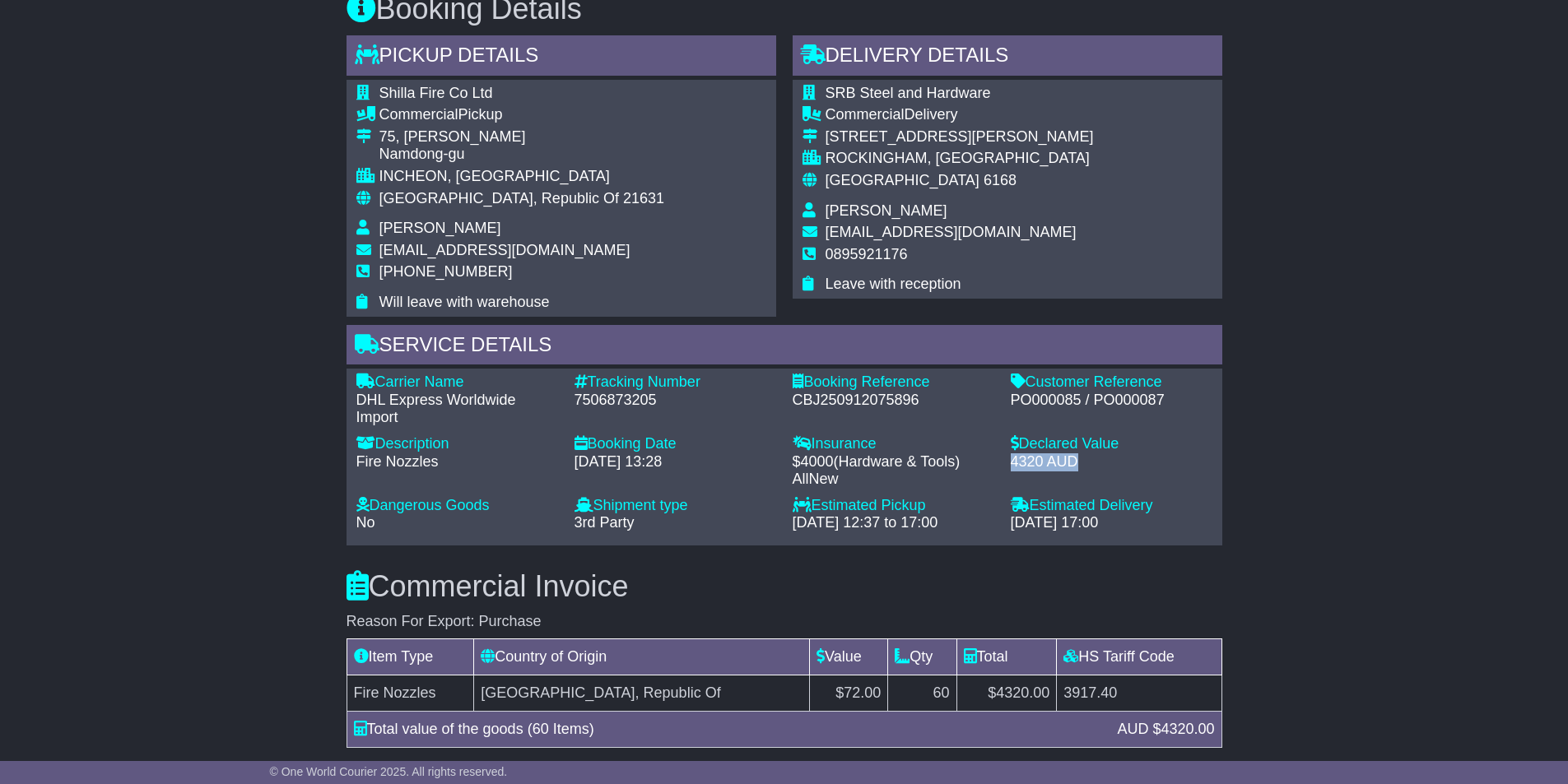
drag, startPoint x: 1081, startPoint y: 463, endPoint x: 1002, endPoint y: 462, distance: 79.0
click at [1002, 462] on div "Declared Value - 4320 AUD" at bounding box center [1111, 462] width 218 height 53
click at [1018, 461] on div "4320 AUD" at bounding box center [1111, 462] width 202 height 18
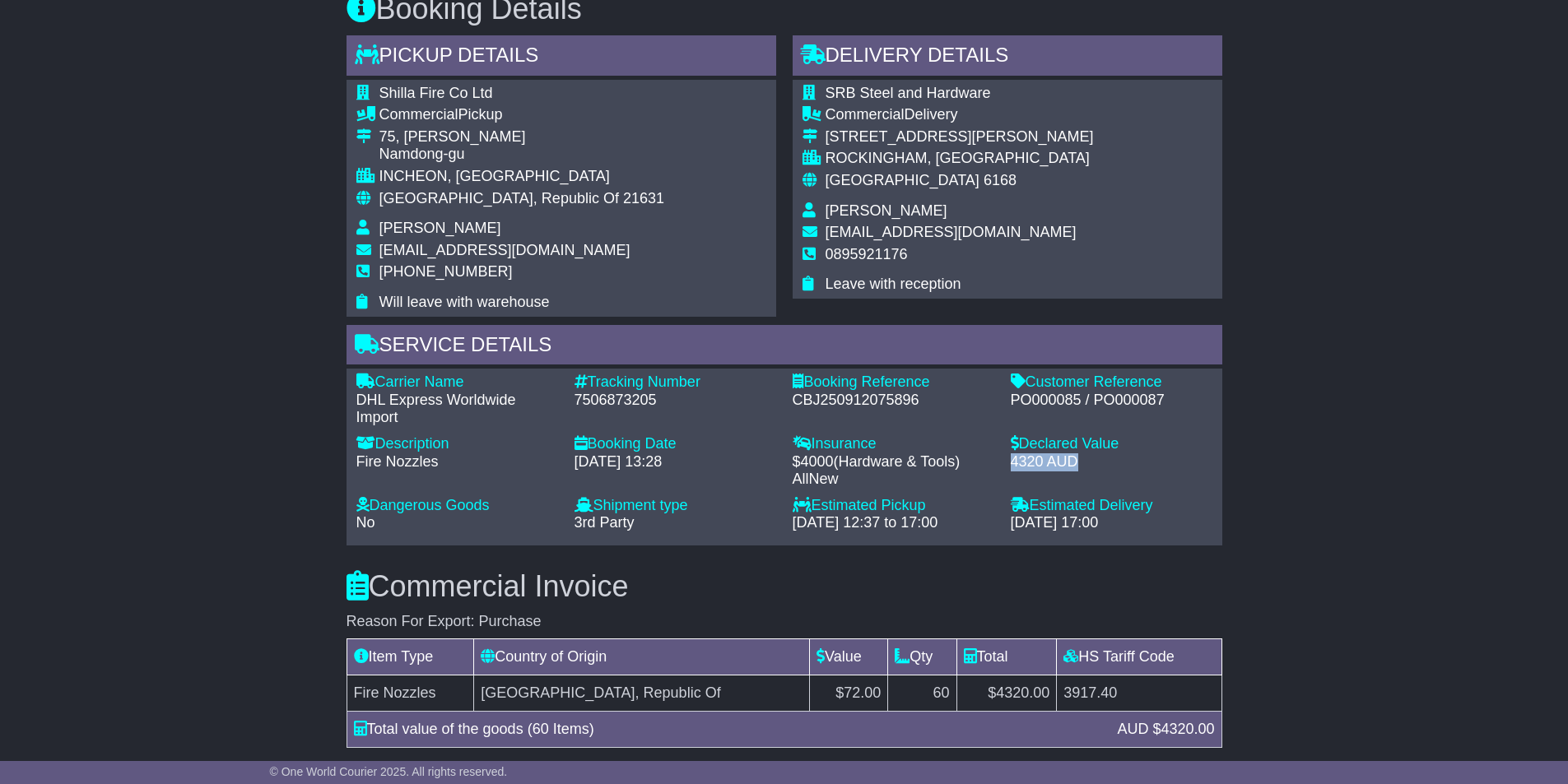
click at [1039, 466] on div "4320 AUD" at bounding box center [1111, 462] width 202 height 18
click at [1025, 461] on div "4320 AUD" at bounding box center [1111, 462] width 202 height 18
copy div "4320"
click at [1019, 463] on div "4320 AUD" at bounding box center [1111, 462] width 202 height 18
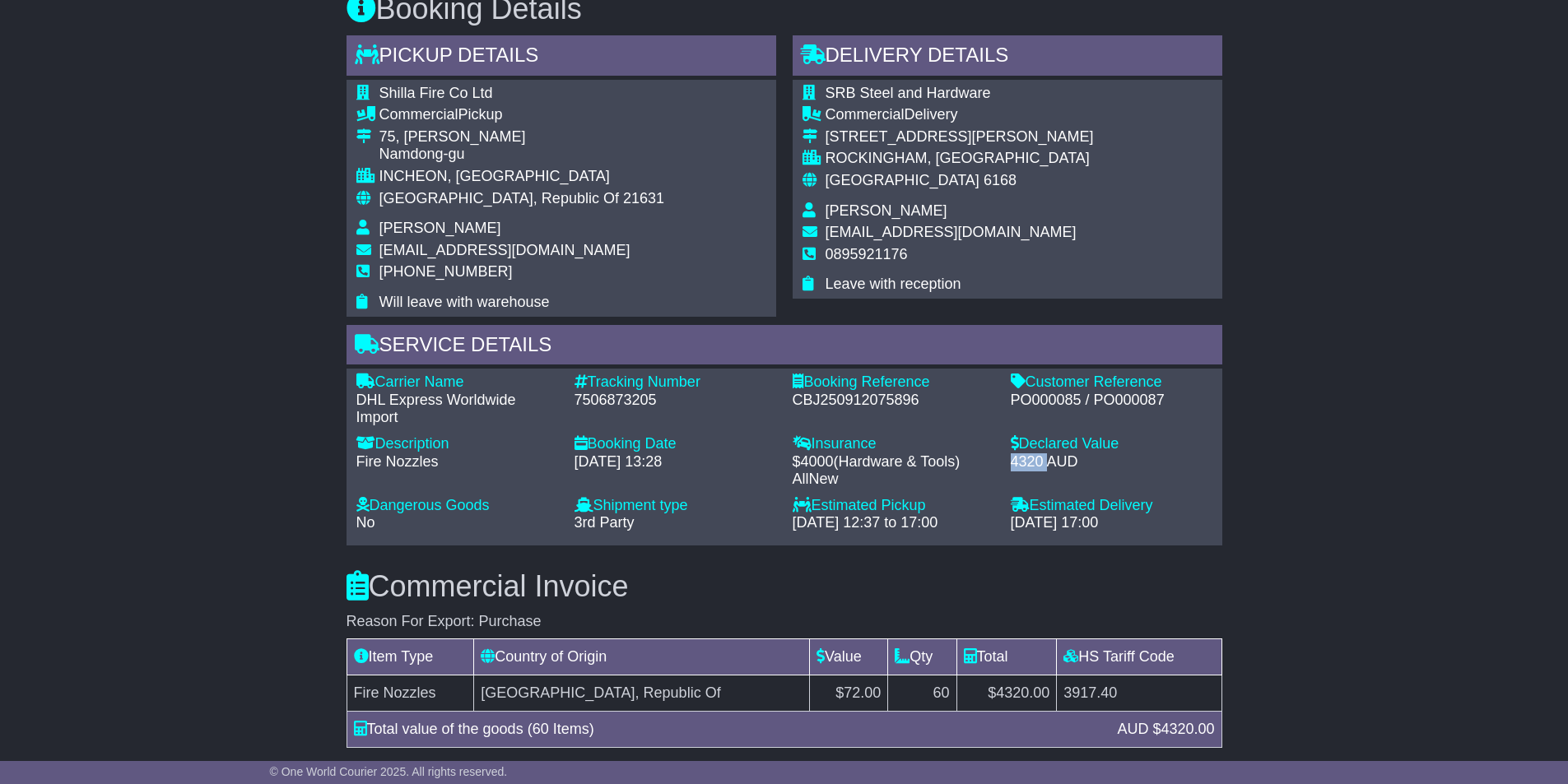
click at [1019, 463] on div "4320 AUD" at bounding box center [1111, 462] width 202 height 18
click at [1040, 462] on div "4320 AUD" at bounding box center [1111, 462] width 202 height 18
click at [1018, 467] on div "4320 AUD" at bounding box center [1111, 462] width 202 height 18
click at [1021, 465] on div "4320 AUD" at bounding box center [1111, 462] width 202 height 18
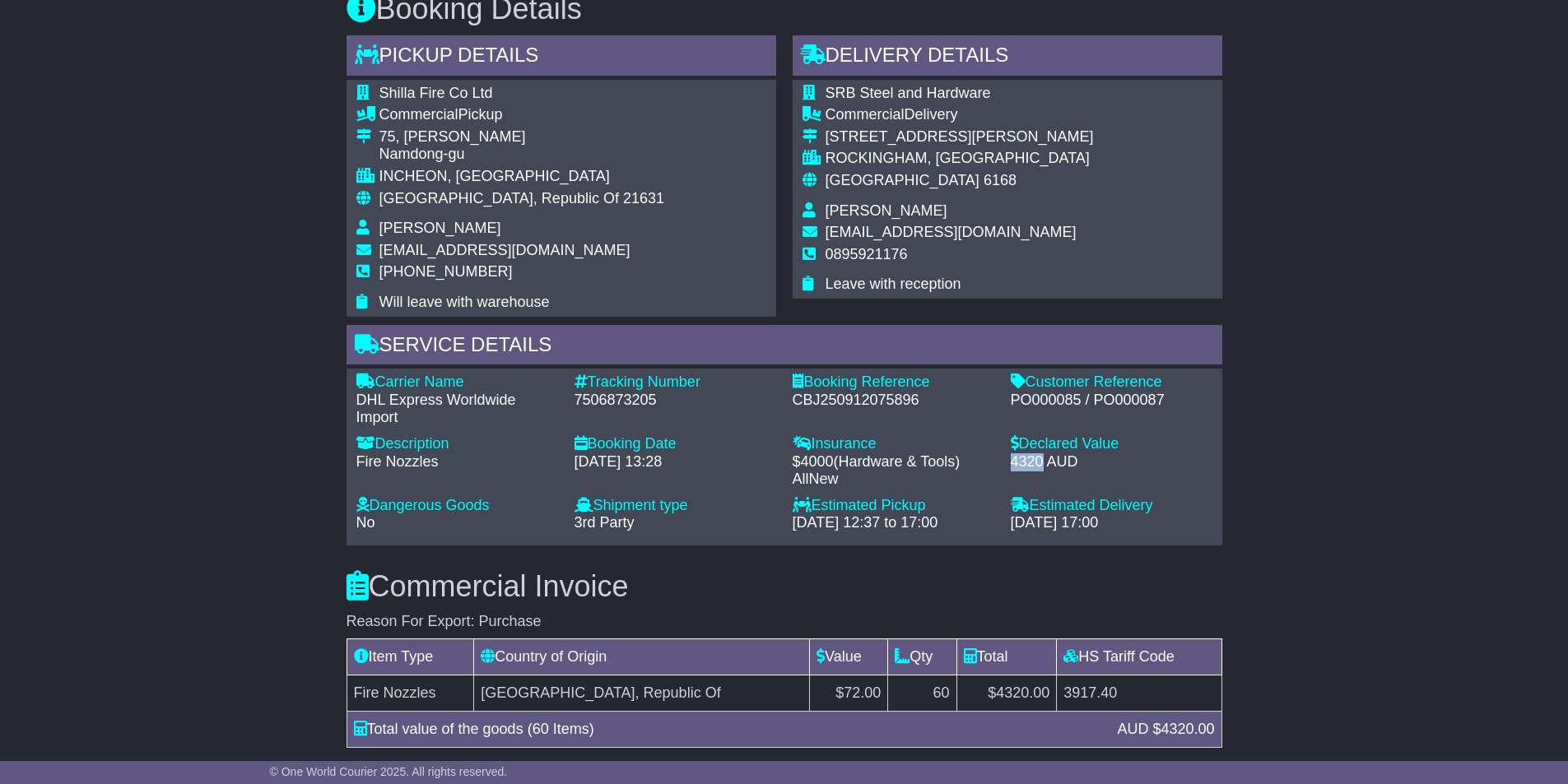
click at [1022, 465] on div "4320 AUD" at bounding box center [1111, 462] width 202 height 18
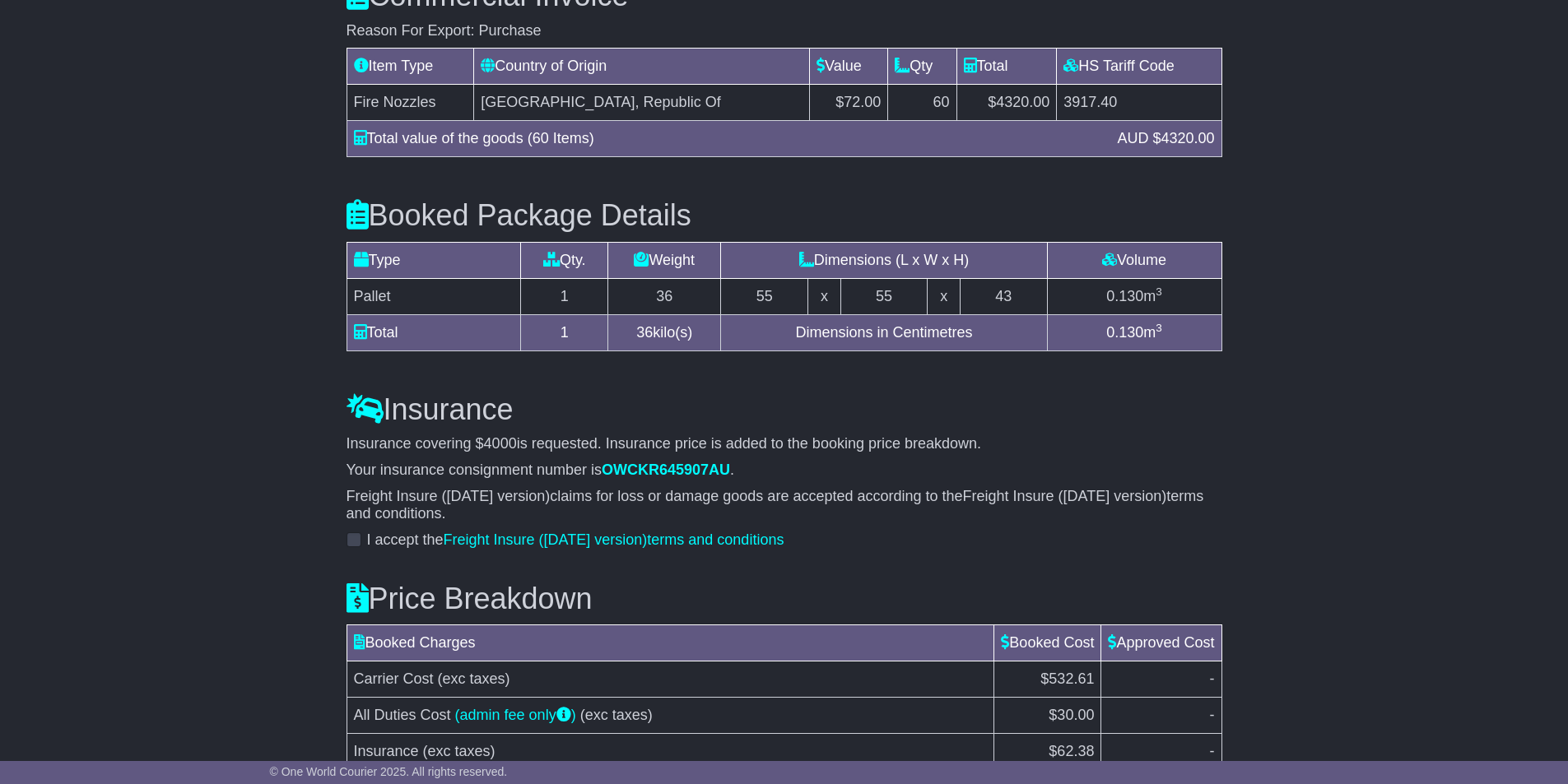
scroll to position [1525, 0]
